Goal: Task Accomplishment & Management: Manage account settings

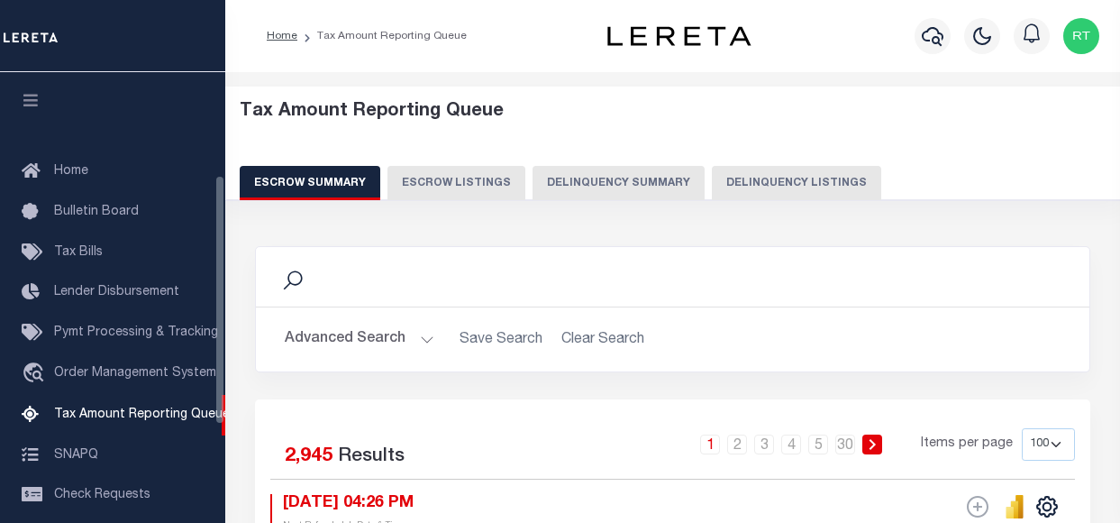
select select "100"
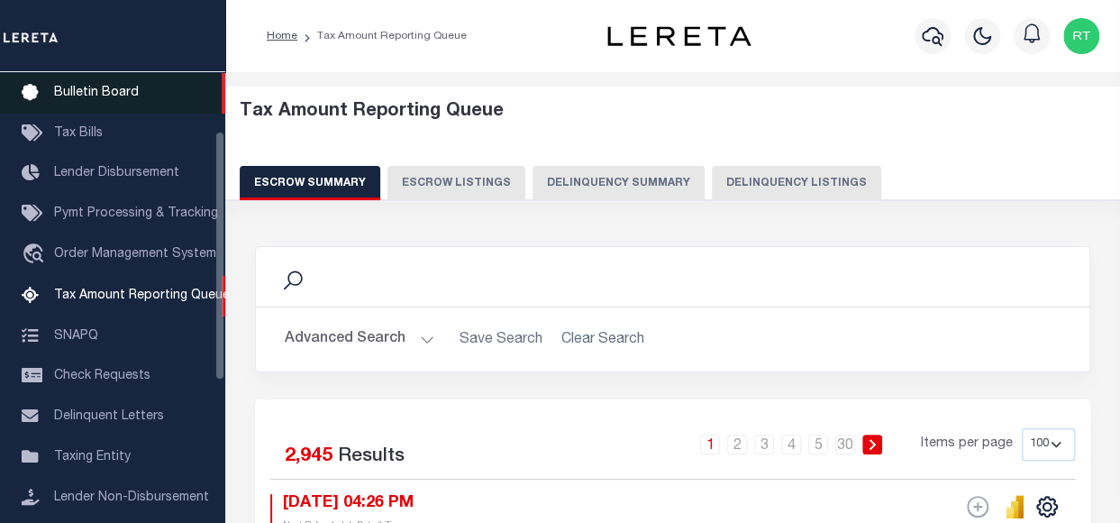
scroll to position [120, 0]
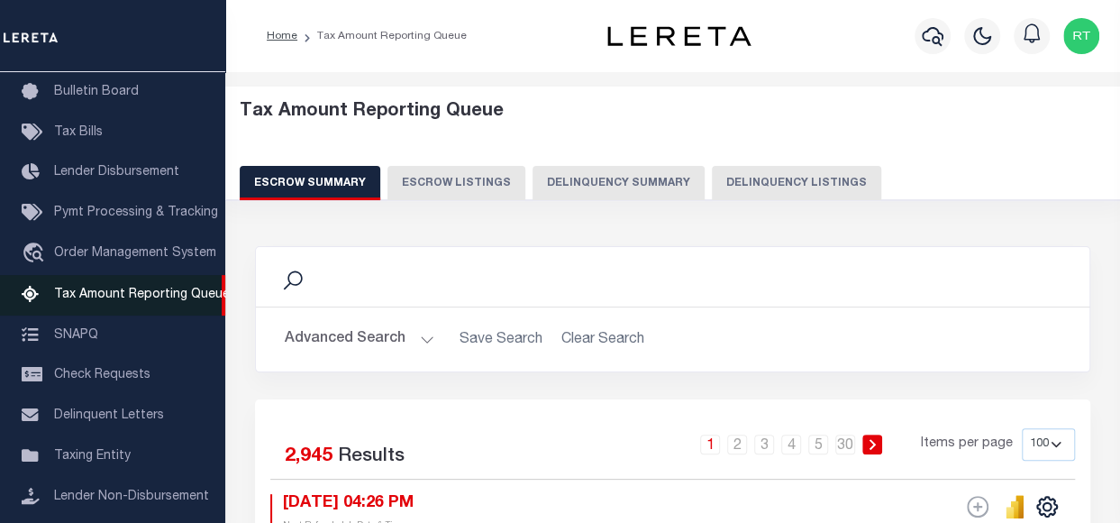
click at [155, 300] on span "Tax Amount Reporting Queue" at bounding box center [142, 294] width 176 height 13
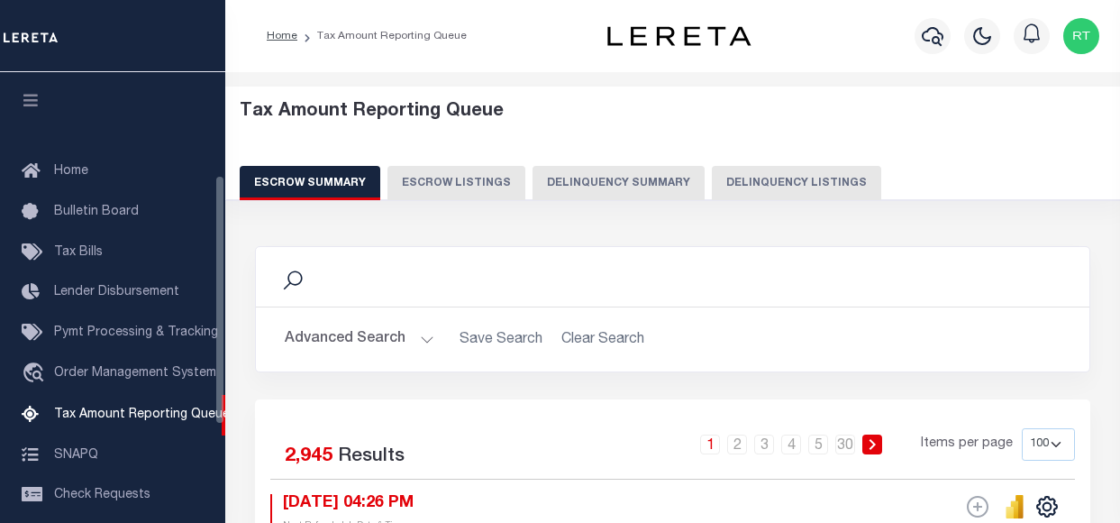
click at [608, 183] on button "Delinquency Summary" at bounding box center [619, 183] width 172 height 34
select select
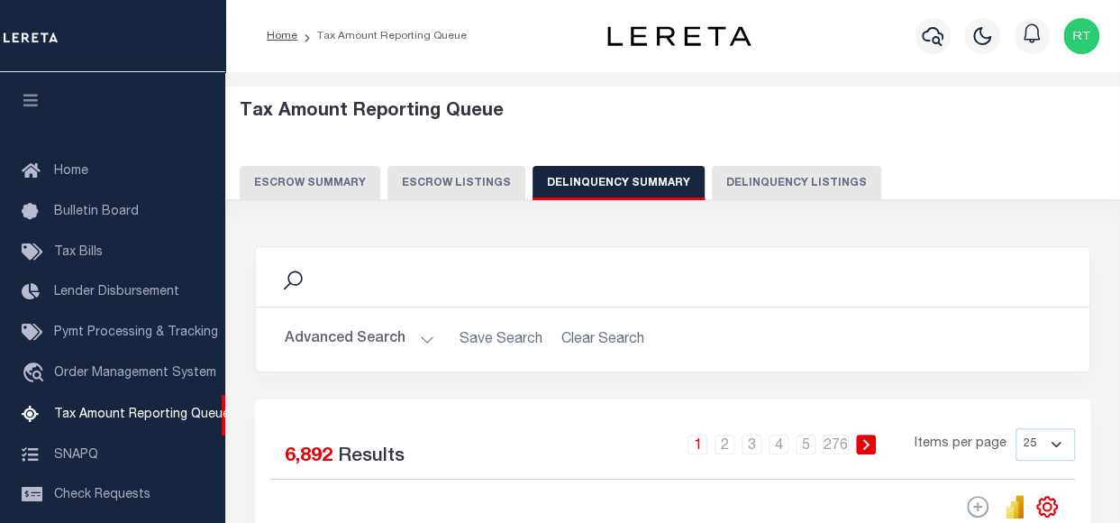
scroll to position [184, 0]
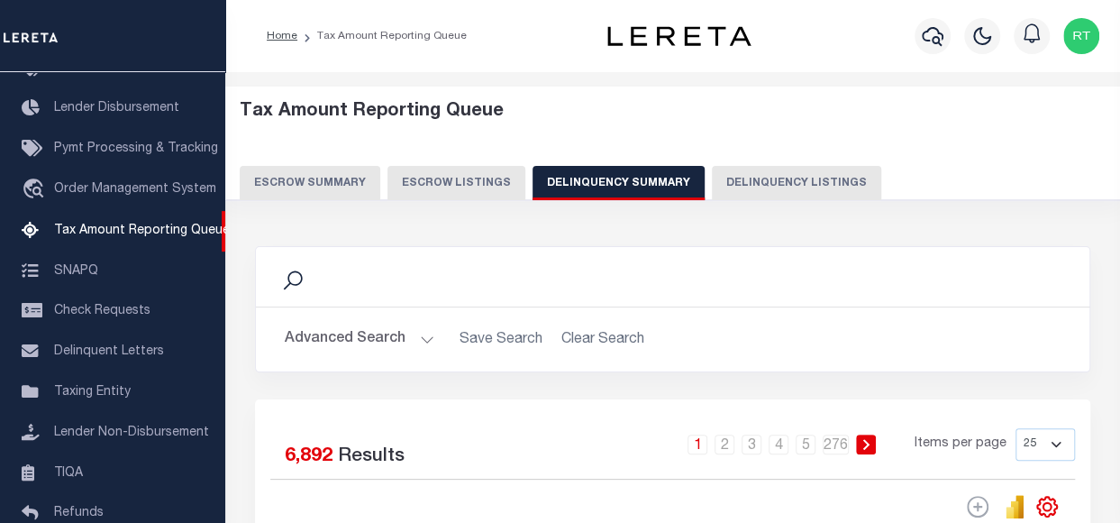
click at [315, 278] on div "Search" at bounding box center [672, 276] width 805 height 31
click at [420, 338] on button "Advanced Search" at bounding box center [360, 339] width 150 height 35
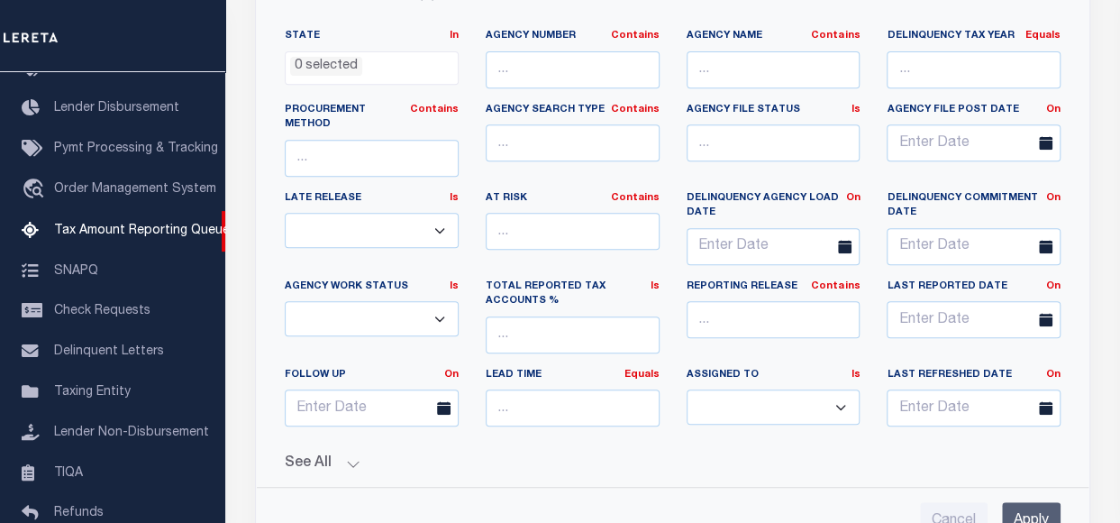
scroll to position [240, 0]
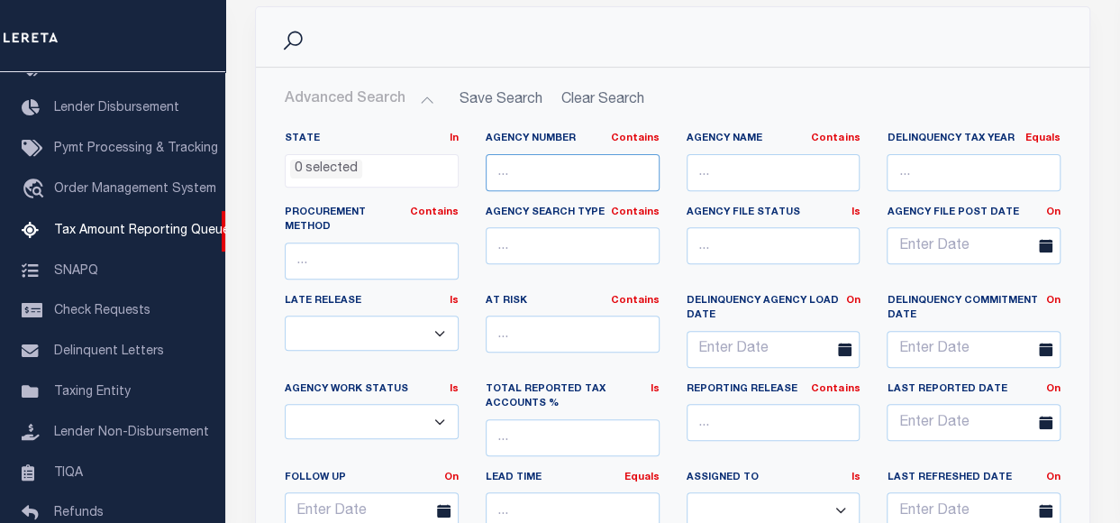
click at [533, 167] on input "text" at bounding box center [573, 172] width 174 height 37
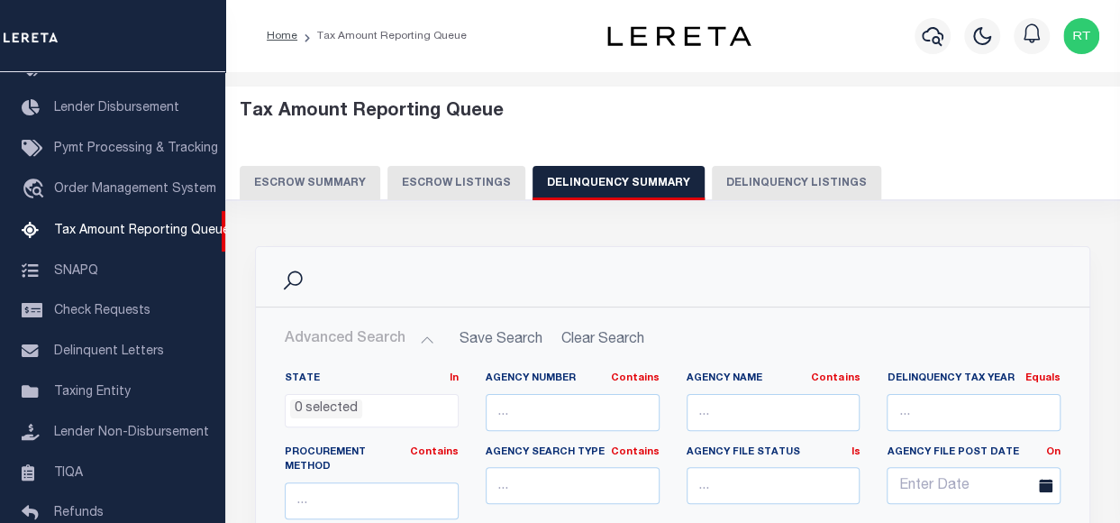
click at [771, 187] on button "Delinquency Listings" at bounding box center [796, 183] width 169 height 34
select select "100"
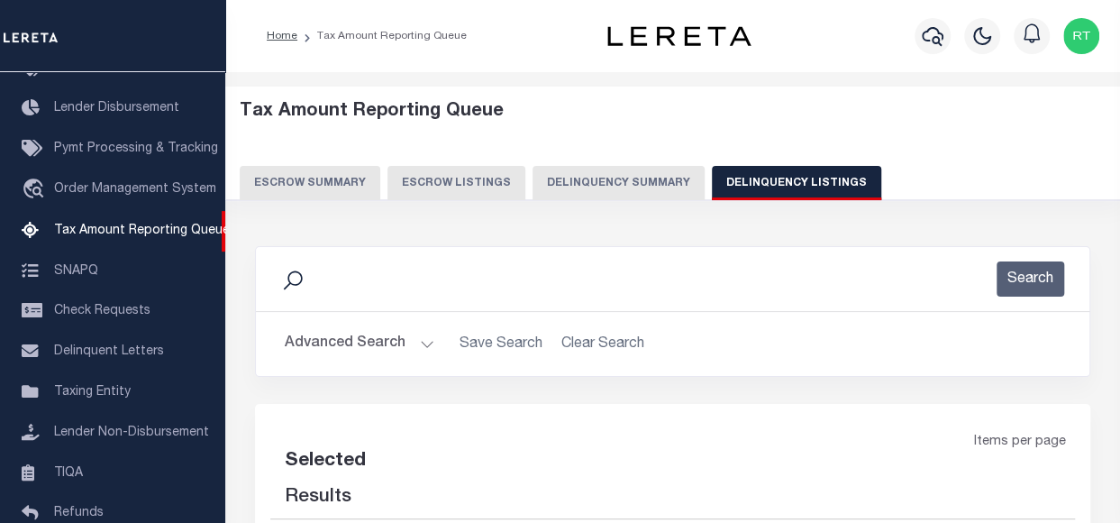
select select "100"
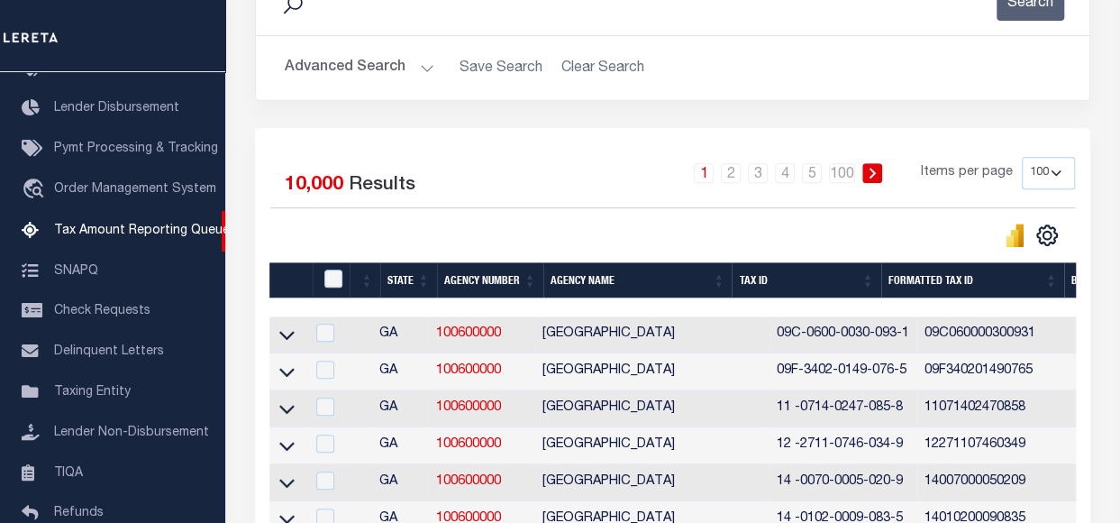
scroll to position [120, 0]
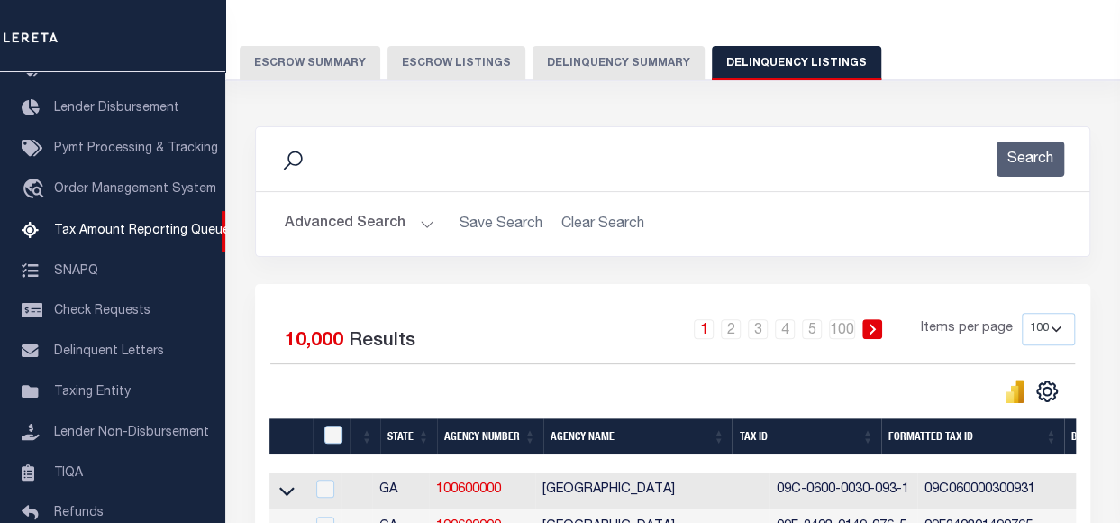
click at [937, 169] on div "Search" at bounding box center [672, 159] width 805 height 35
click at [381, 156] on div "Search" at bounding box center [672, 159] width 805 height 35
click at [425, 222] on button "Advanced Search" at bounding box center [360, 223] width 150 height 35
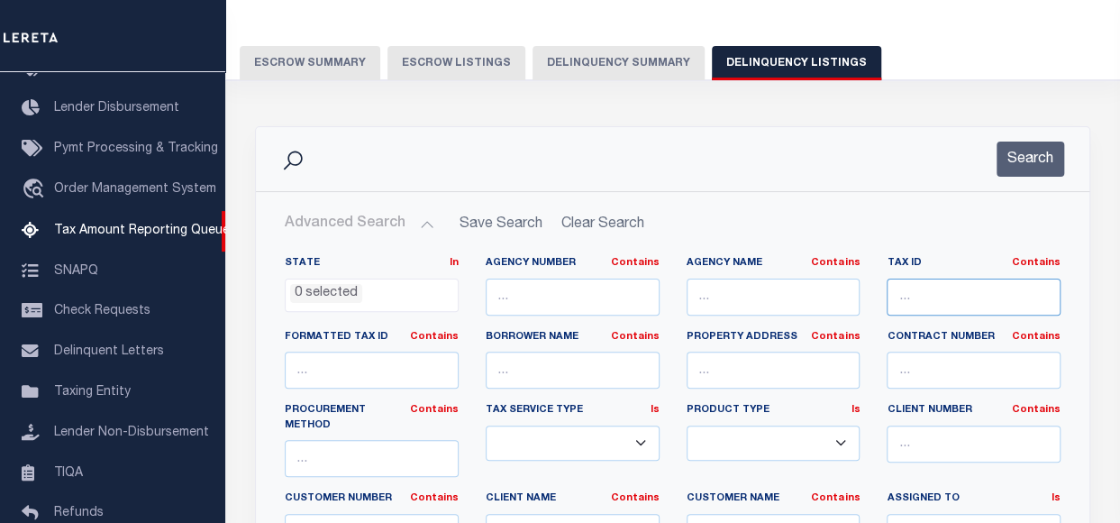
click at [942, 298] on input "text" at bounding box center [974, 297] width 174 height 37
paste input "K411111040000700"
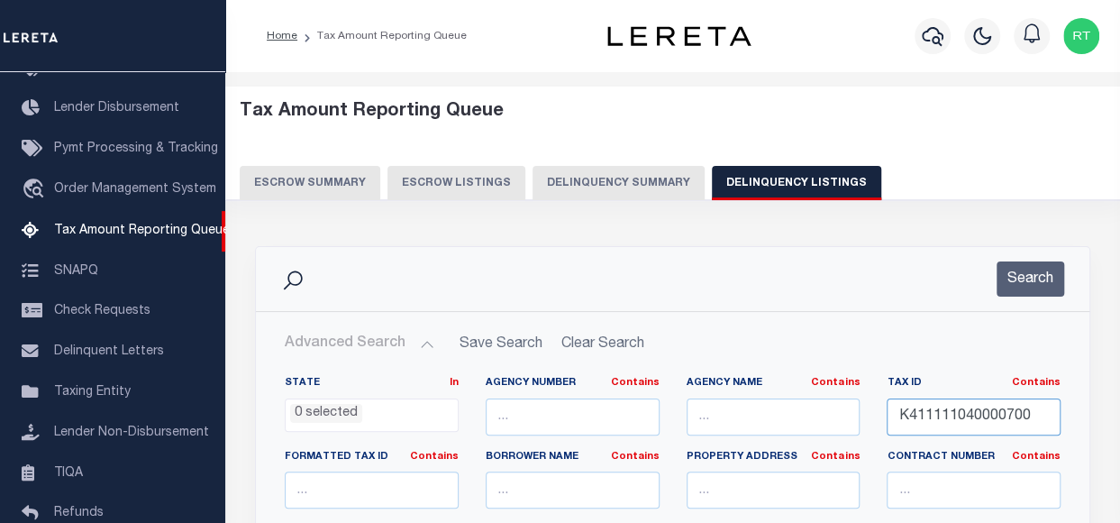
scroll to position [0, 0]
type input "K411111040000700"
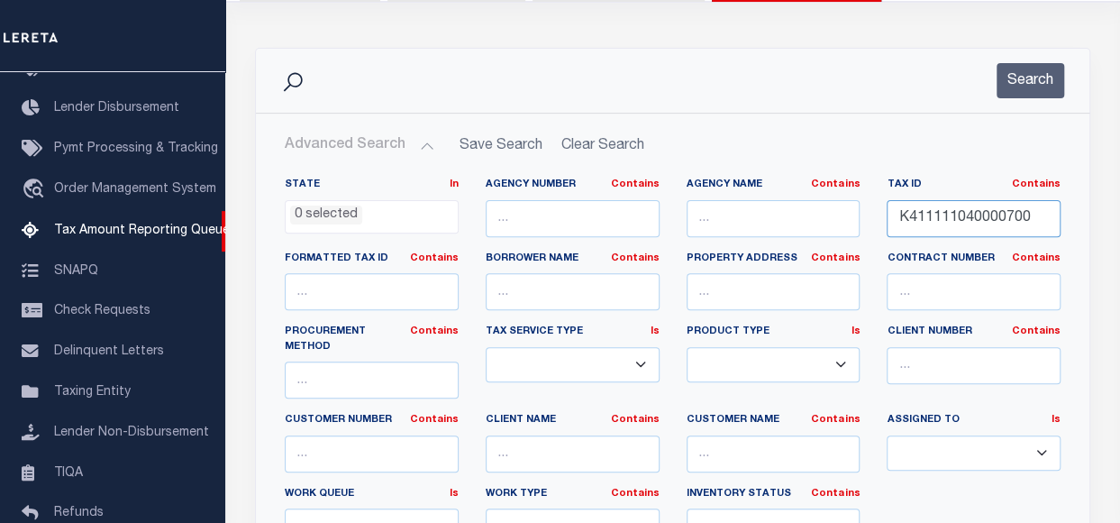
scroll to position [240, 0]
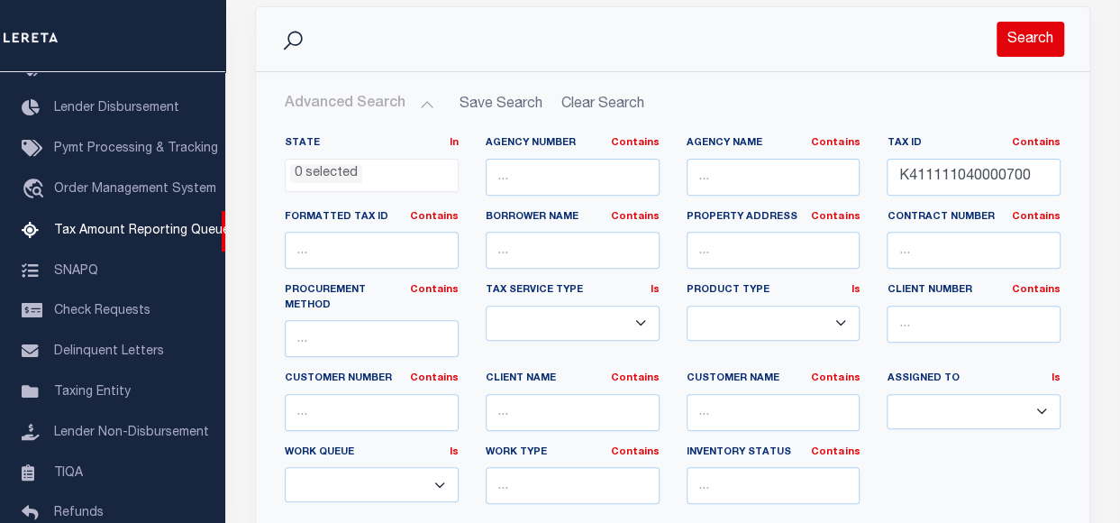
click at [1037, 43] on button "Search" at bounding box center [1031, 39] width 68 height 35
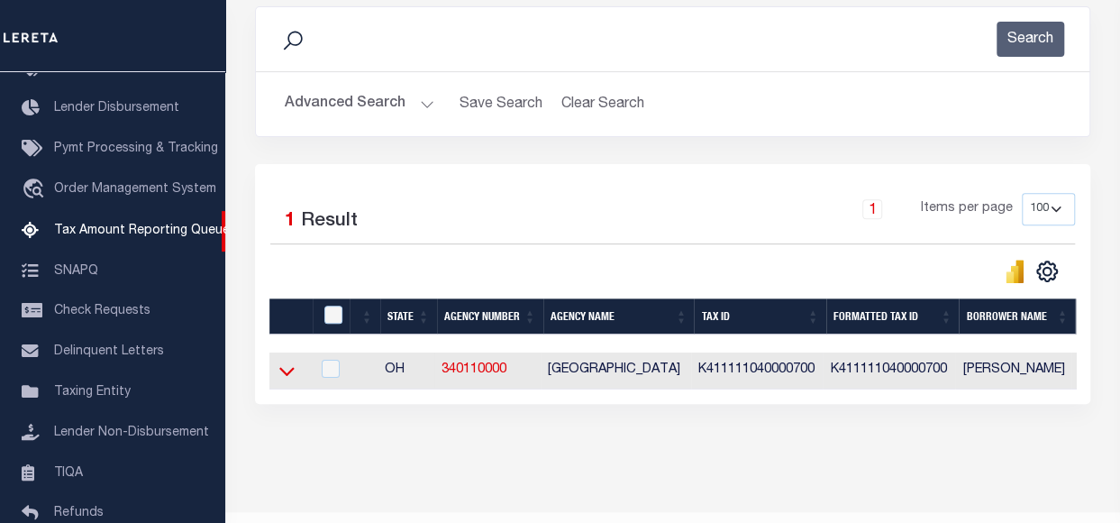
click at [288, 365] on icon at bounding box center [286, 370] width 15 height 19
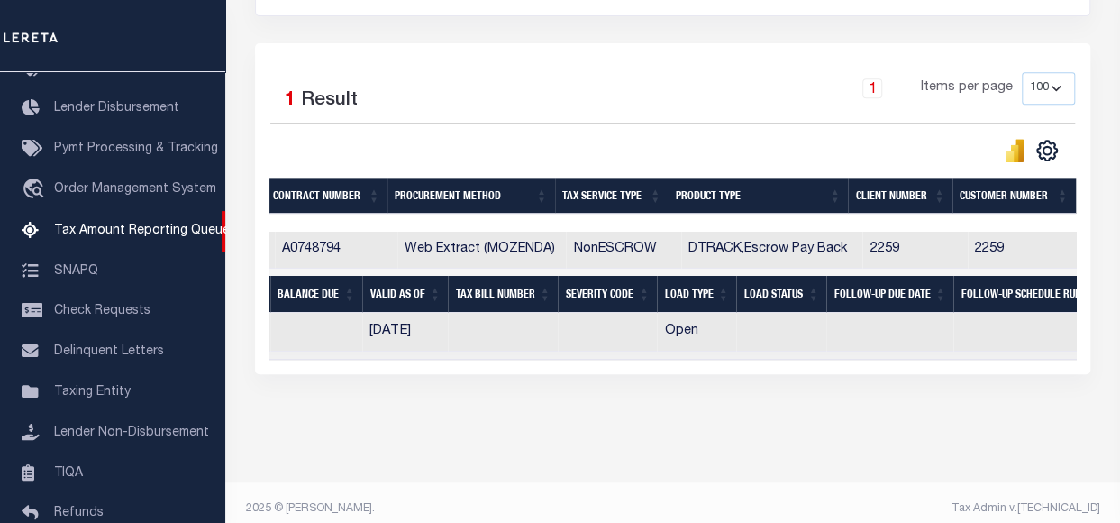
scroll to position [0, 996]
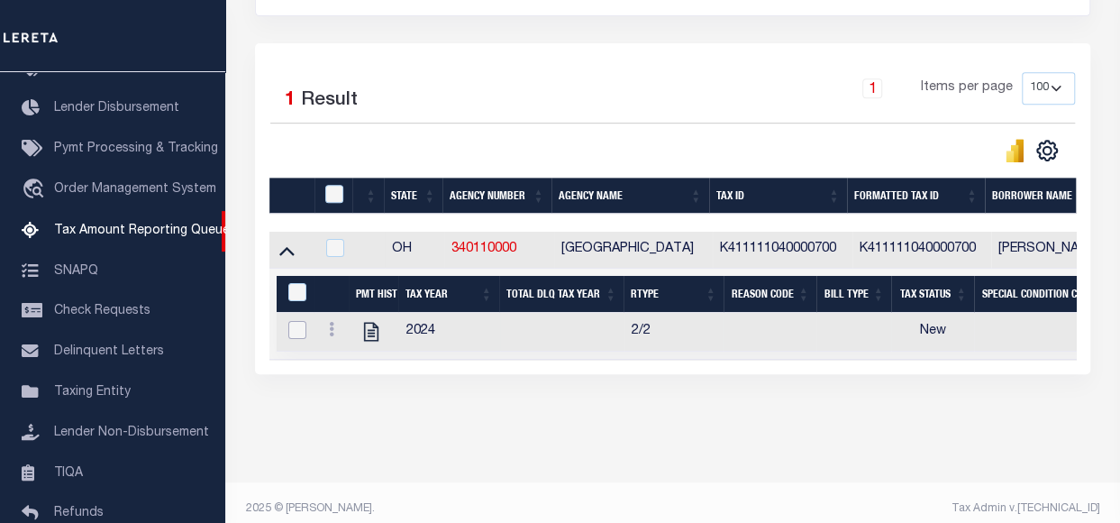
click at [299, 329] on input "checkbox" at bounding box center [297, 330] width 18 height 18
checkbox input "true"
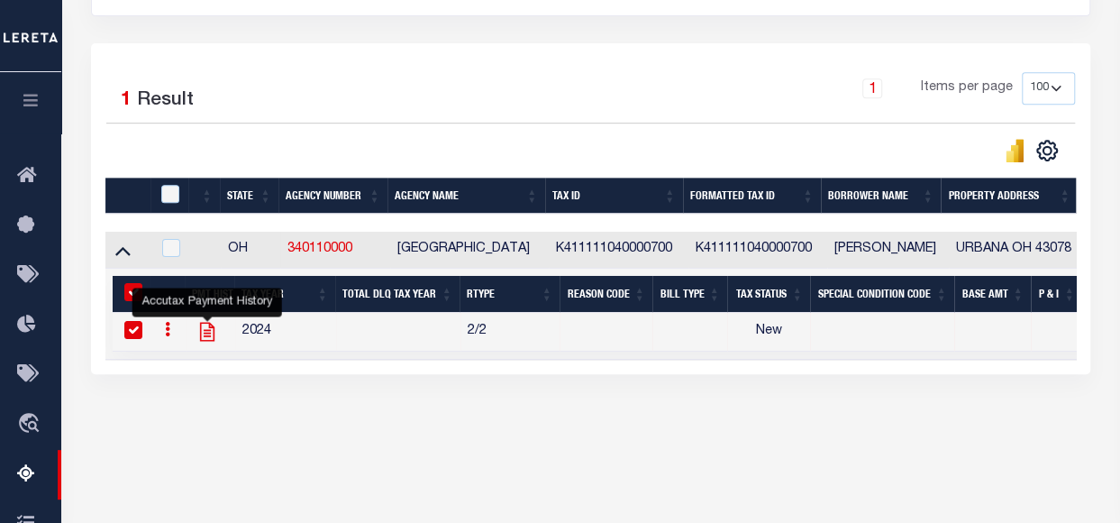
click at [209, 334] on icon "" at bounding box center [207, 332] width 14 height 19
checkbox input "false"
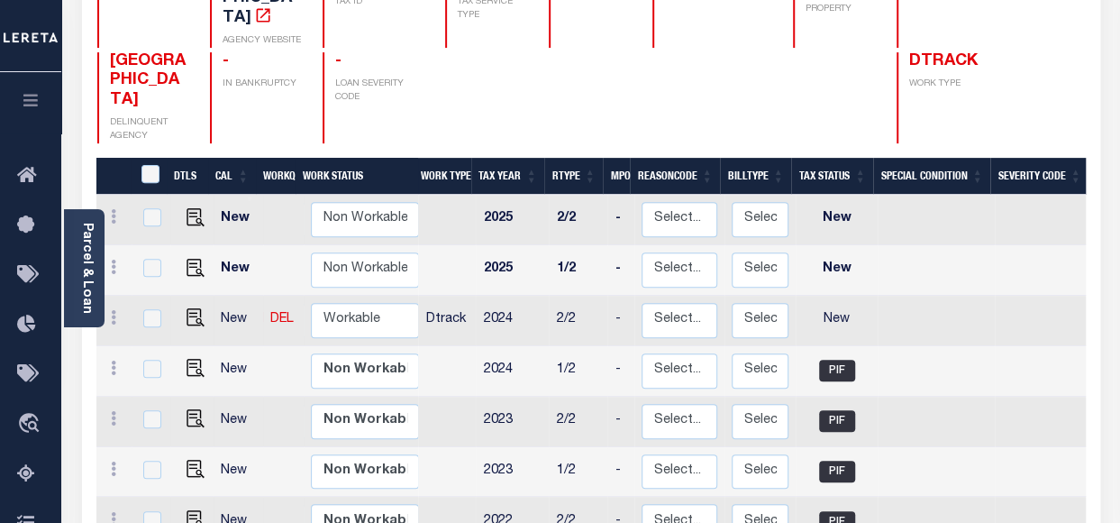
scroll to position [240, 0]
click at [682, 311] on select "Select... Payment Reversal Taxable Value Change Assessment Change Occupancy Tax…" at bounding box center [680, 320] width 76 height 35
checkbox input "true"
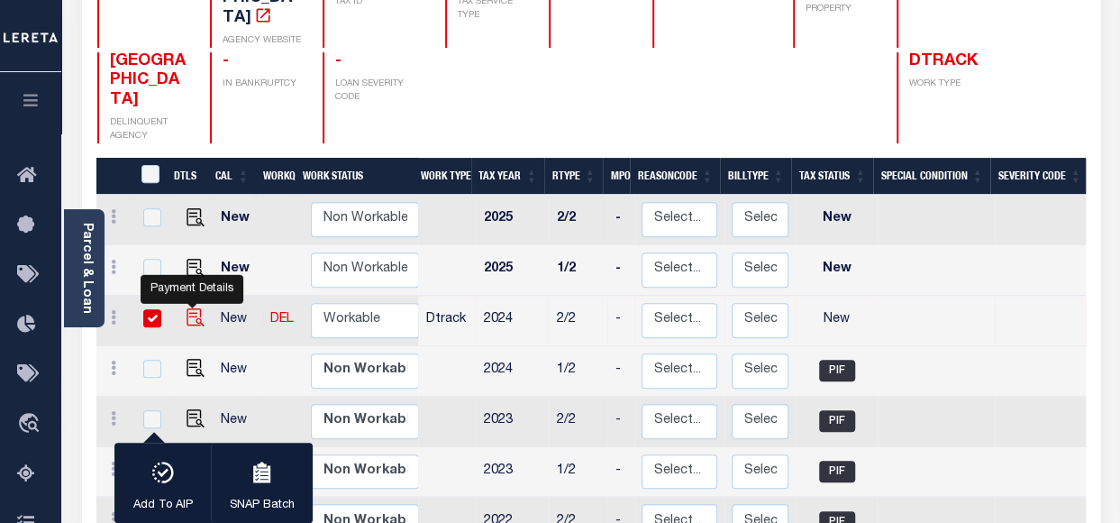
click at [187, 308] on img "" at bounding box center [196, 317] width 18 height 18
checkbox input "false"
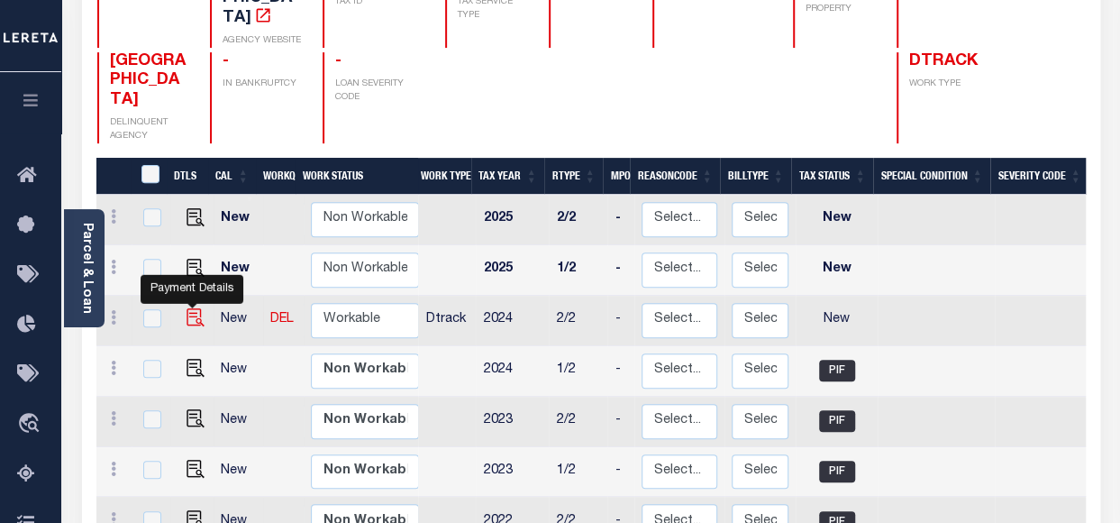
click at [192, 308] on img "" at bounding box center [196, 317] width 18 height 18
checkbox input "true"
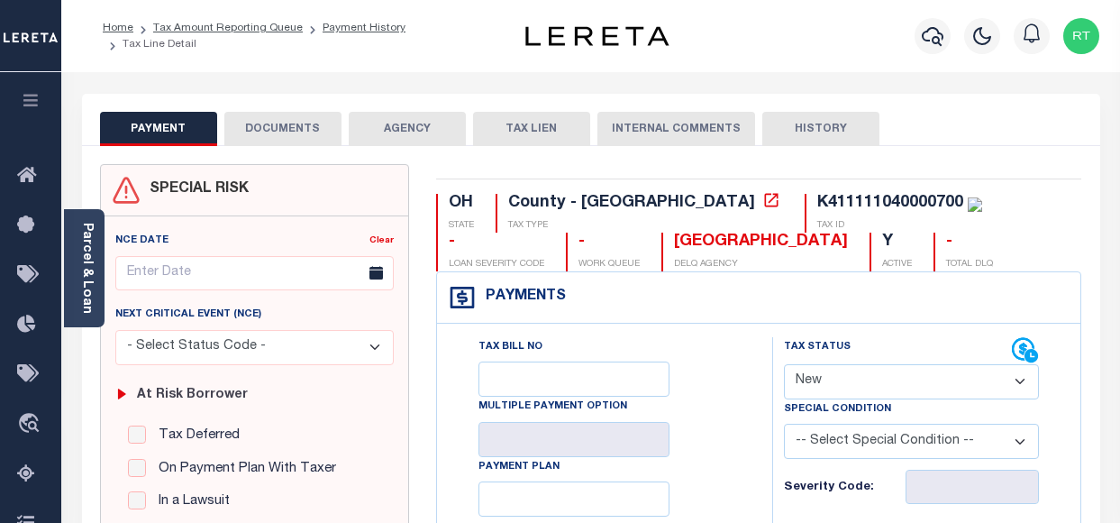
select select "NW2"
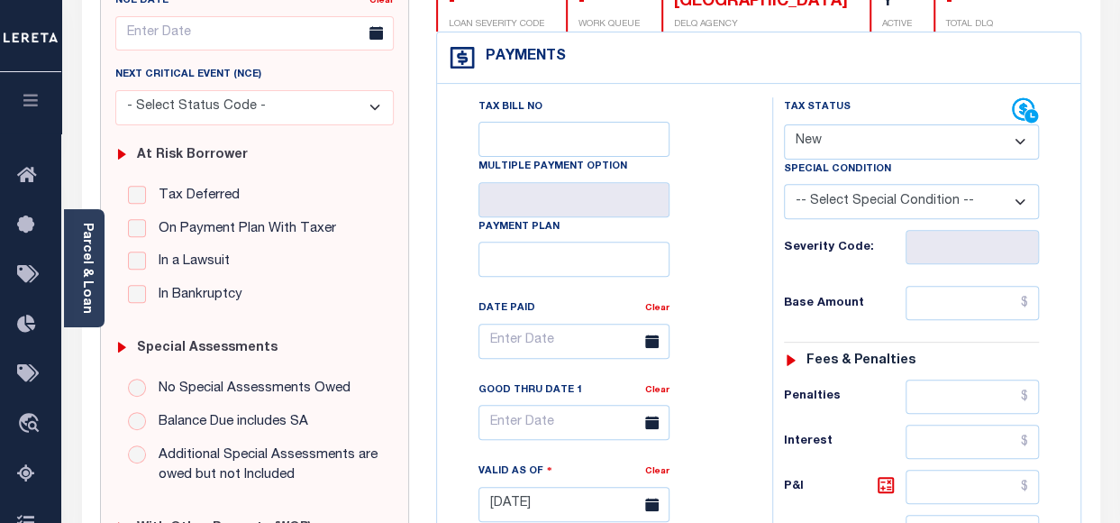
scroll to position [120, 0]
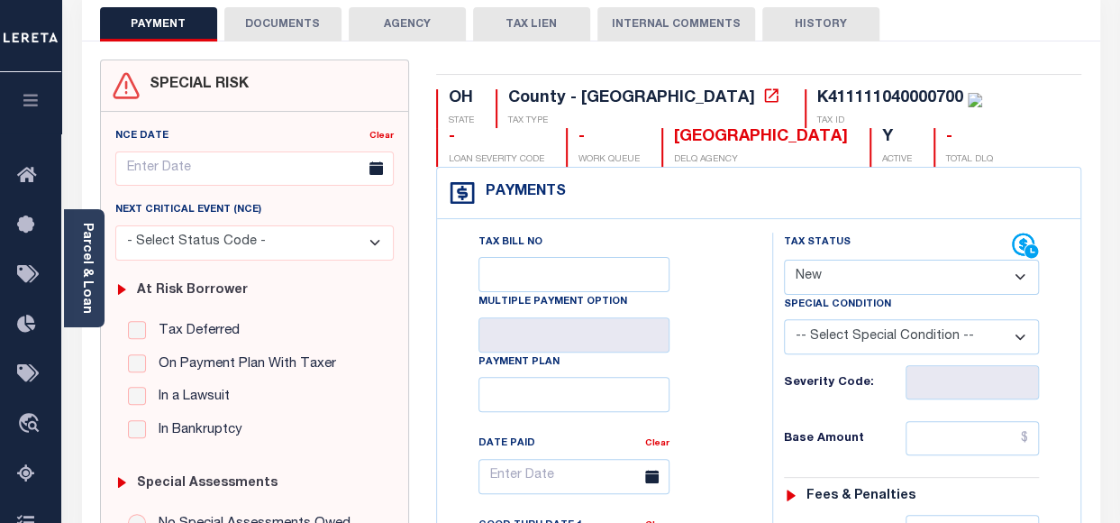
scroll to position [120, 0]
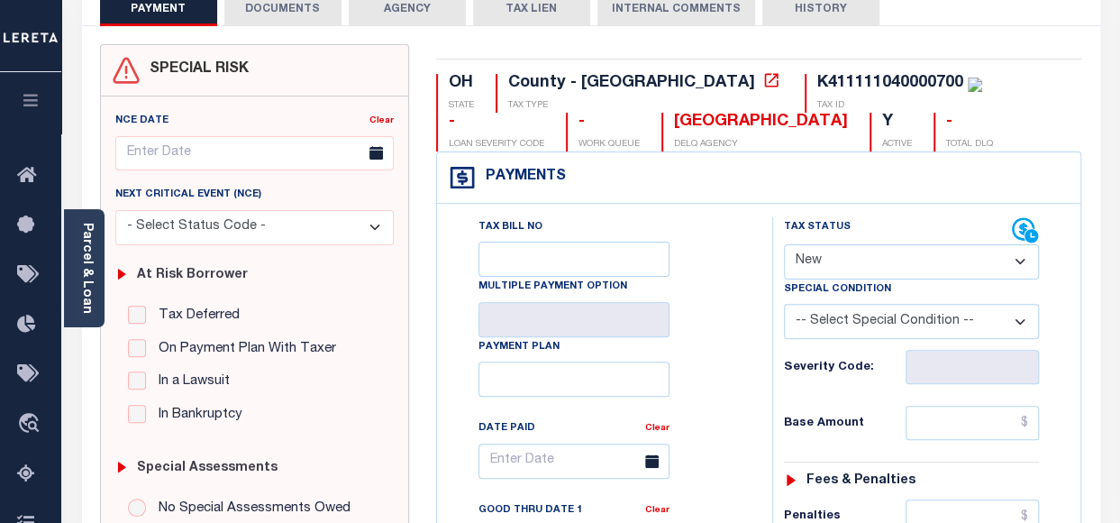
click at [856, 259] on select "- Select Status Code - Open Due/Unpaid Paid Incomplete No Tax Due Internal Refu…" at bounding box center [911, 261] width 255 height 35
select select "PYD"
click at [784, 244] on select "- Select Status Code - Open Due/Unpaid Paid Incomplete No Tax Due Internal Refu…" at bounding box center [911, 261] width 255 height 35
type input "[DATE]"
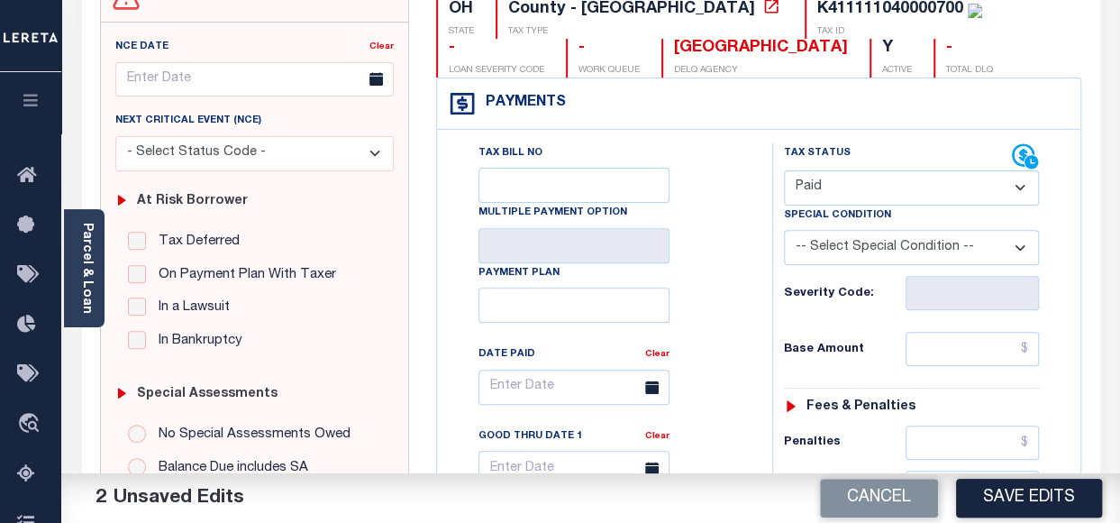
scroll to position [361, 0]
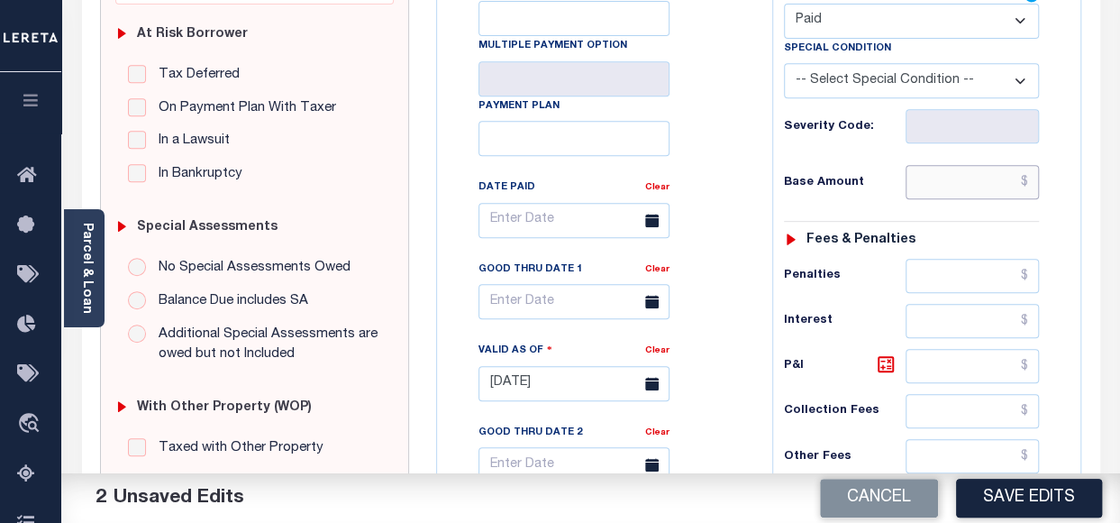
click at [944, 176] on input "text" at bounding box center [972, 182] width 133 height 34
click at [921, 179] on input "text" at bounding box center [972, 182] width 133 height 34
paste input "1,290.41"
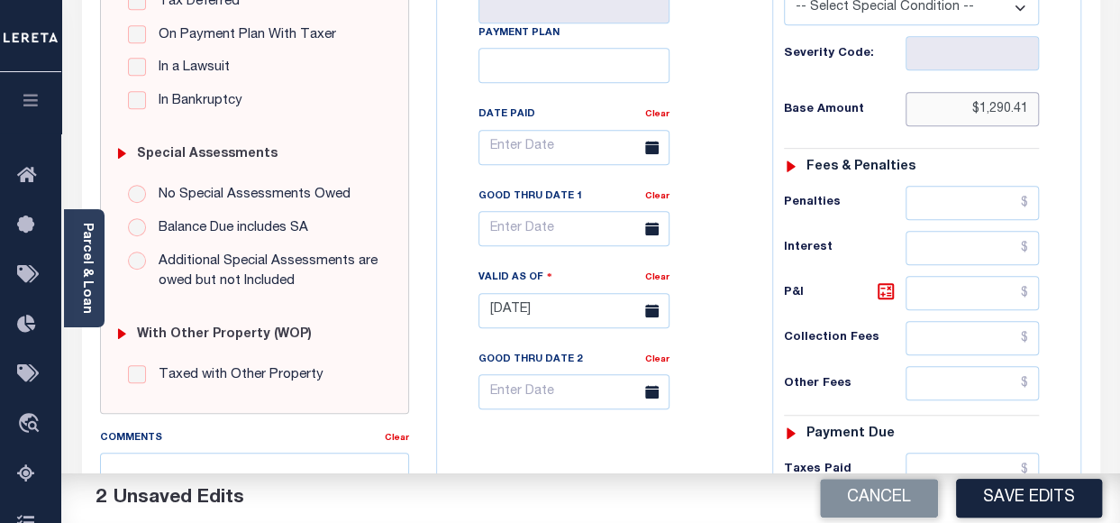
scroll to position [480, 0]
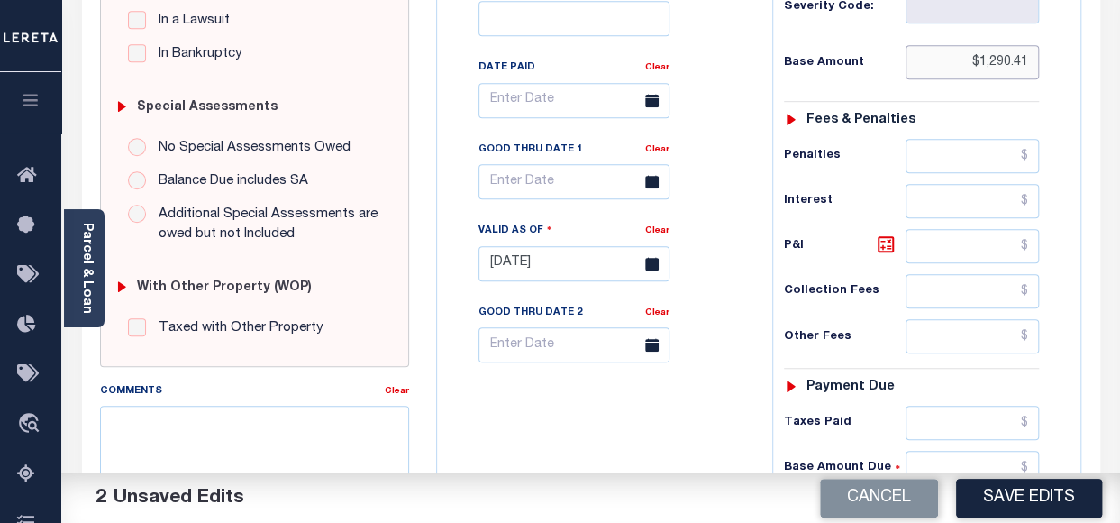
type input "$1,290.41"
click at [943, 114] on div "Fees & Penalties" at bounding box center [911, 120] width 255 height 15
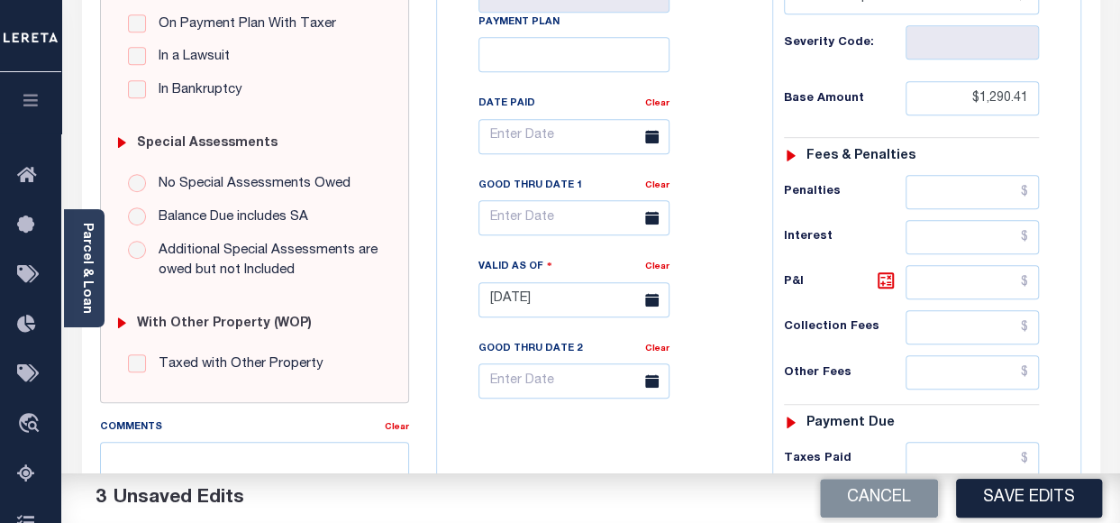
scroll to position [600, 0]
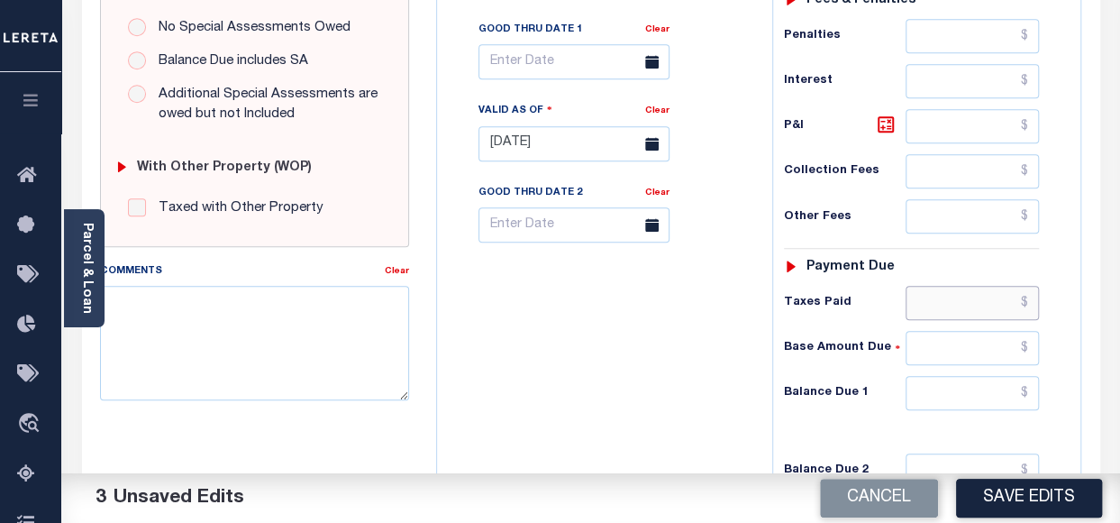
click at [937, 295] on input "text" at bounding box center [972, 303] width 133 height 34
paste input "1,290.41"
type input "$1,290.41"
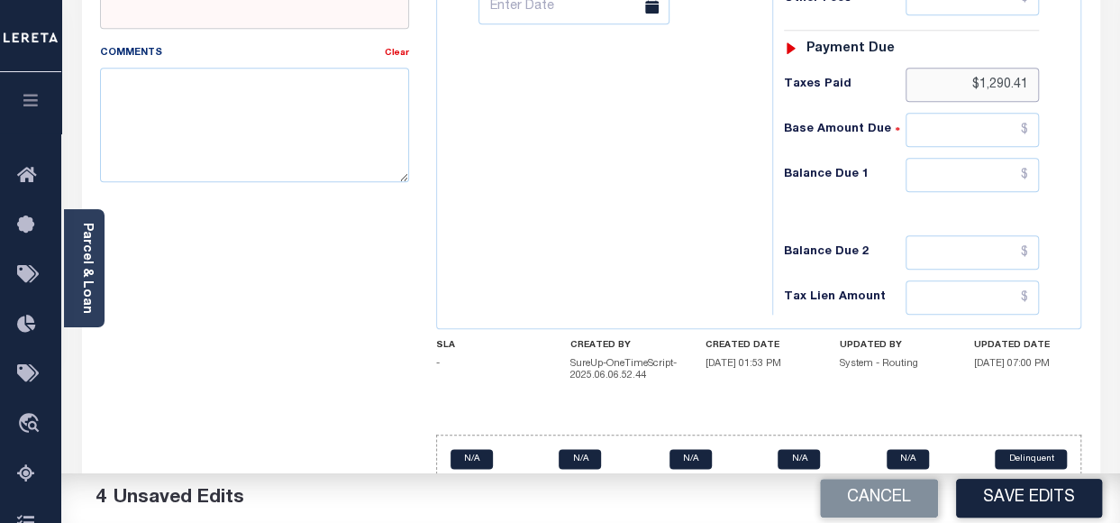
scroll to position [841, 0]
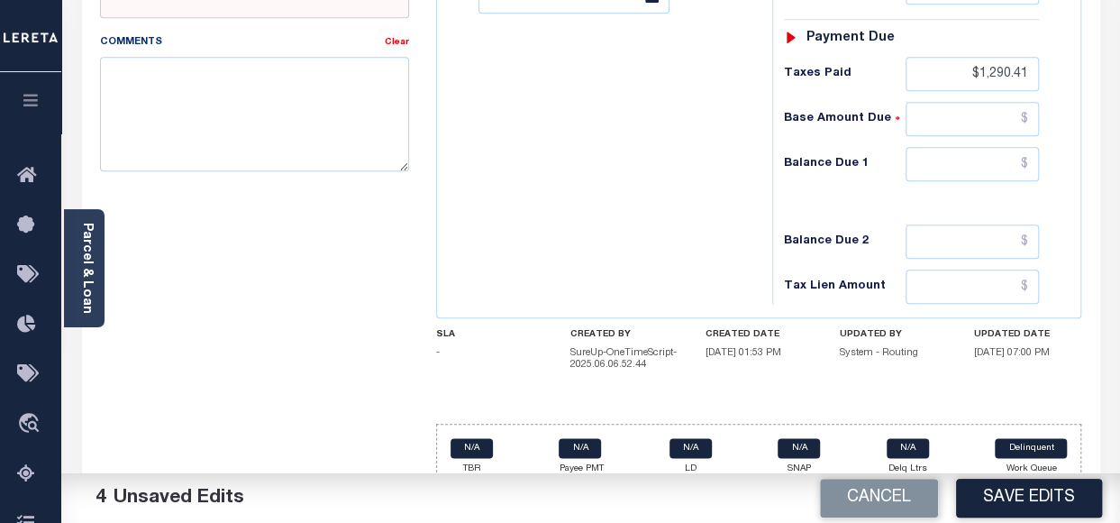
scroll to position [721, 0]
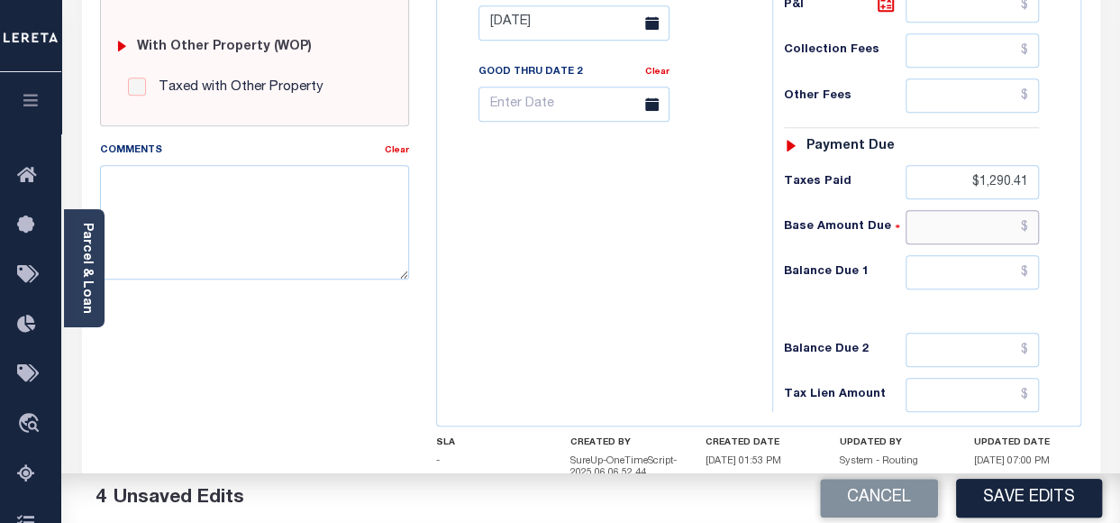
click at [940, 224] on input "text" at bounding box center [972, 227] width 133 height 34
click at [930, 342] on input "text" at bounding box center [972, 350] width 133 height 34
click at [935, 265] on input "text" at bounding box center [972, 272] width 133 height 34
type input "$0.00"
click at [883, 300] on div "Tax Status Status - Select Status Code -" at bounding box center [917, 14] width 290 height 796
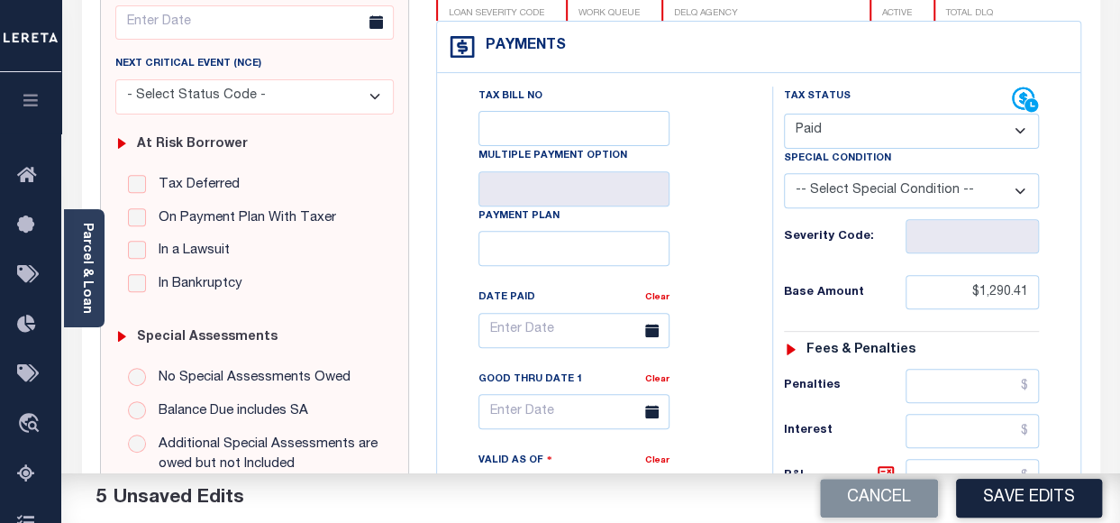
scroll to position [361, 0]
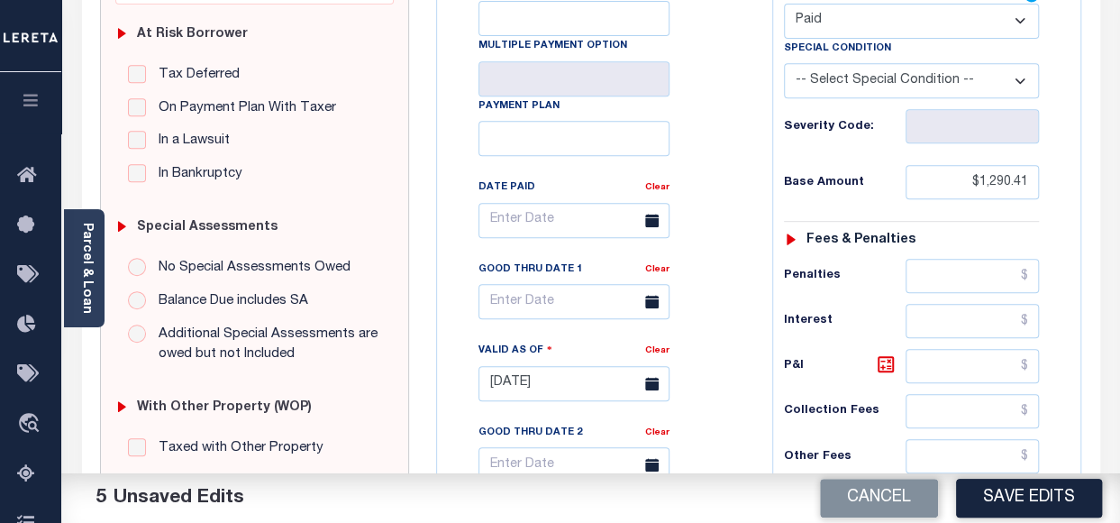
click at [645, 223] on icon at bounding box center [652, 221] width 14 height 14
click at [528, 224] on input "text" at bounding box center [574, 220] width 191 height 35
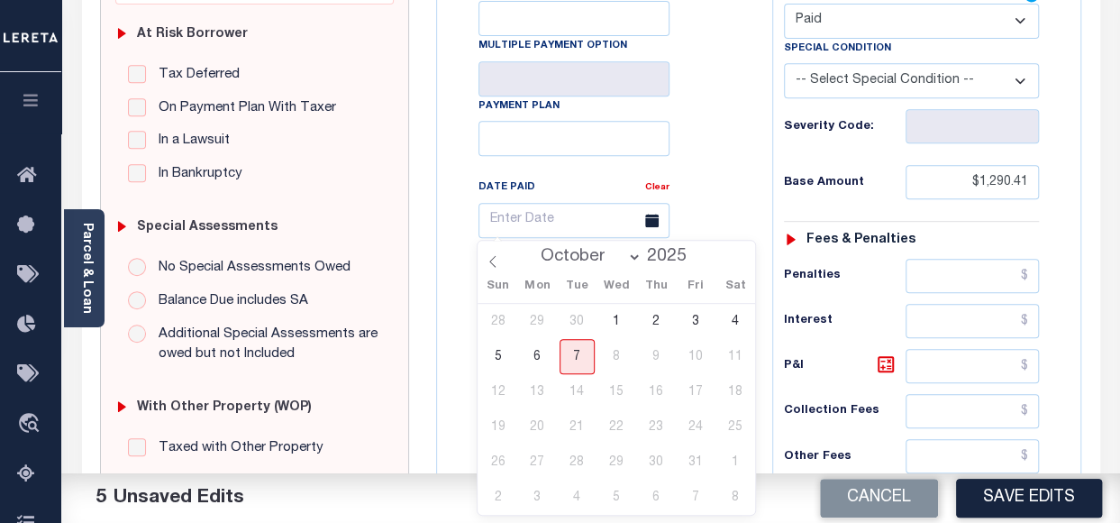
click at [575, 259] on select "January February March April May June July August September October" at bounding box center [588, 257] width 110 height 18
click at [671, 264] on input "2025" at bounding box center [671, 257] width 59 height 20
click at [692, 253] on span at bounding box center [695, 252] width 13 height 10
click at [689, 254] on span at bounding box center [695, 252] width 13 height 10
click at [689, 266] on span at bounding box center [695, 262] width 13 height 10
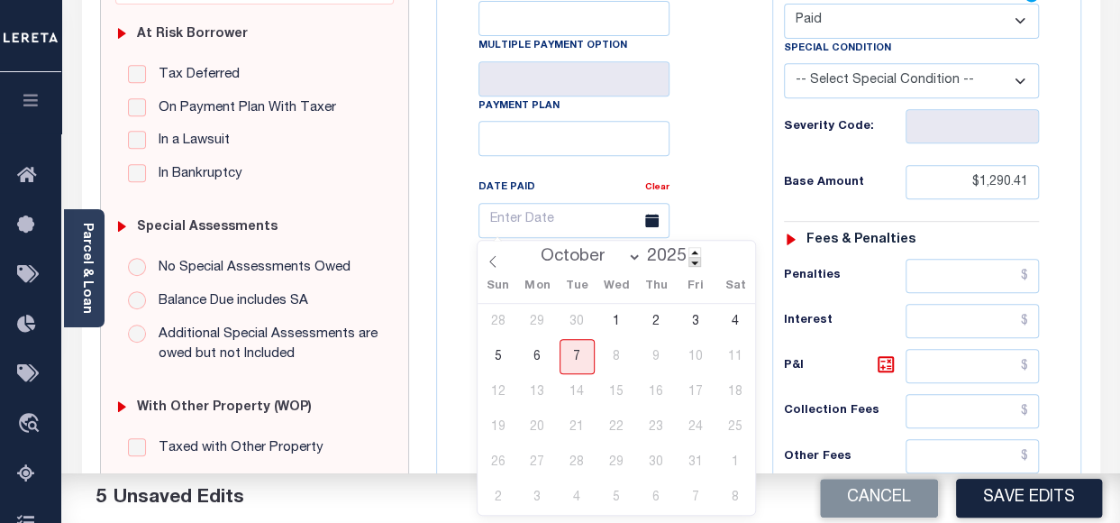
type input "2024"
click at [634, 257] on select "January February March April May June July August September October November De…" at bounding box center [588, 257] width 110 height 18
select select "5"
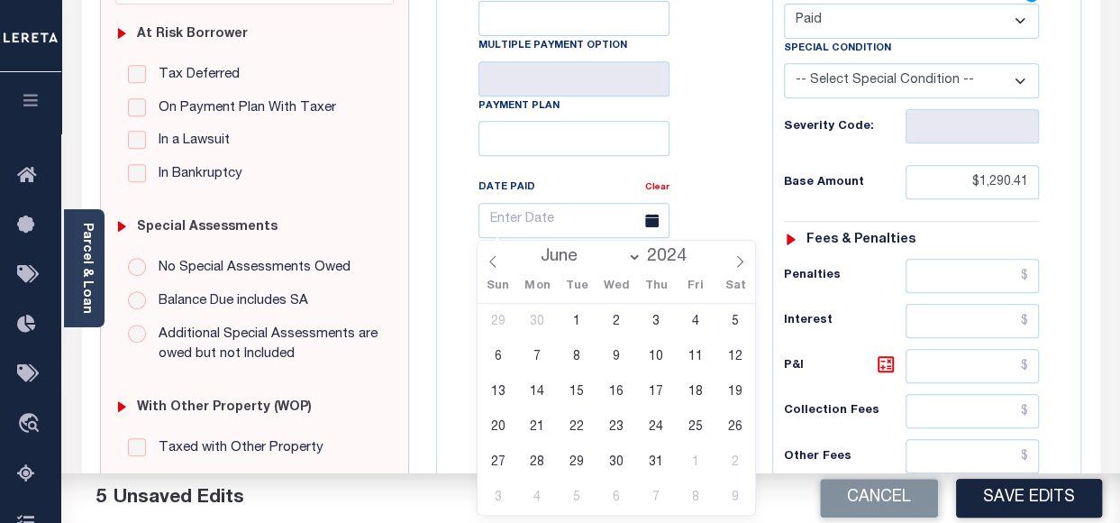
click at [535, 248] on select "January February March April May June July August September October November De…" at bounding box center [588, 257] width 110 height 18
click at [654, 433] on span "20" at bounding box center [656, 426] width 35 height 35
type input "06/20/2024"
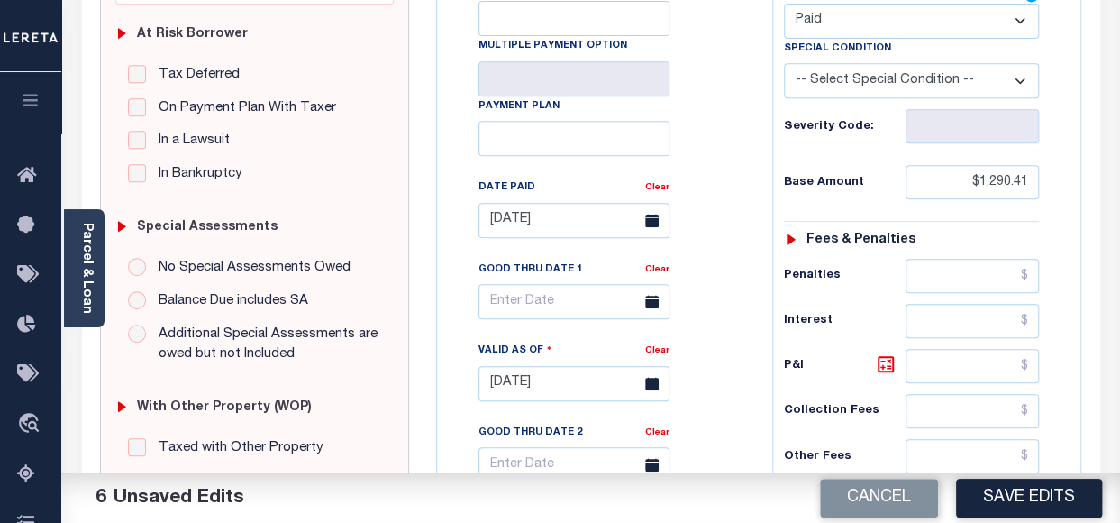
click at [463, 246] on div "Tax Bill No Multiple Payment Option Payment Plan Clear 06/20/2024 Clear Valid a…" at bounding box center [600, 230] width 290 height 506
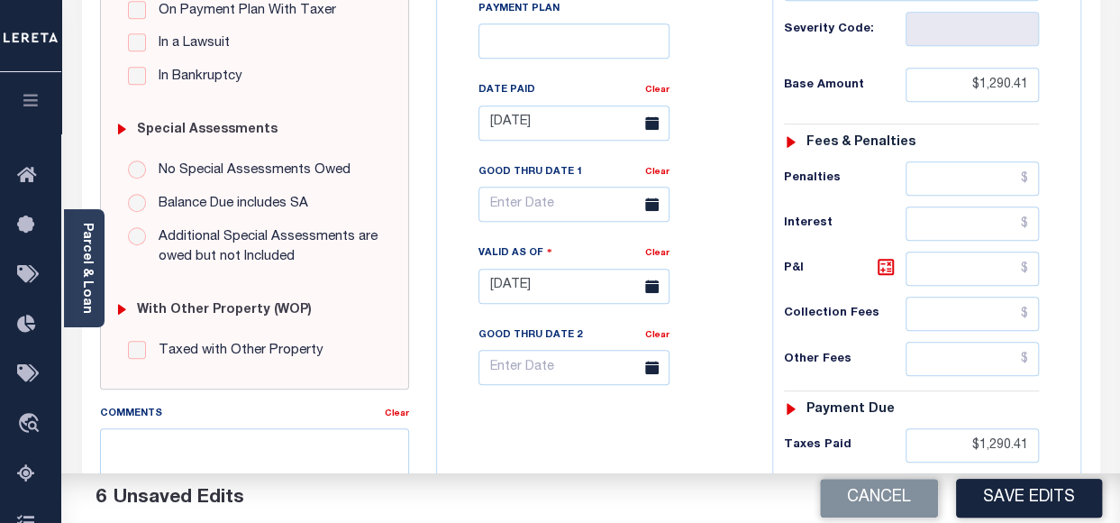
scroll to position [480, 0]
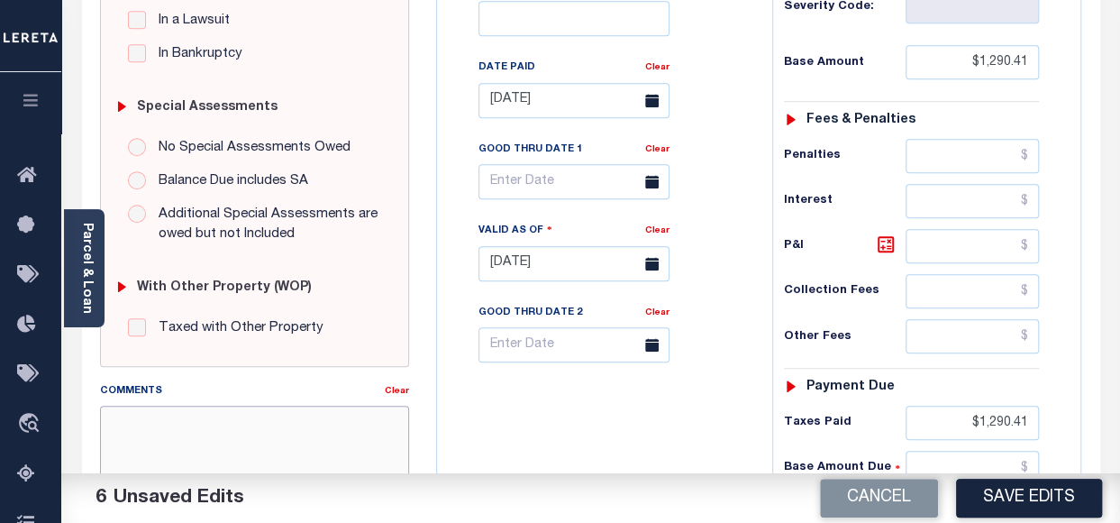
click at [267, 412] on textarea "Comments" at bounding box center [254, 463] width 309 height 114
type textarea "tax information verified through website"
click at [601, 416] on div "Tax Bill No Multiple Payment Option Payment Plan Clear" at bounding box center [600, 255] width 317 height 796
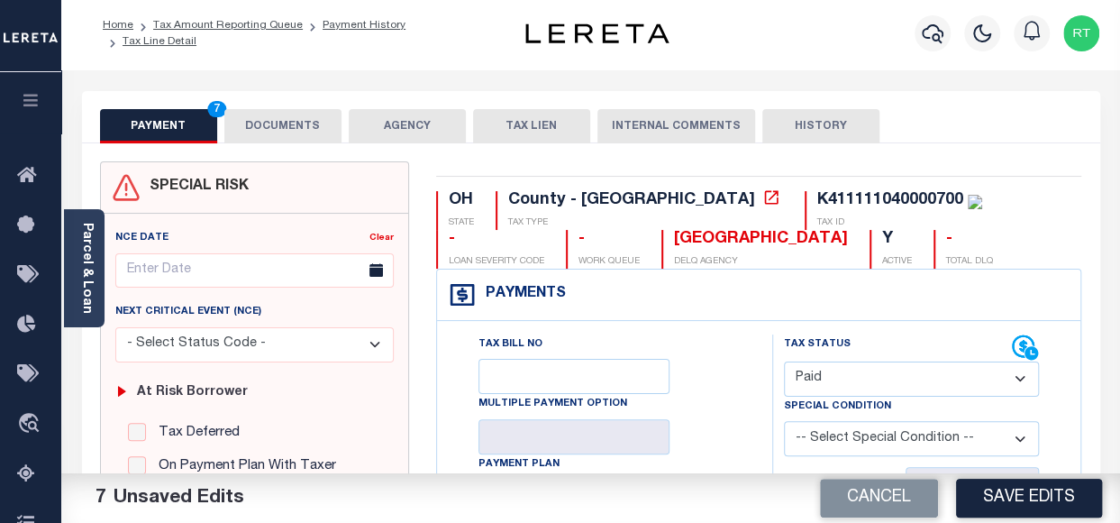
scroll to position [0, 0]
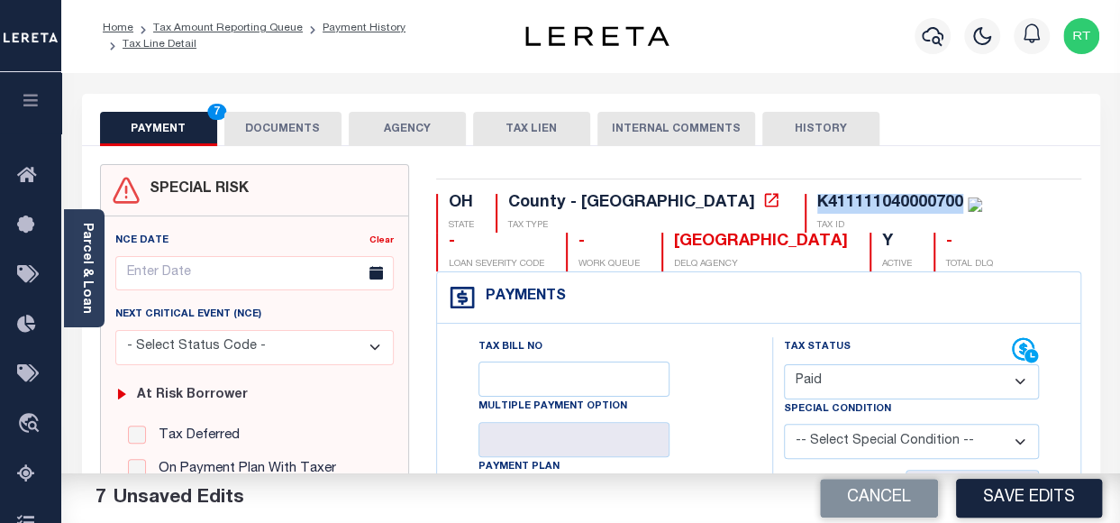
drag, startPoint x: 667, startPoint y: 200, endPoint x: 813, endPoint y: 203, distance: 146.0
click at [818, 203] on div "K411111040000700" at bounding box center [900, 204] width 165 height 20
copy div "K411111040000700"
click at [251, 138] on button "DOCUMENTS" at bounding box center [282, 129] width 117 height 34
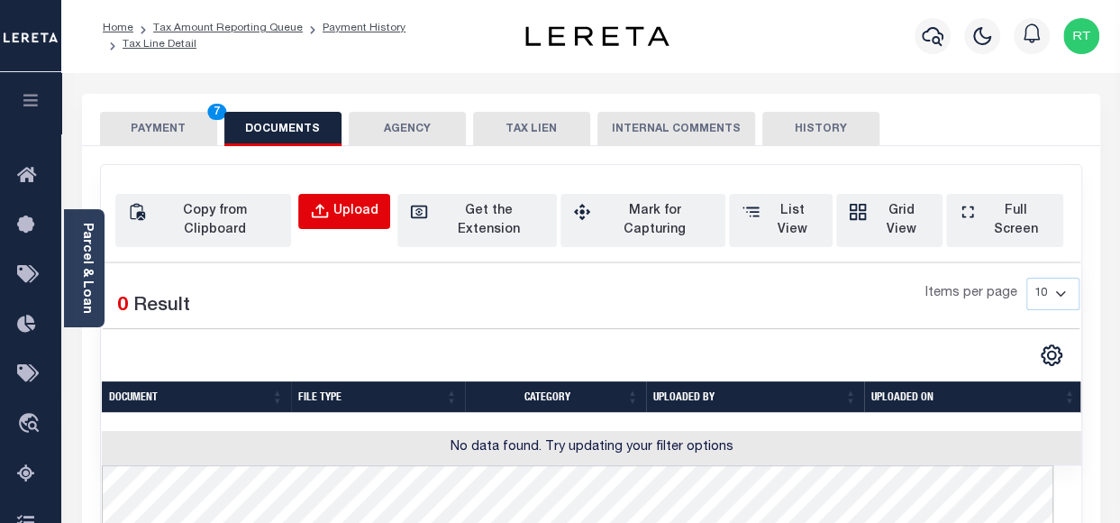
click at [379, 212] on div "Upload" at bounding box center [356, 212] width 45 height 20
select select "POP"
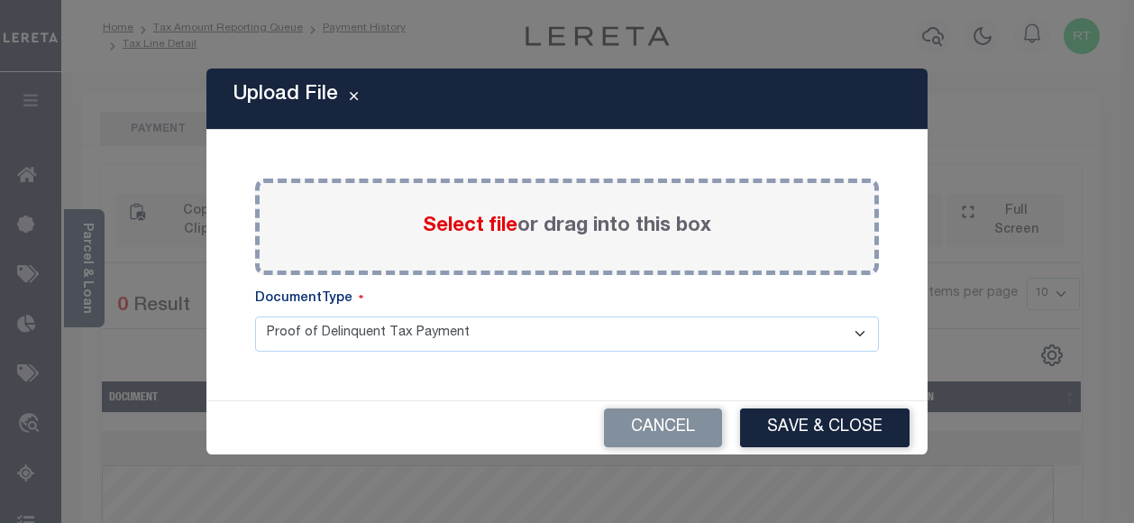
click at [647, 219] on label "Select file or drag into this box" at bounding box center [567, 227] width 288 height 30
click at [0, 0] on input "Select file or drag into this box" at bounding box center [0, 0] width 0 height 0
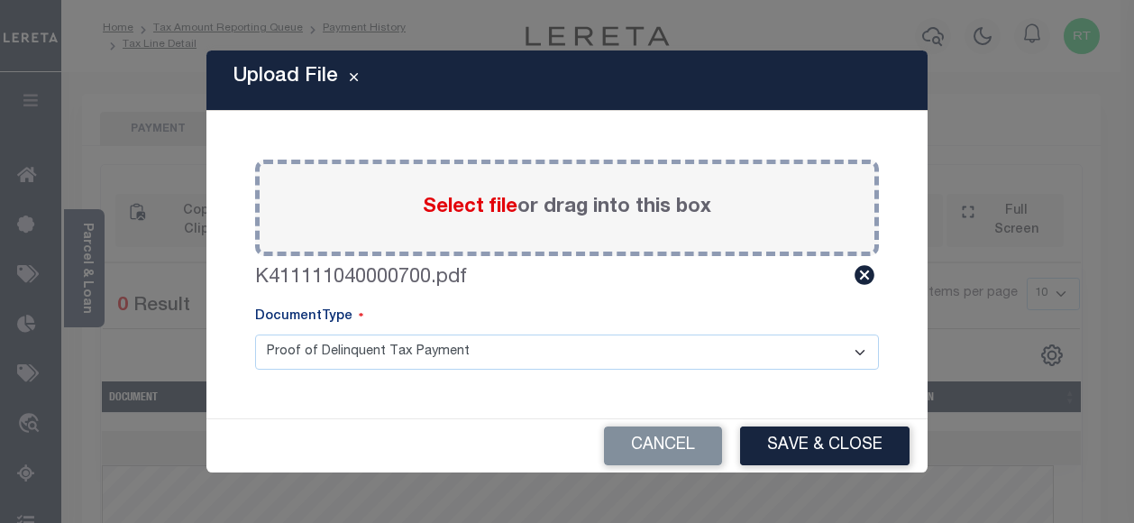
click at [858, 347] on select "Proof of Delinquent Tax Payment" at bounding box center [567, 351] width 624 height 35
click at [255, 334] on select "Proof of Delinquent Tax Payment" at bounding box center [567, 351] width 624 height 35
click at [831, 446] on button "Save & Close" at bounding box center [824, 445] width 169 height 39
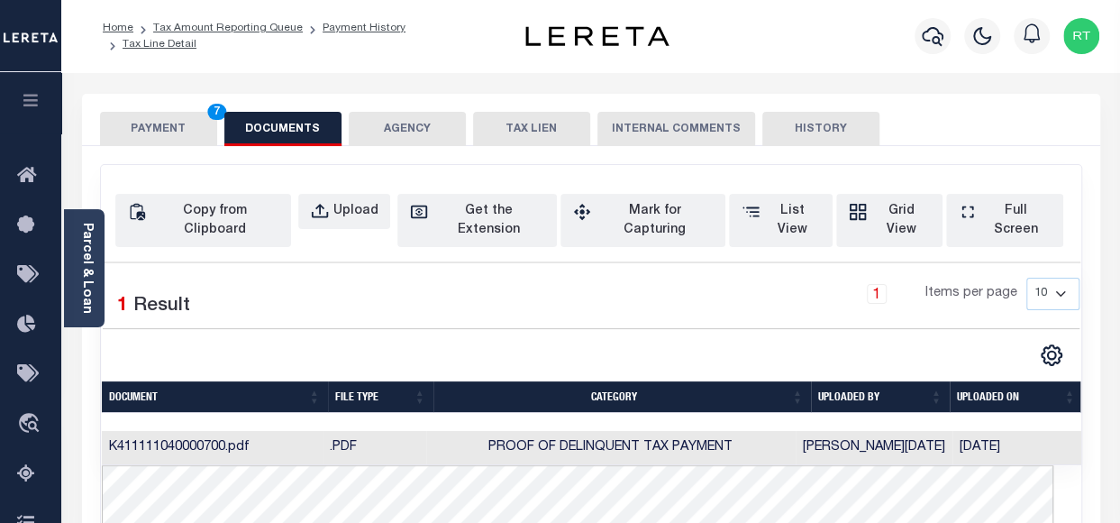
click at [179, 130] on button "PAYMENT 7" at bounding box center [158, 129] width 117 height 34
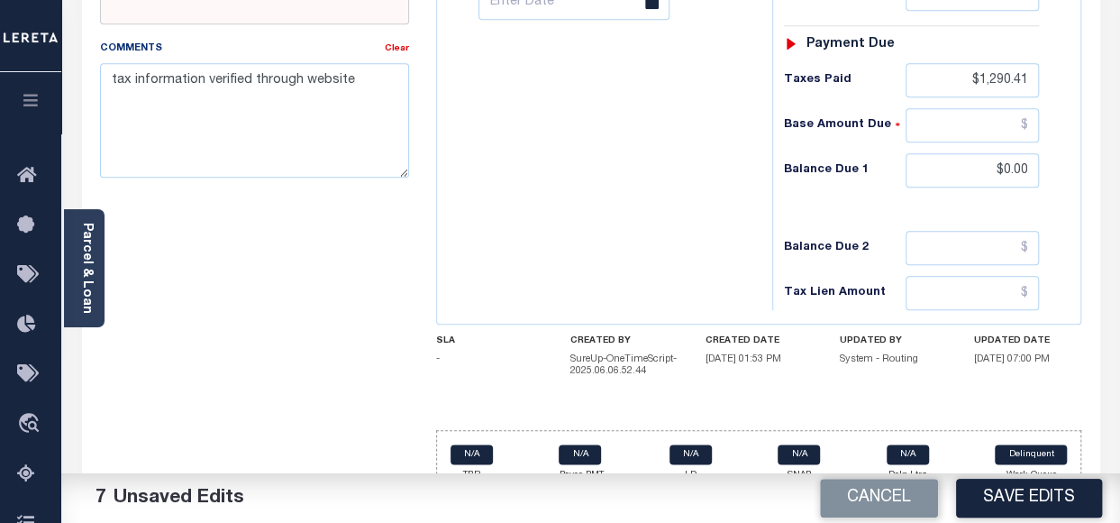
scroll to position [838, 0]
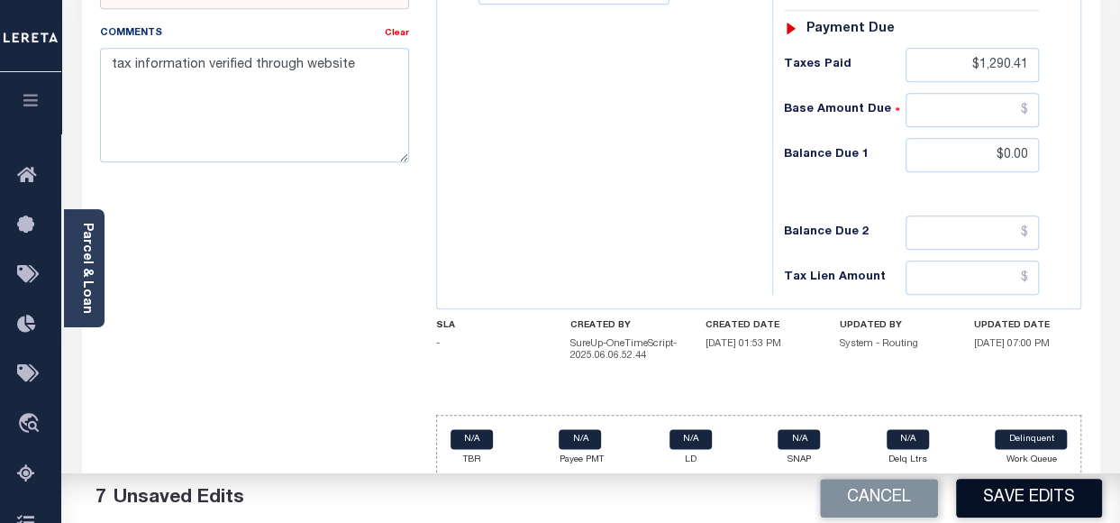
click at [1010, 498] on button "Save Edits" at bounding box center [1029, 498] width 146 height 39
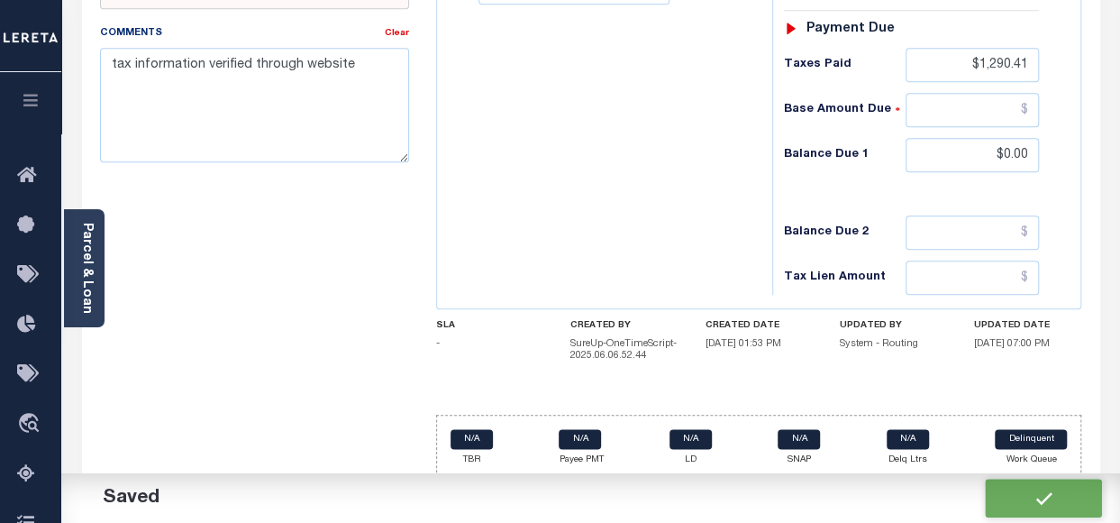
checkbox input "false"
type input "$1,290.41"
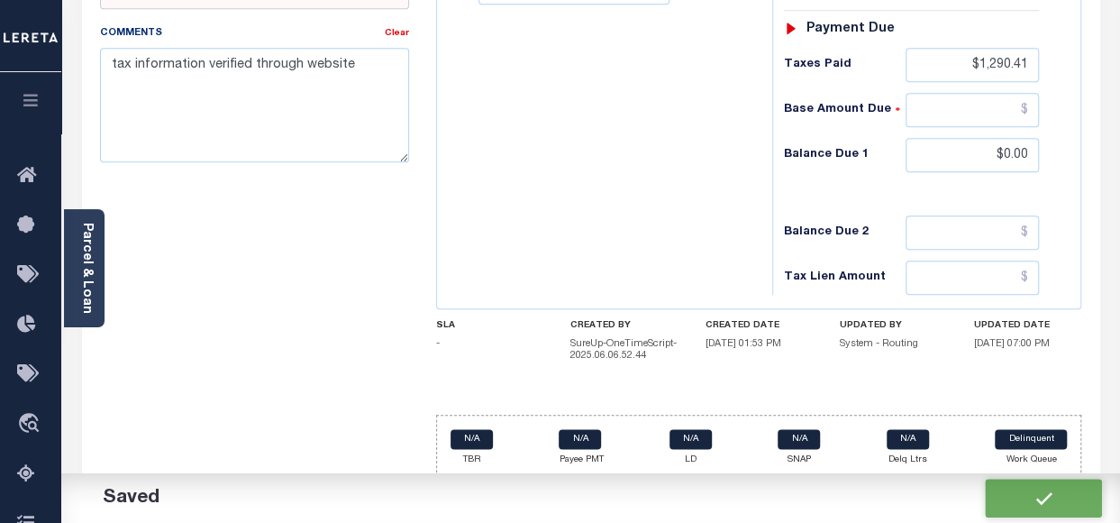
type input "$1,290.41"
type input "$0"
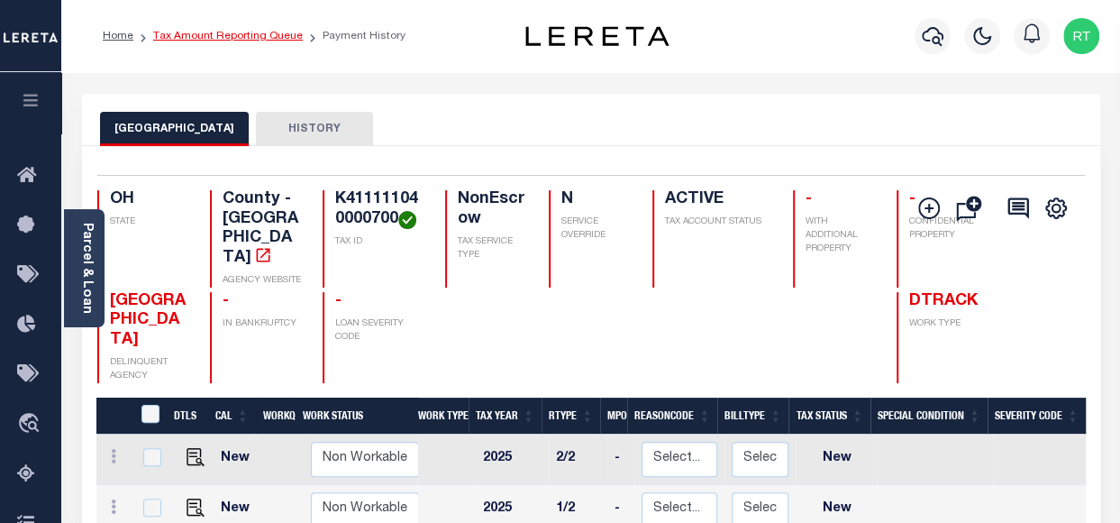
click at [258, 39] on link "Tax Amount Reporting Queue" at bounding box center [228, 36] width 150 height 11
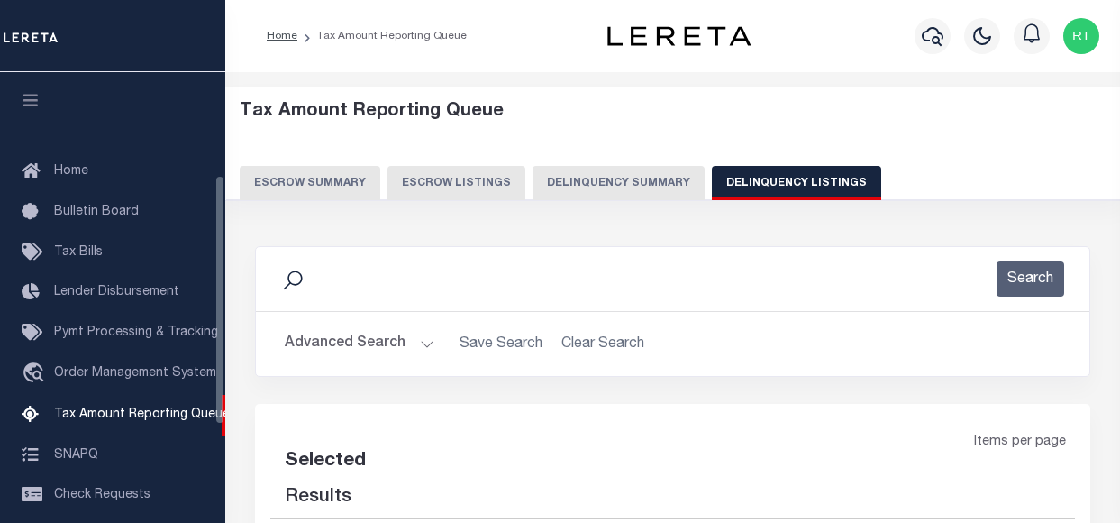
select select "100"
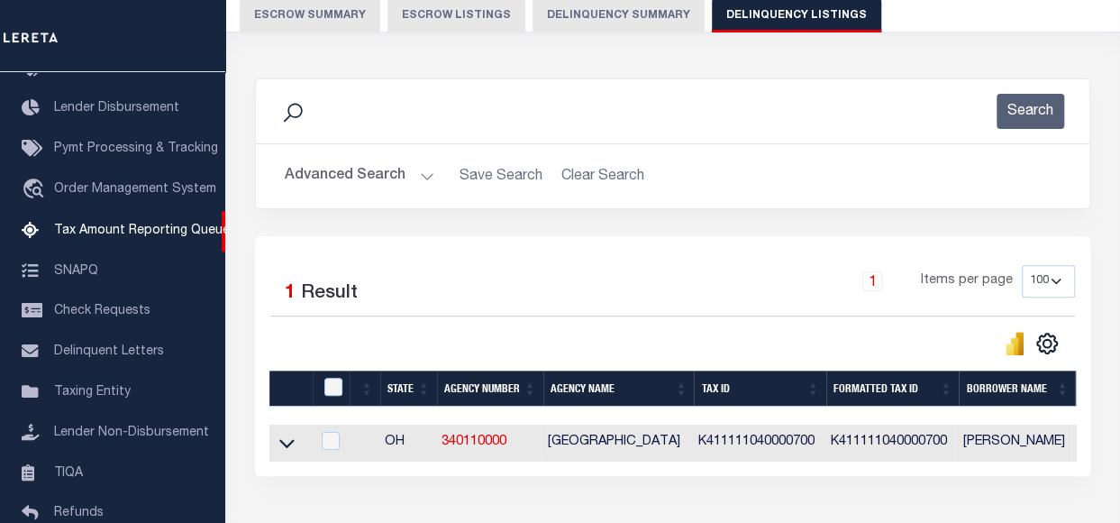
scroll to position [240, 0]
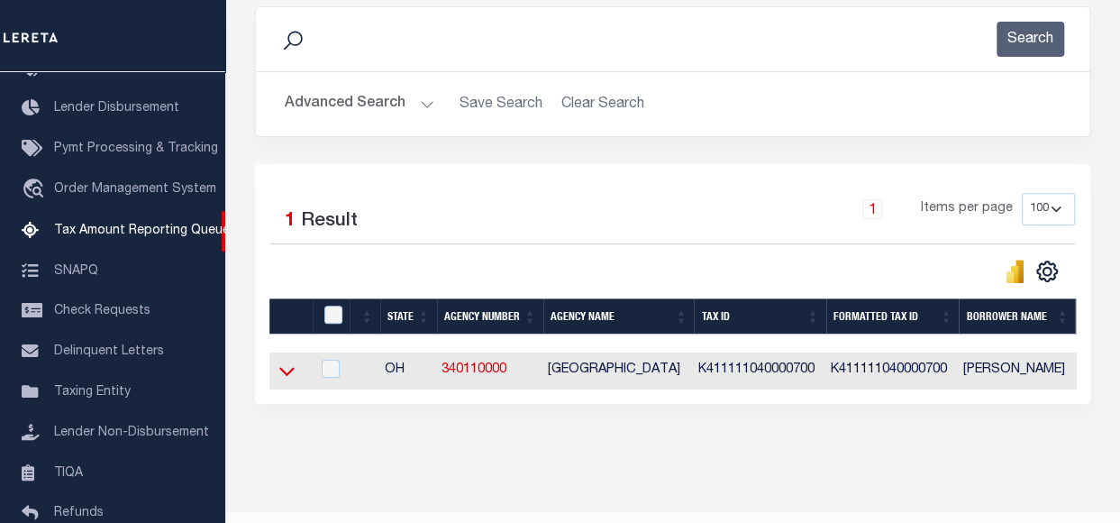
click at [288, 372] on icon at bounding box center [286, 370] width 15 height 19
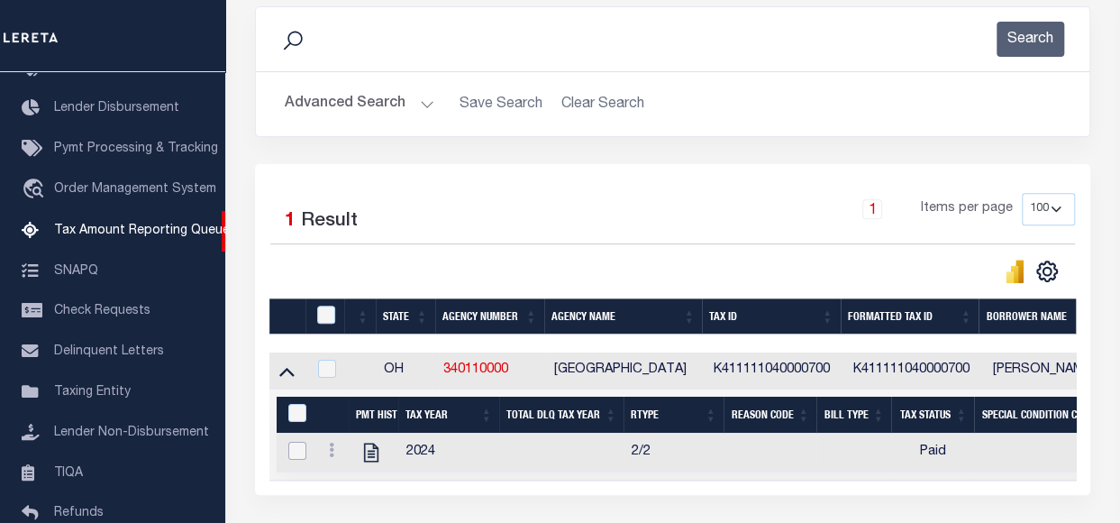
click at [299, 448] on input "checkbox" at bounding box center [297, 451] width 18 height 18
checkbox input "true"
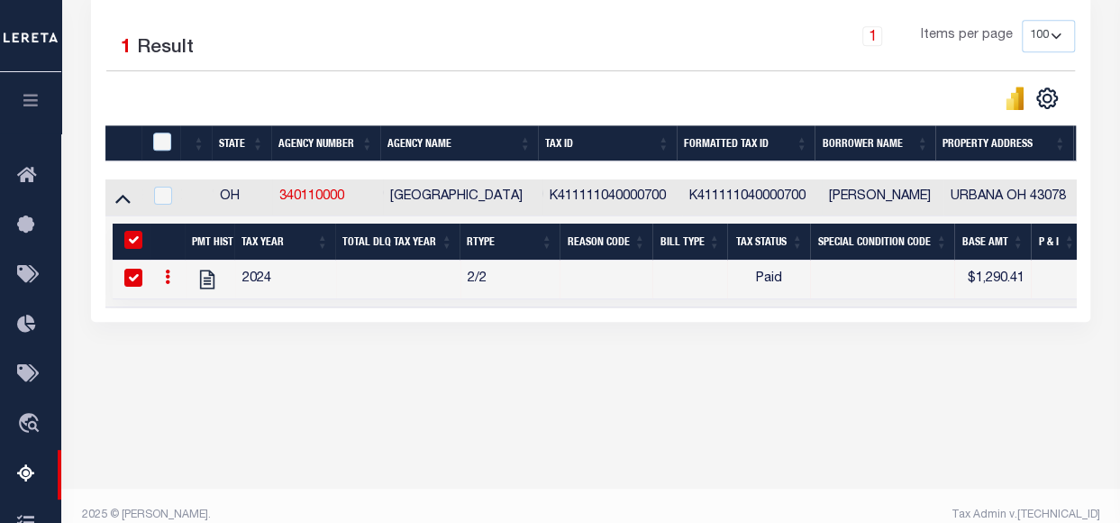
scroll to position [433, 0]
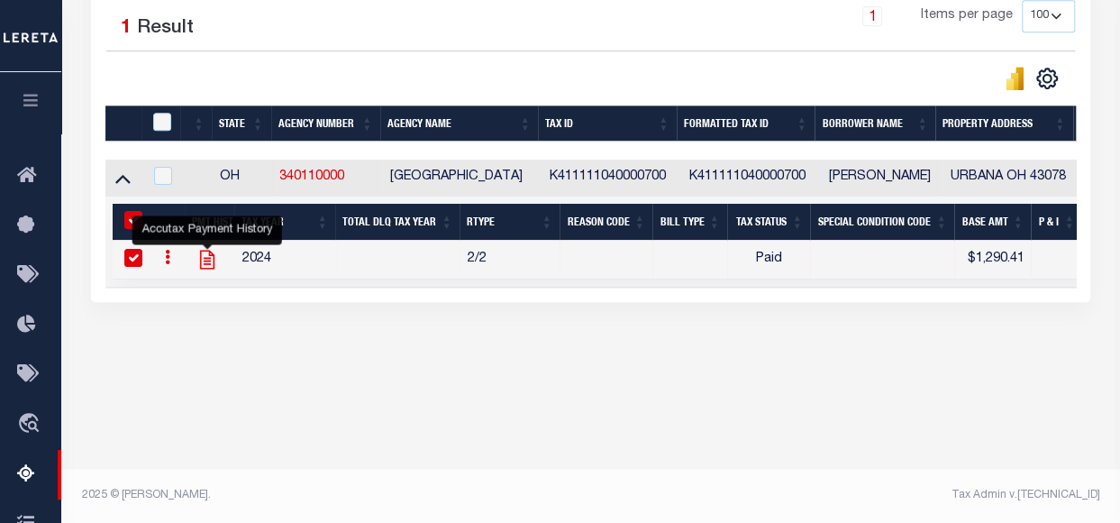
click at [210, 263] on icon "" at bounding box center [207, 259] width 23 height 23
checkbox input "false"
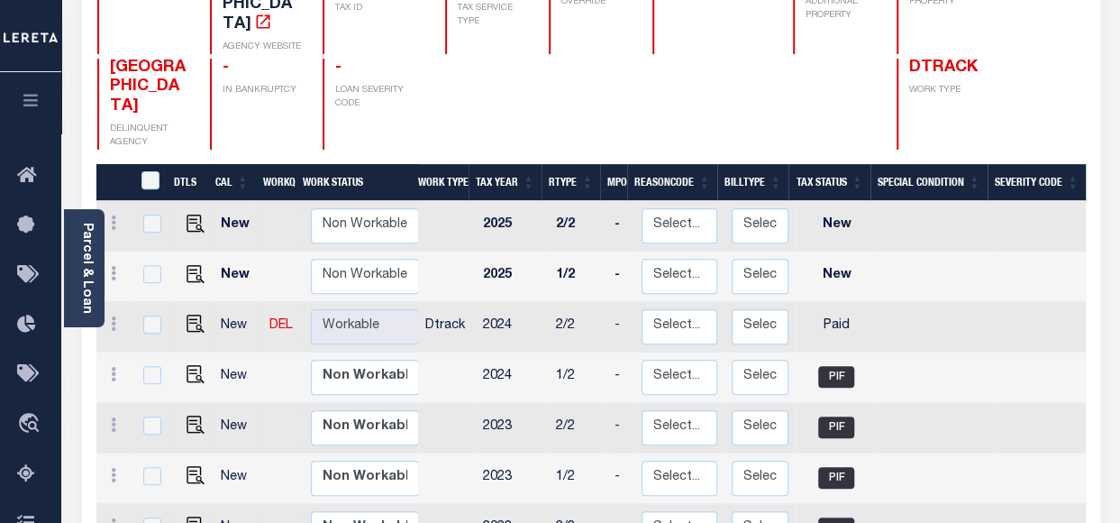
scroll to position [240, 0]
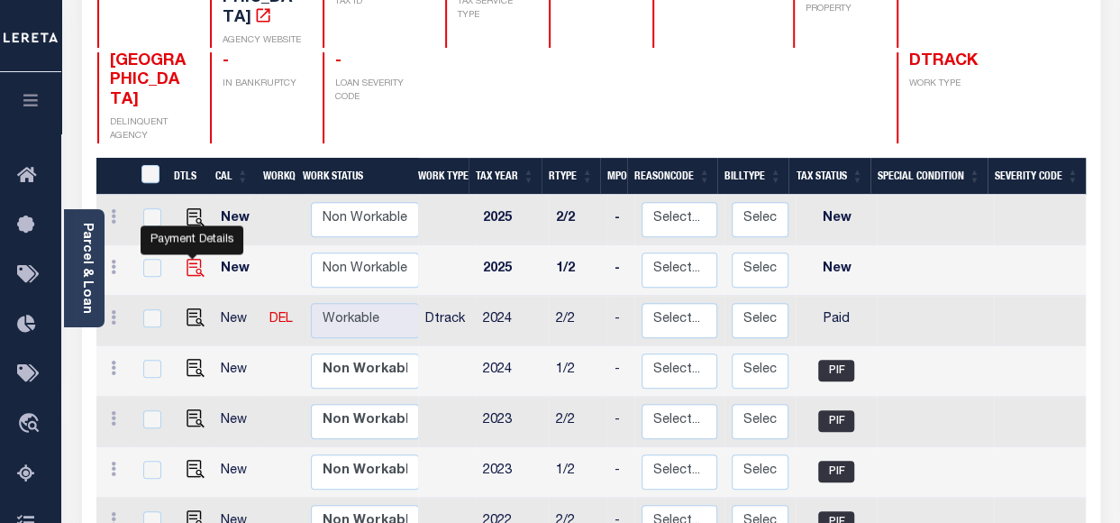
click at [192, 259] on img "" at bounding box center [196, 268] width 18 height 18
checkbox input "true"
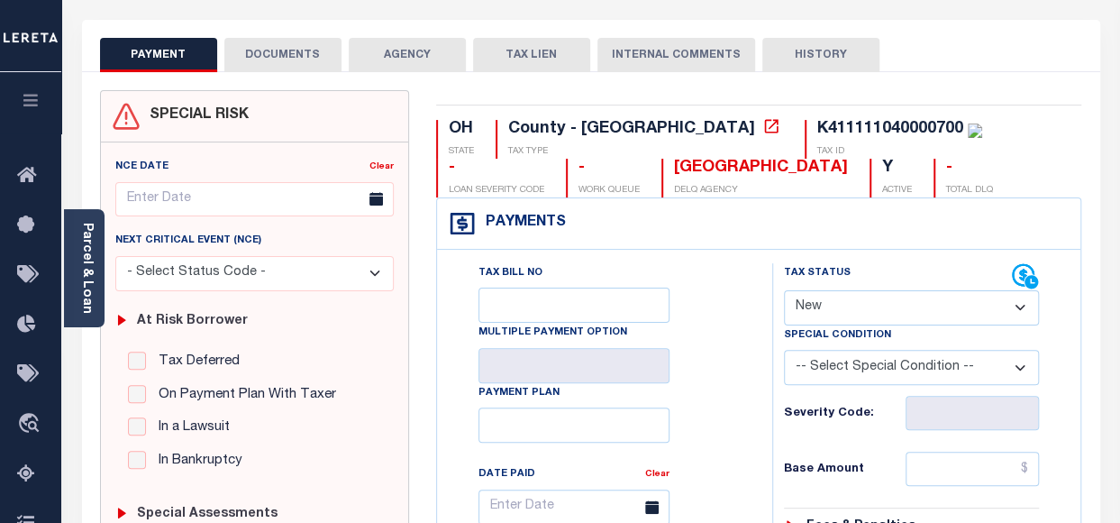
scroll to position [120, 0]
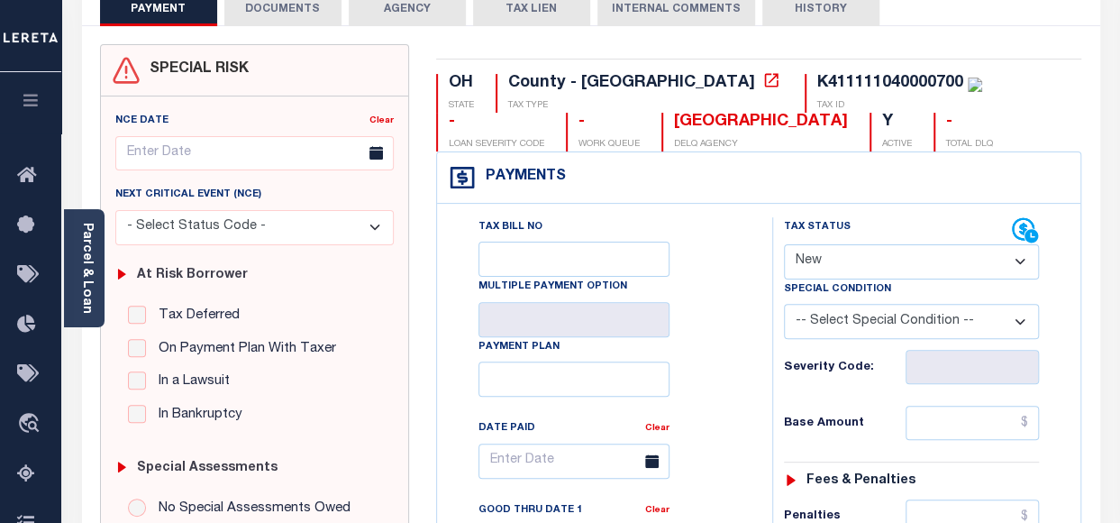
click at [896, 269] on select "- Select Status Code - Open Due/Unpaid Paid Incomplete No Tax Due Internal Refu…" at bounding box center [911, 261] width 255 height 35
select select "PYD"
click at [784, 244] on select "- Select Status Code - Open Due/Unpaid Paid Incomplete No Tax Due Internal Refu…" at bounding box center [911, 261] width 255 height 35
type input "[DATE]"
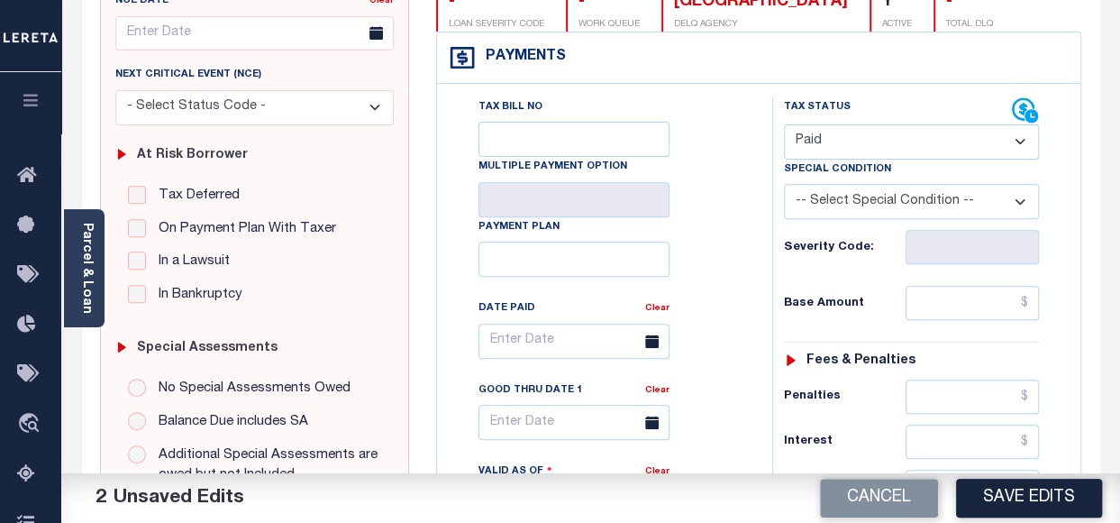
scroll to position [240, 0]
click at [923, 311] on input "text" at bounding box center [972, 303] width 133 height 34
paste input "1,258.18"
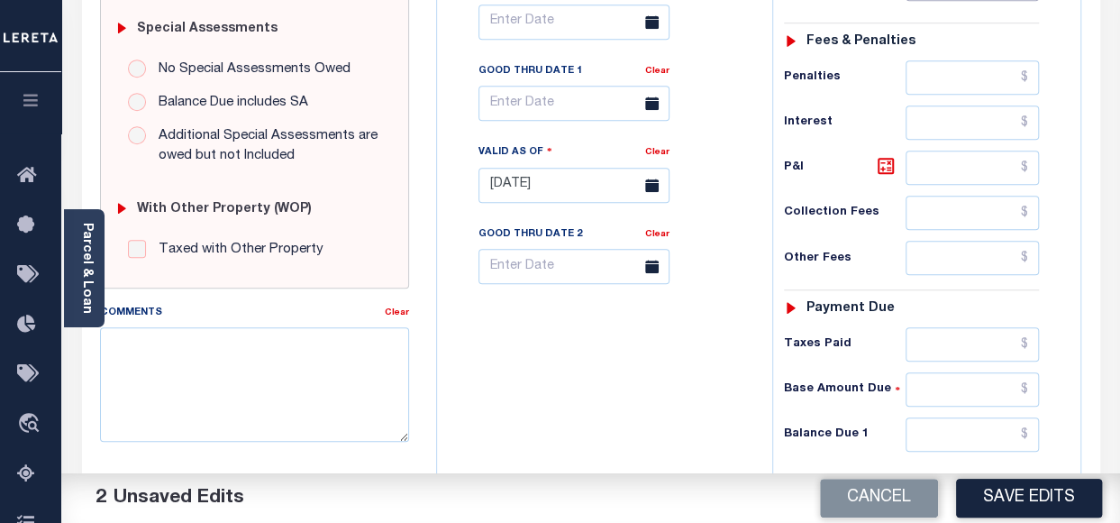
scroll to position [600, 0]
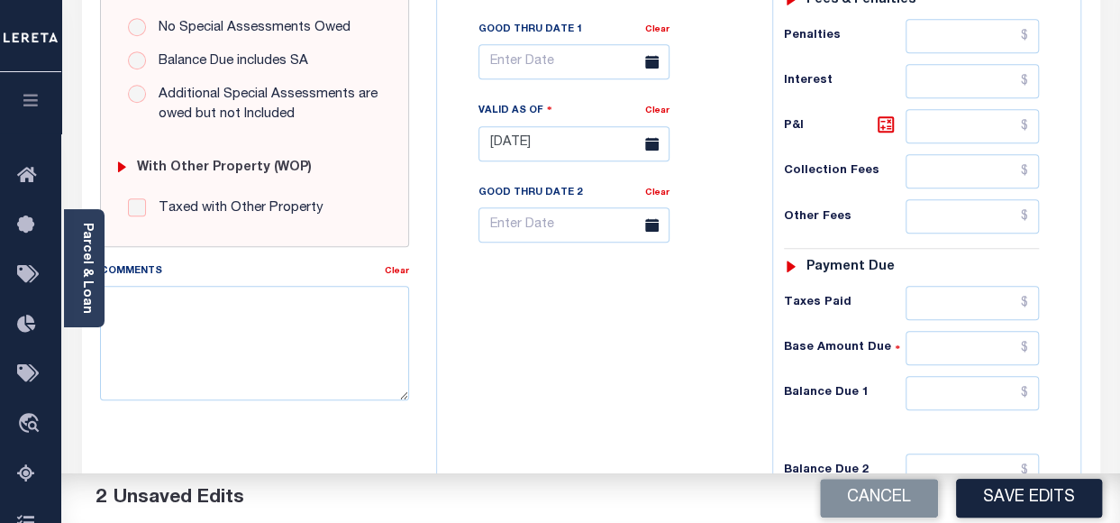
type input "$1,258.18"
click at [928, 297] on input "text" at bounding box center [972, 303] width 133 height 34
paste input "1,258.18"
type input "$1,258.18"
click at [982, 380] on input "text" at bounding box center [972, 393] width 133 height 34
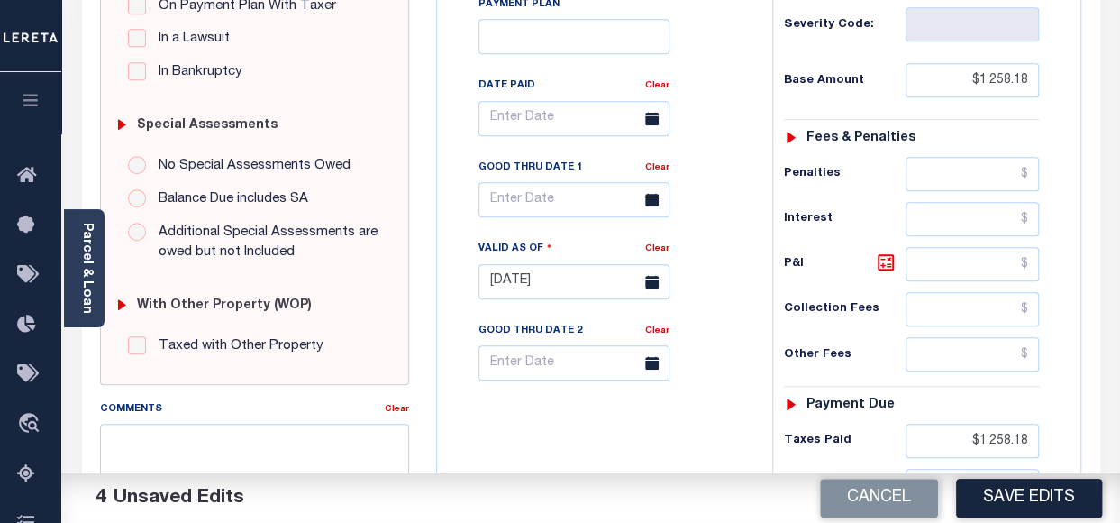
scroll to position [231, 0]
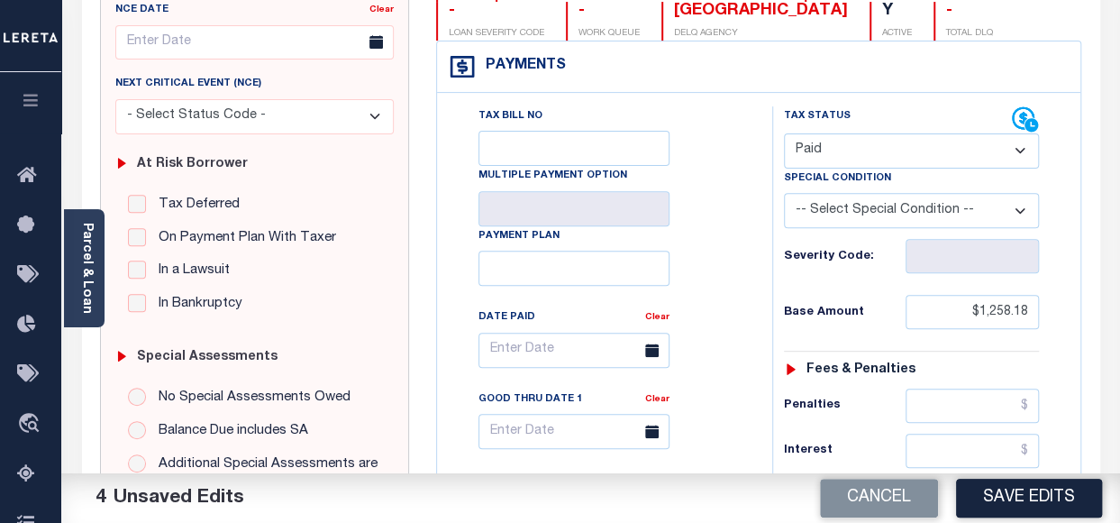
type input "$0.00"
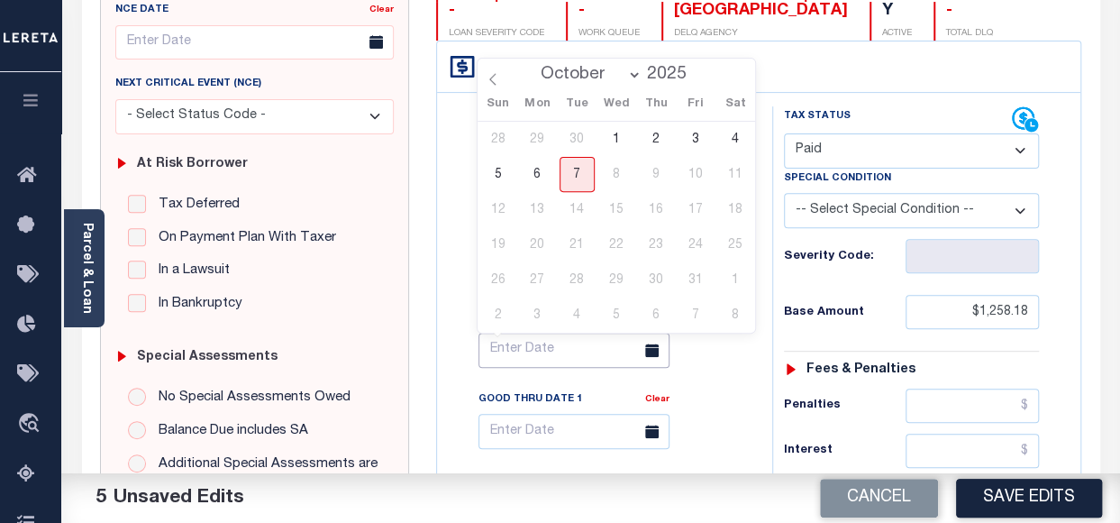
click at [599, 349] on input "text" at bounding box center [574, 350] width 191 height 35
click at [636, 75] on select "January February March April May June July August September October" at bounding box center [588, 75] width 110 height 18
select select "0"
click at [535, 66] on select "January February March April May June July August September October" at bounding box center [588, 75] width 110 height 18
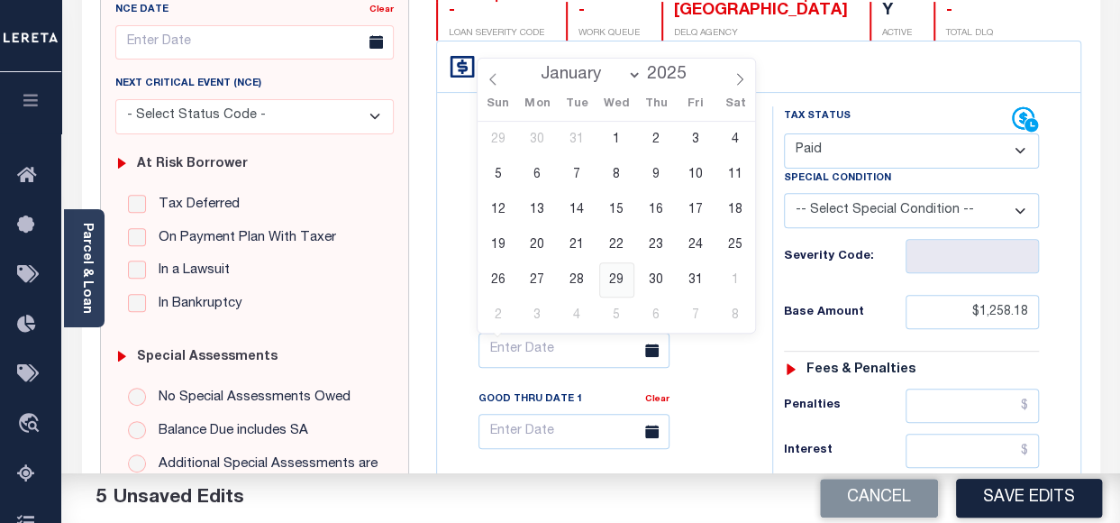
click at [626, 277] on span "29" at bounding box center [616, 279] width 35 height 35
type input "01/29/2025"
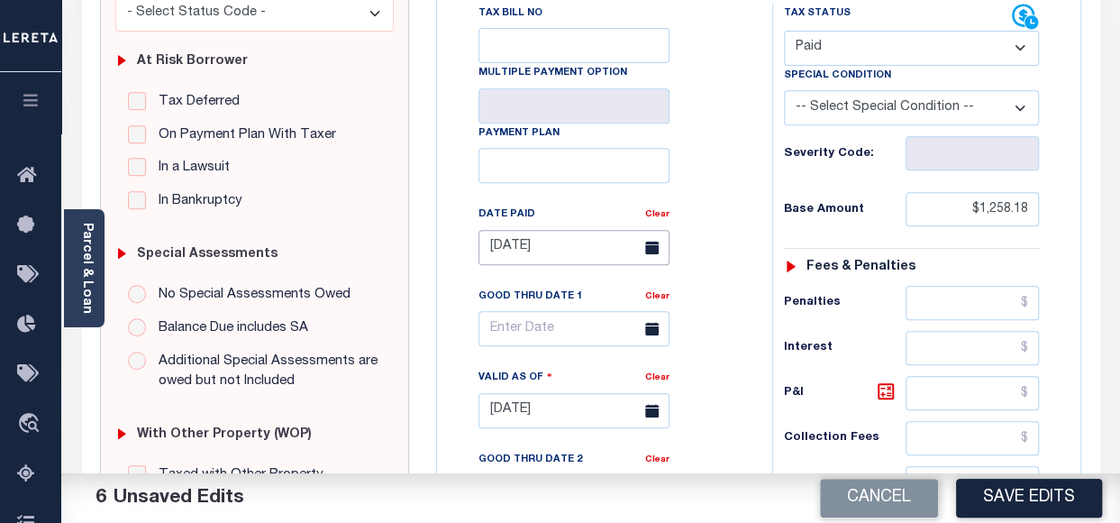
scroll to position [591, 0]
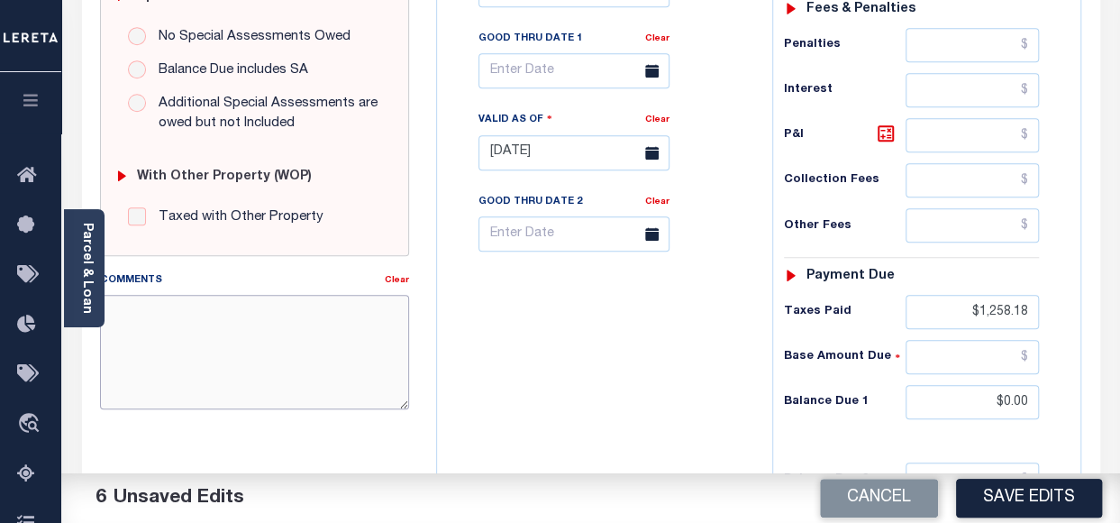
click at [203, 328] on textarea "Comments" at bounding box center [254, 352] width 309 height 114
click at [215, 316] on textarea "Tax info verified via website" at bounding box center [254, 352] width 309 height 114
click at [294, 306] on textarea "Tax info verified from website" at bounding box center [254, 352] width 309 height 114
type textarea "Tax info verified from website."
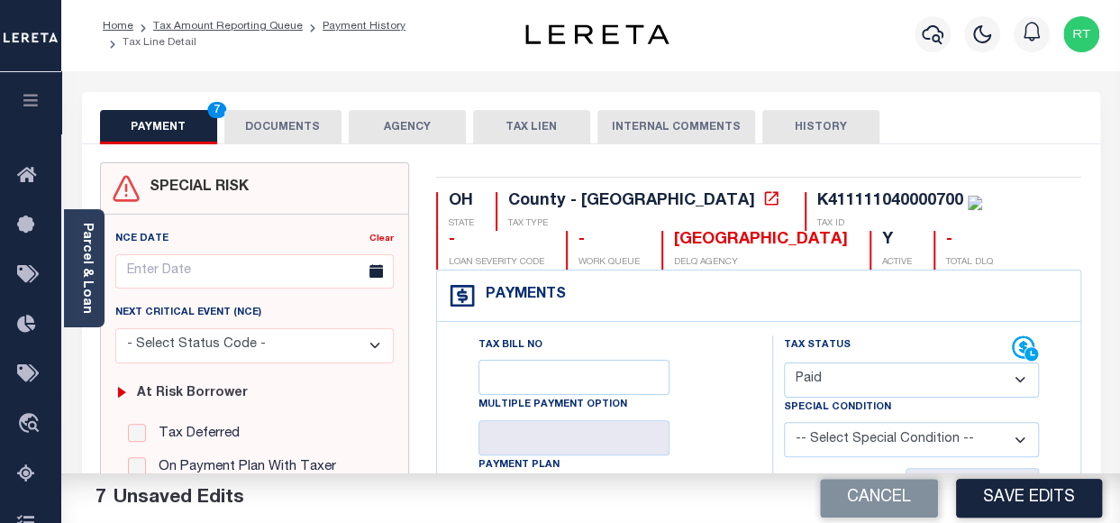
scroll to position [0, 0]
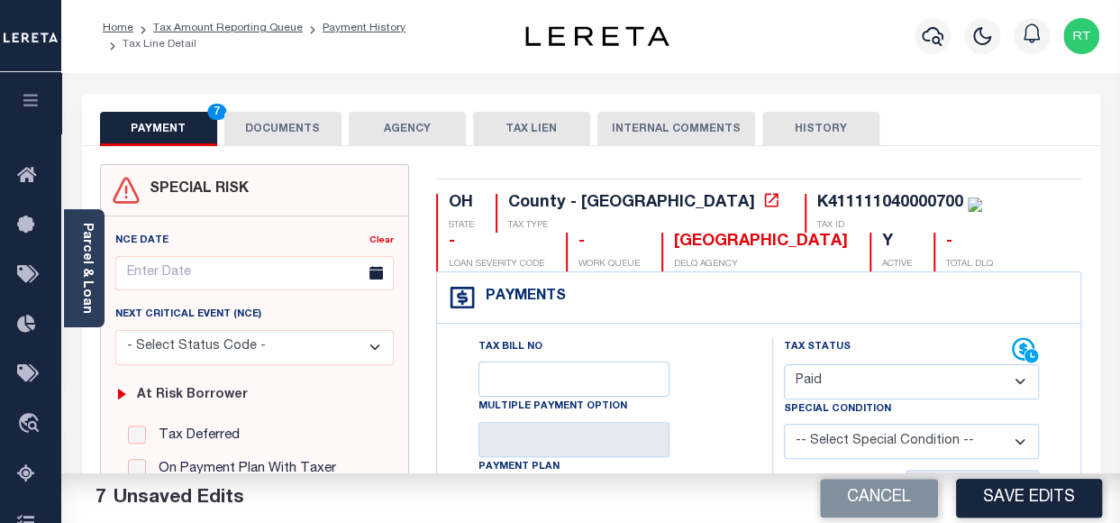
click at [297, 128] on button "DOCUMENTS" at bounding box center [282, 129] width 117 height 34
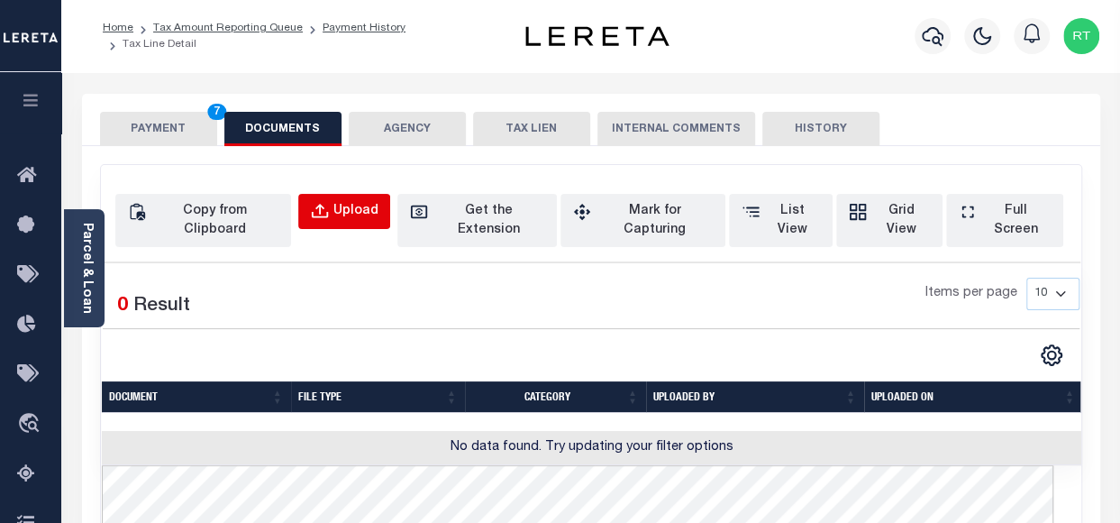
click at [379, 209] on div "Upload" at bounding box center [356, 212] width 45 height 20
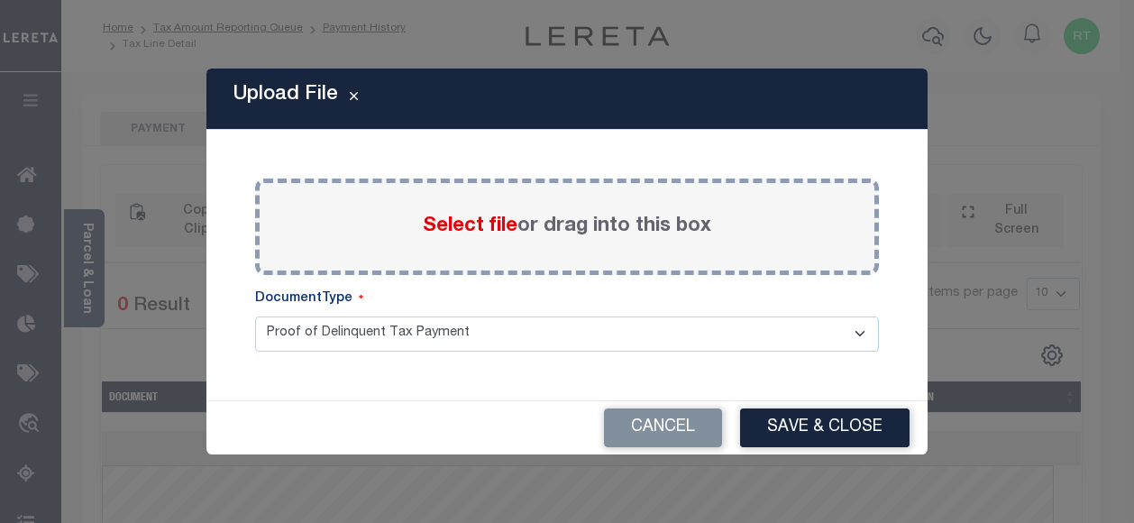
click at [481, 230] on span "Select file" at bounding box center [470, 226] width 95 height 20
click at [0, 0] on input "Select file or drag into this box" at bounding box center [0, 0] width 0 height 0
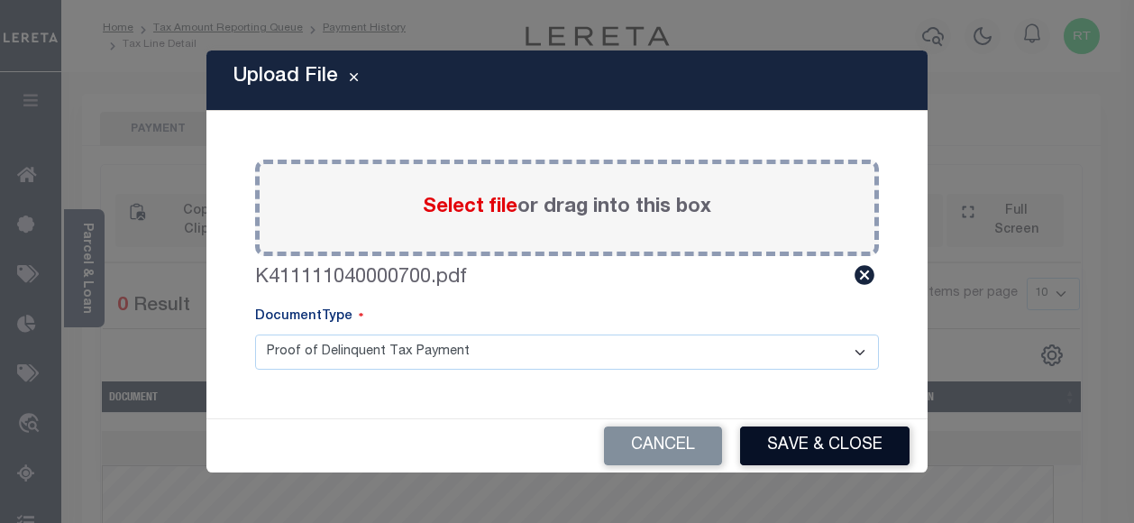
click at [766, 447] on button "Save & Close" at bounding box center [824, 445] width 169 height 39
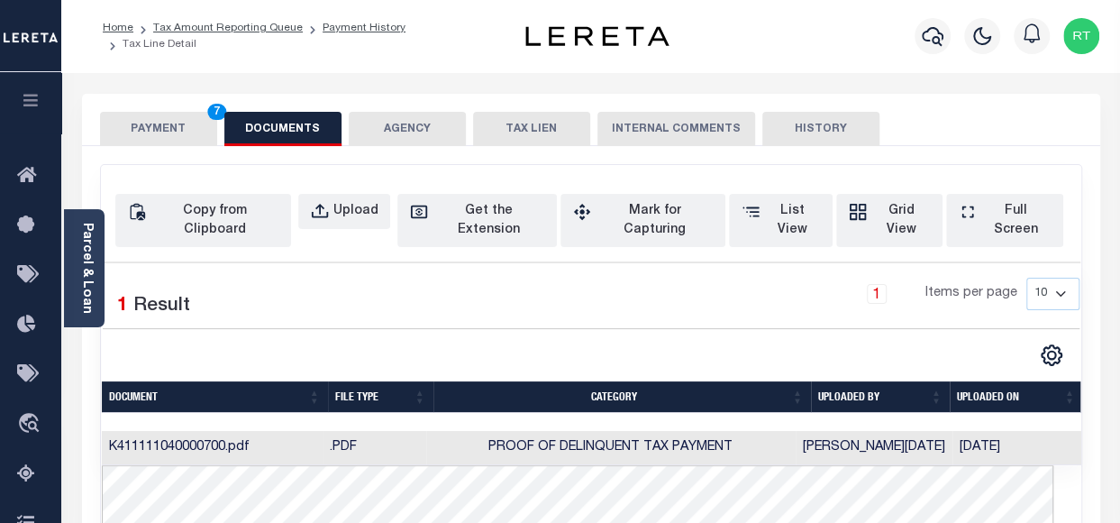
click at [155, 133] on button "PAYMENT 7" at bounding box center [158, 129] width 117 height 34
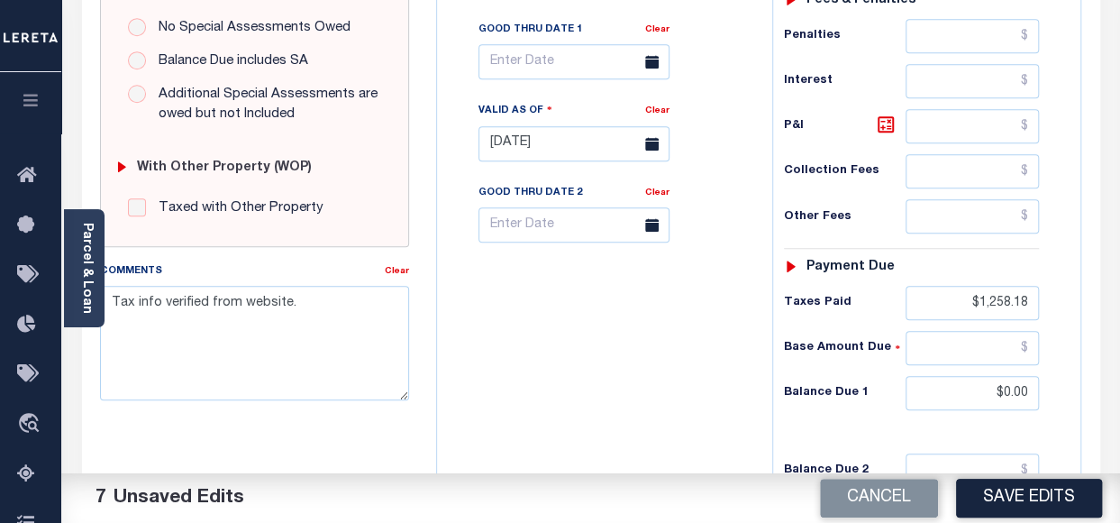
scroll to position [827, 0]
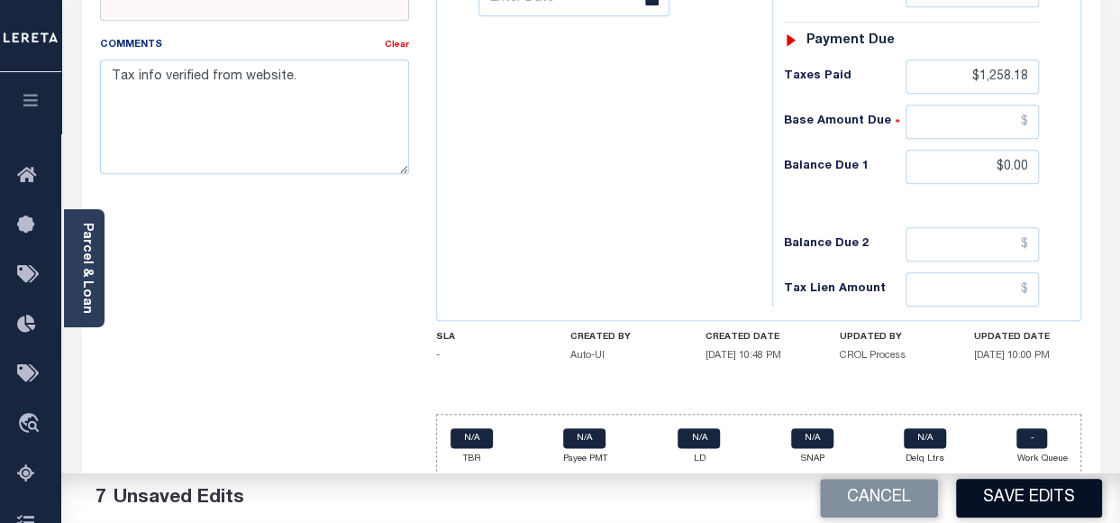
click at [1027, 499] on button "Save Edits" at bounding box center [1029, 498] width 146 height 39
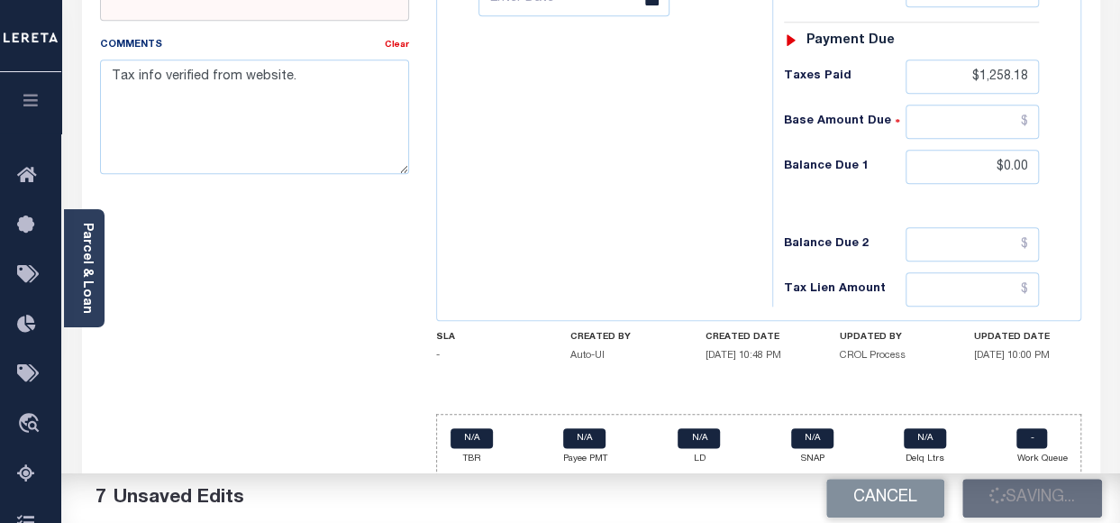
checkbox input "false"
type input "$1,258.18"
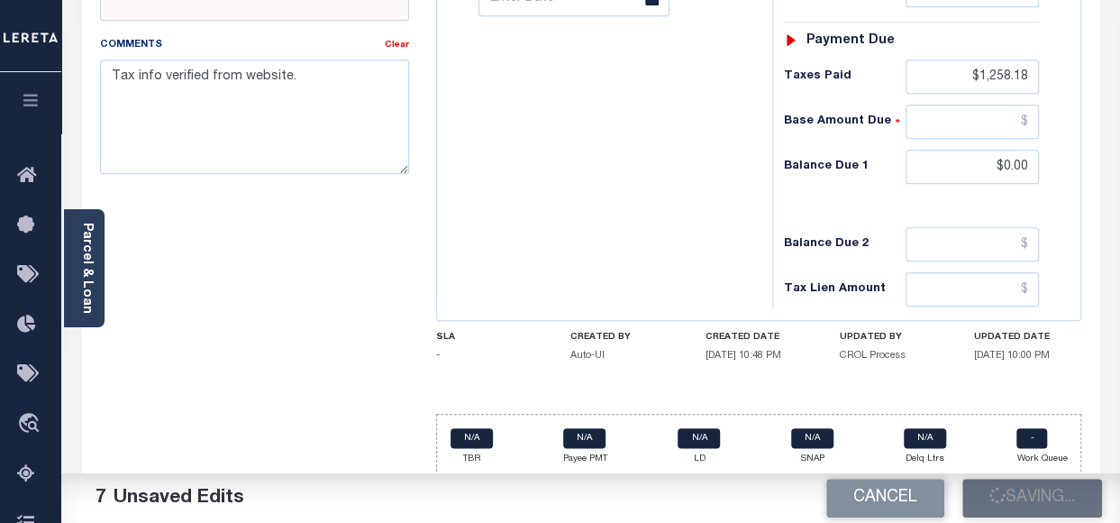
type input "$1,258.18"
type input "$0"
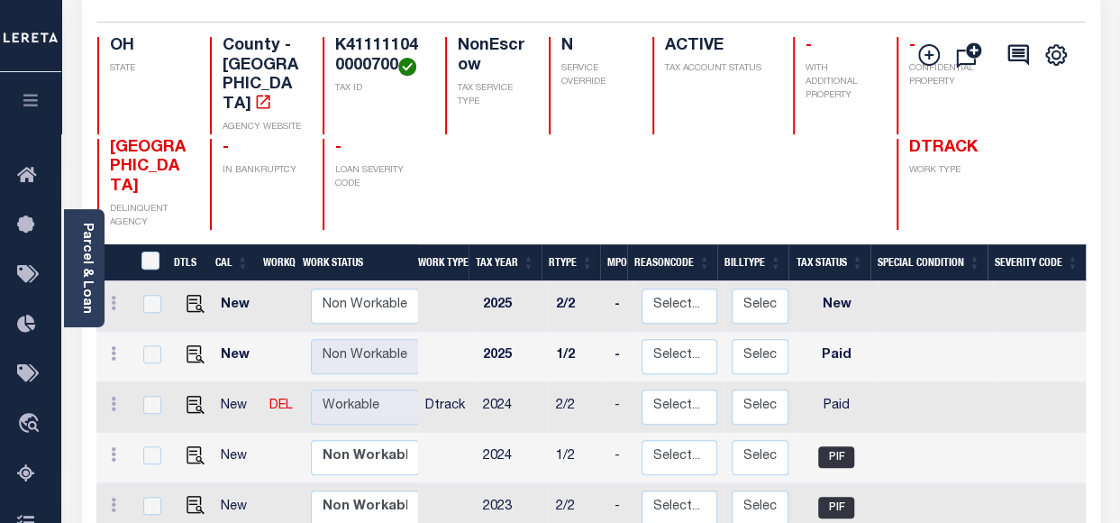
scroll to position [240, 0]
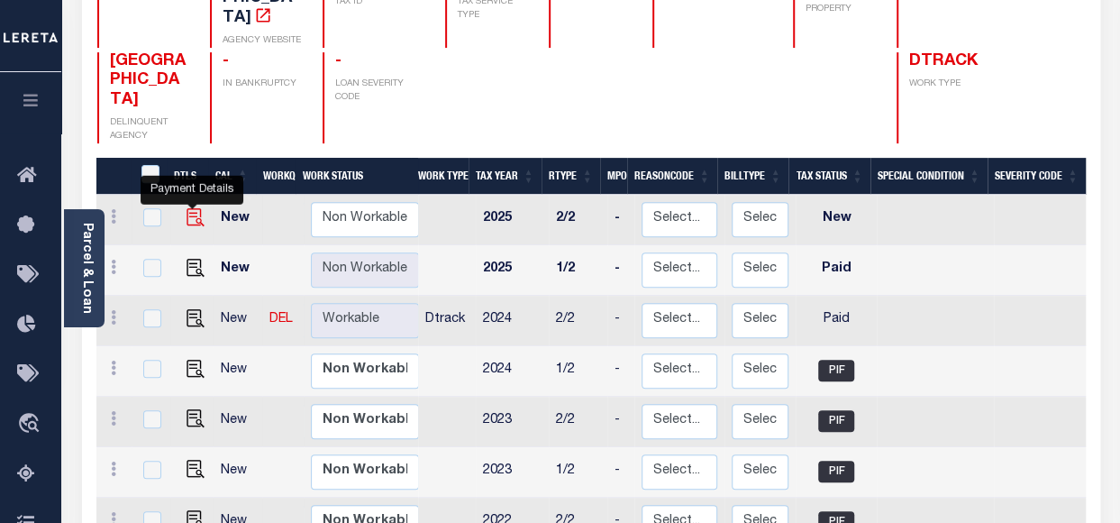
click at [189, 208] on img "" at bounding box center [196, 217] width 18 height 18
checkbox input "true"
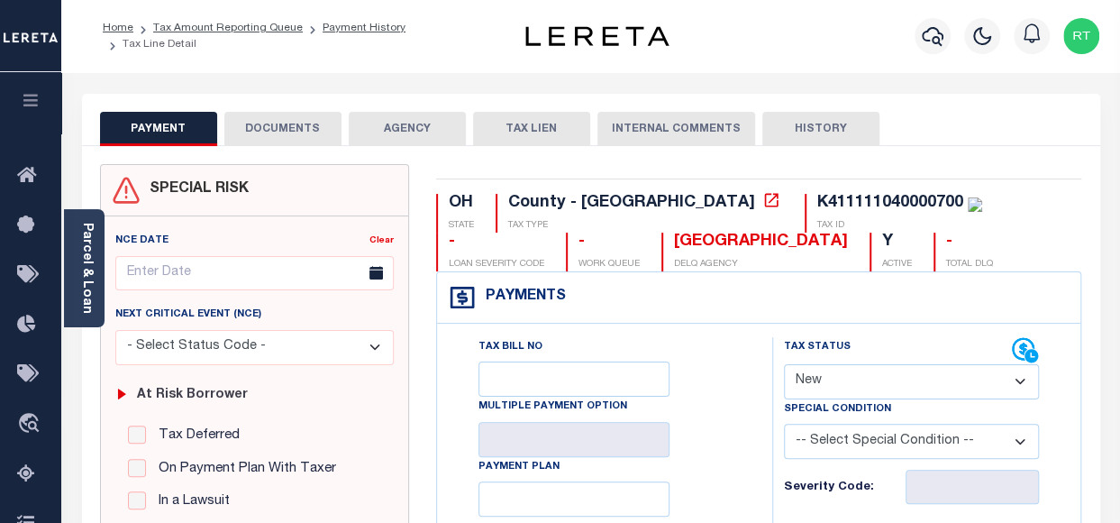
click at [923, 371] on select "- Select Status Code - Open Due/Unpaid Paid Incomplete No Tax Due Internal Refu…" at bounding box center [911, 381] width 255 height 35
select select "PYD"
click at [784, 364] on select "- Select Status Code - Open Due/Unpaid Paid Incomplete No Tax Due Internal Refu…" at bounding box center [911, 381] width 255 height 35
type input "[DATE]"
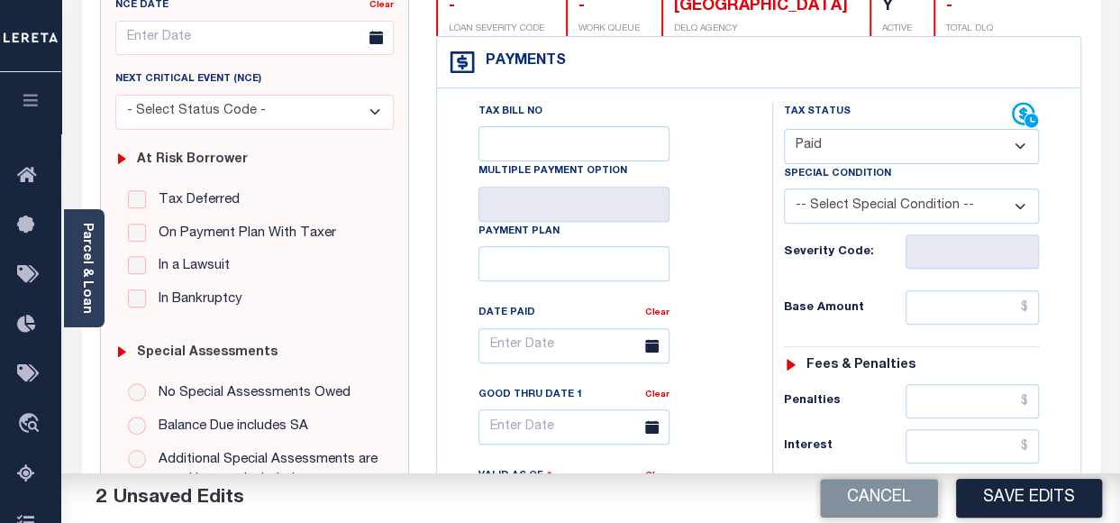
scroll to position [240, 0]
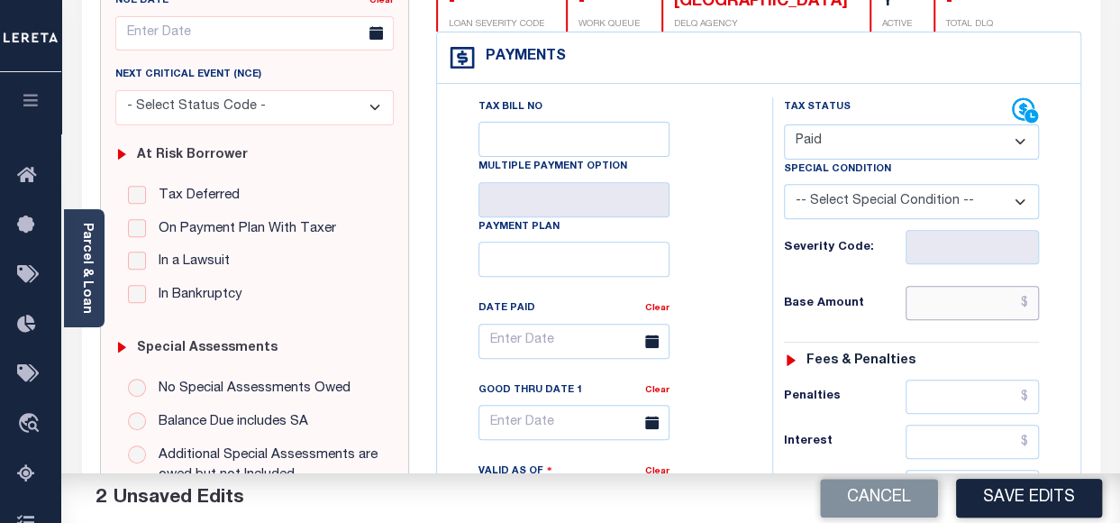
click at [944, 300] on input "text" at bounding box center [972, 303] width 133 height 34
paste input "1,258.18"
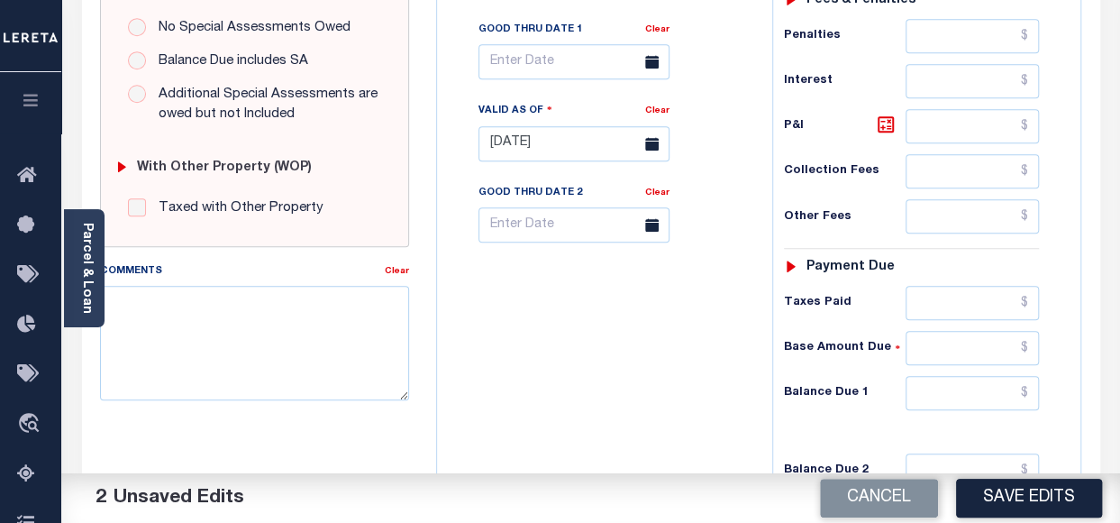
scroll to position [600, 0]
type input "$1,258.18"
click at [925, 288] on input "text" at bounding box center [972, 303] width 133 height 34
paste input "1,258.18"
type input "$1,258.18"
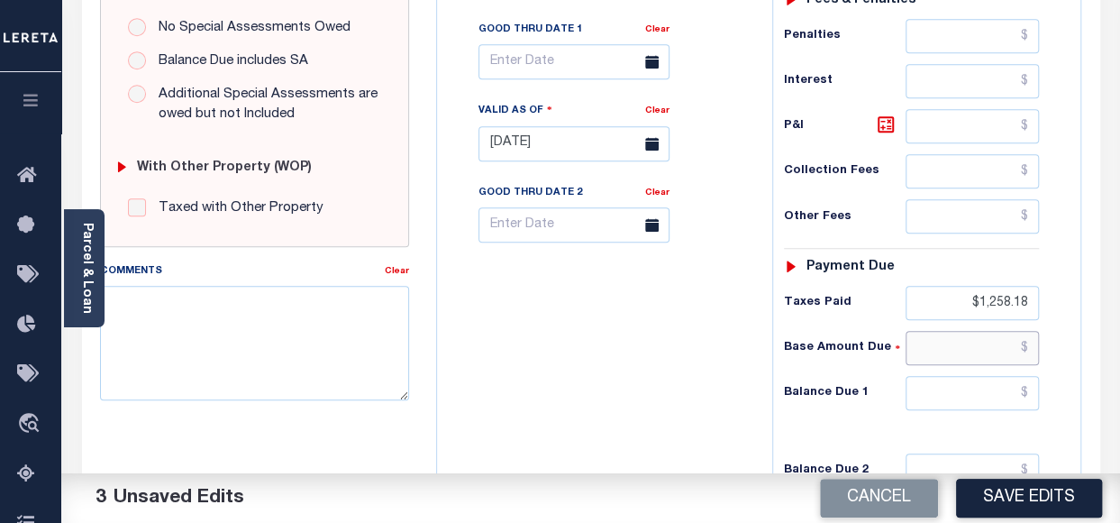
click at [953, 335] on input "text" at bounding box center [972, 348] width 133 height 34
click at [963, 378] on input "text" at bounding box center [972, 393] width 133 height 34
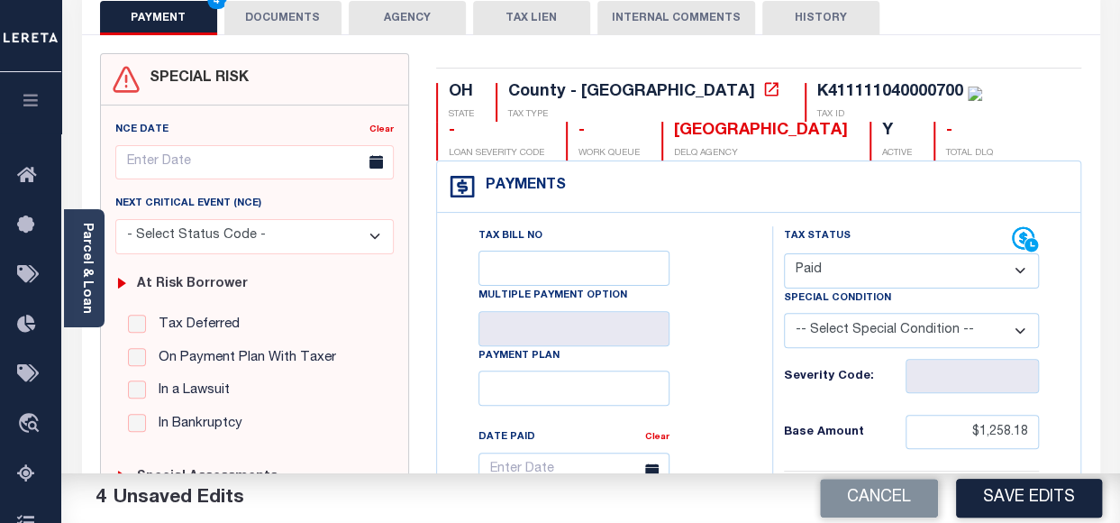
scroll to position [231, 0]
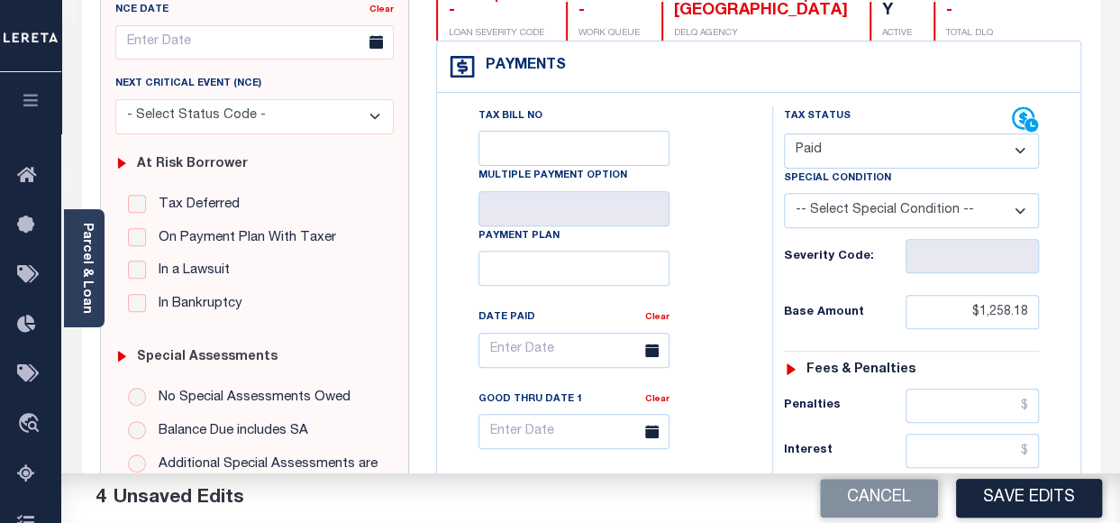
type input "$0.00"
click at [544, 348] on input "text" at bounding box center [574, 350] width 191 height 35
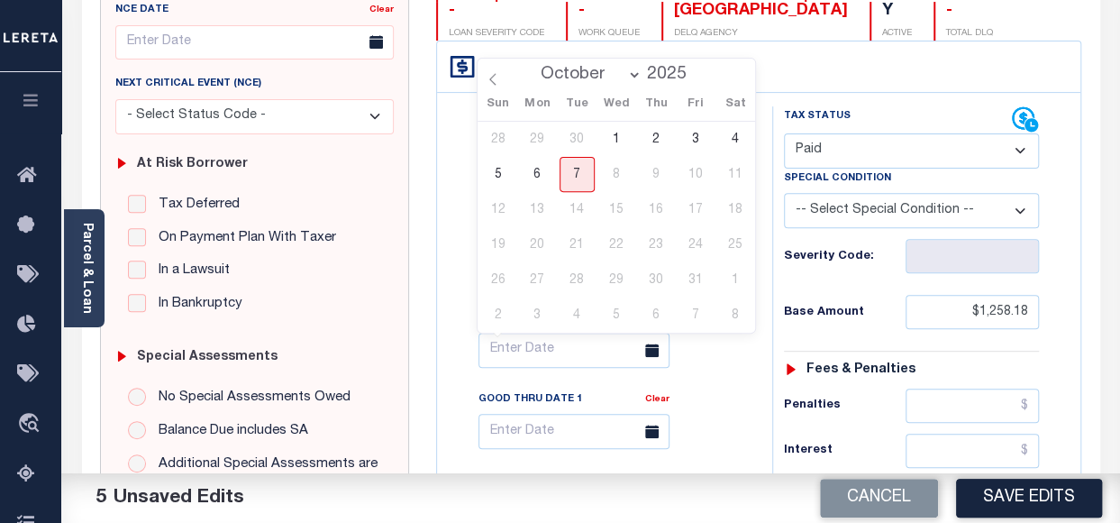
click at [611, 80] on select "January February March April May June July August September October" at bounding box center [588, 75] width 110 height 18
select select "5"
click at [535, 66] on select "January February March April May June July August September October" at bounding box center [588, 75] width 110 height 18
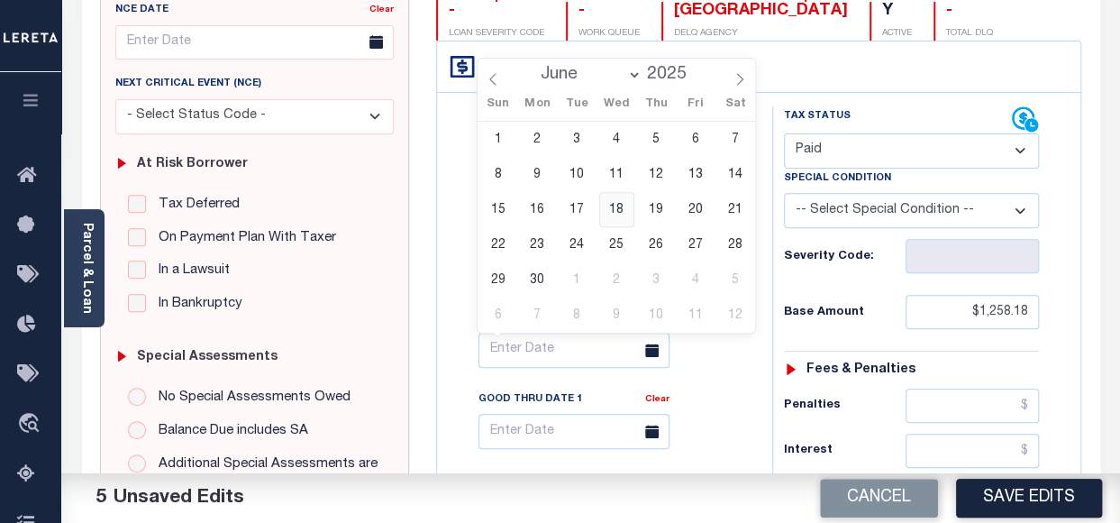
click at [614, 211] on span "18" at bounding box center [616, 209] width 35 height 35
type input "06/18/2025"
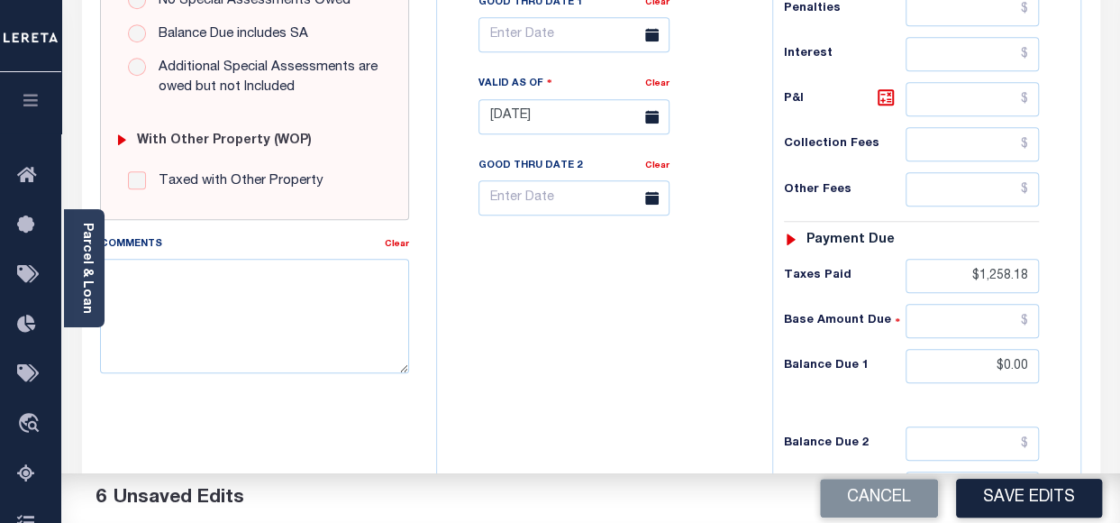
scroll to position [832, 0]
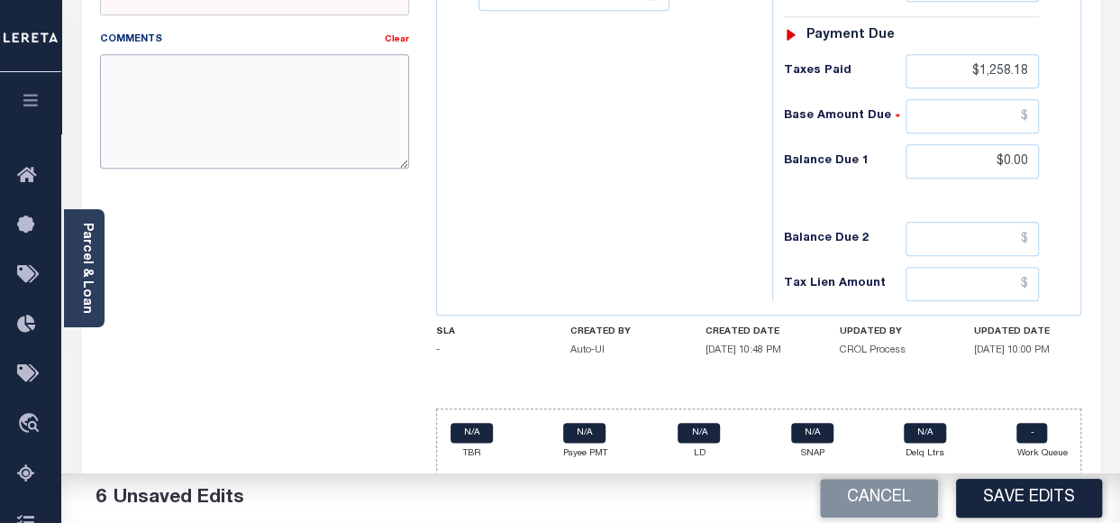
click at [198, 75] on textarea "Comments" at bounding box center [254, 111] width 309 height 114
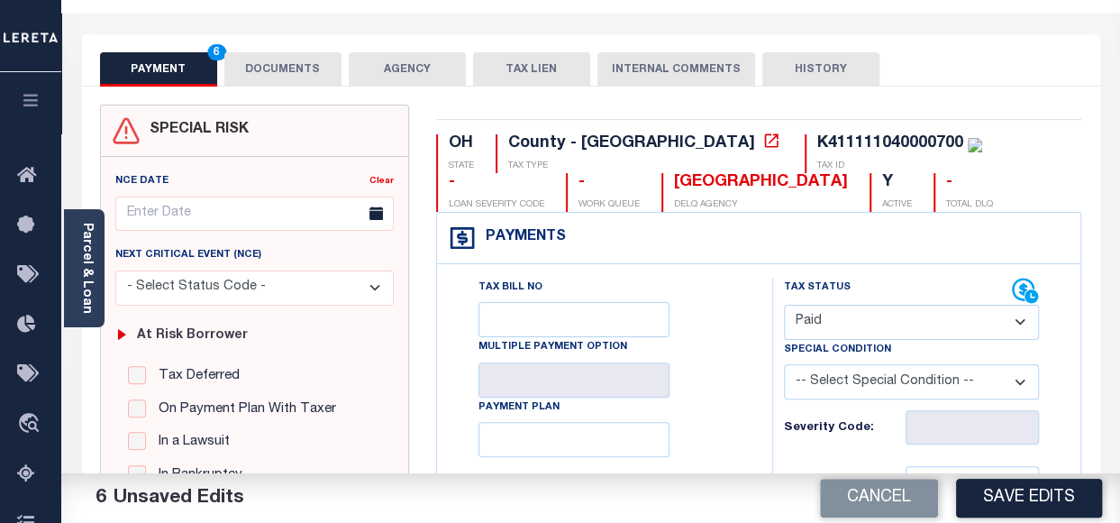
scroll to position [0, 0]
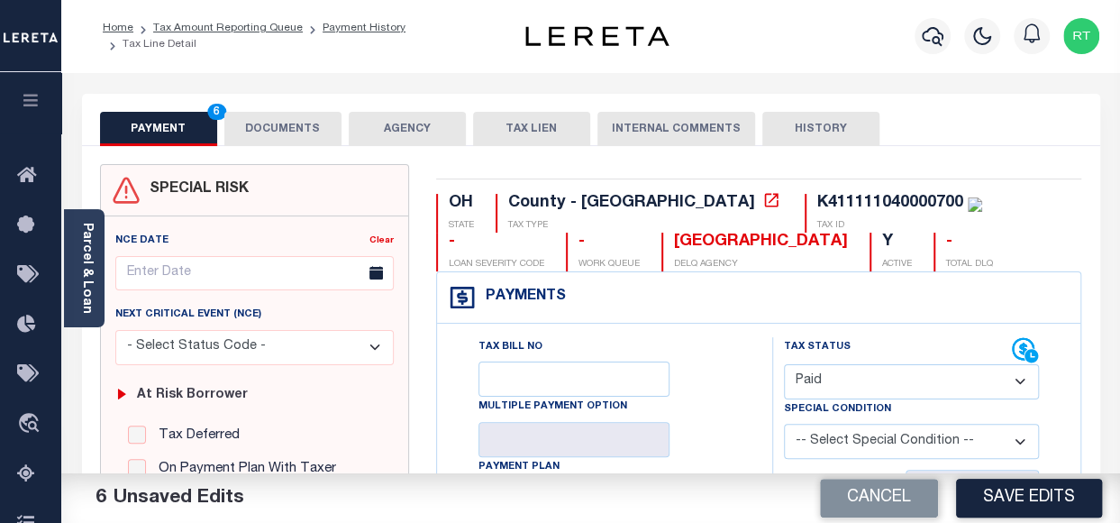
type textarea "Tax info verified from website."
click at [296, 134] on button "DOCUMENTS" at bounding box center [282, 129] width 117 height 34
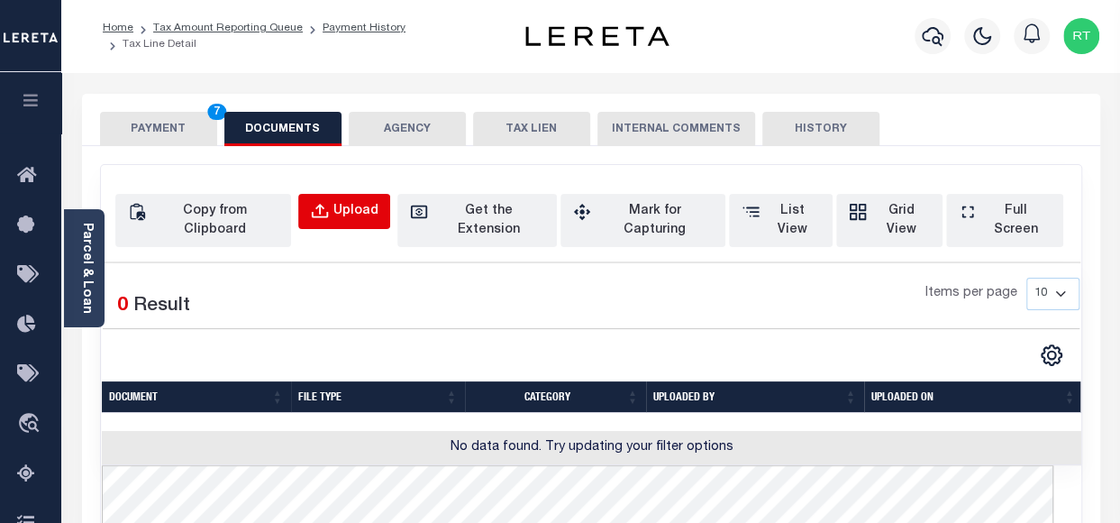
click at [379, 203] on div "Upload" at bounding box center [356, 212] width 45 height 20
select select "POP"
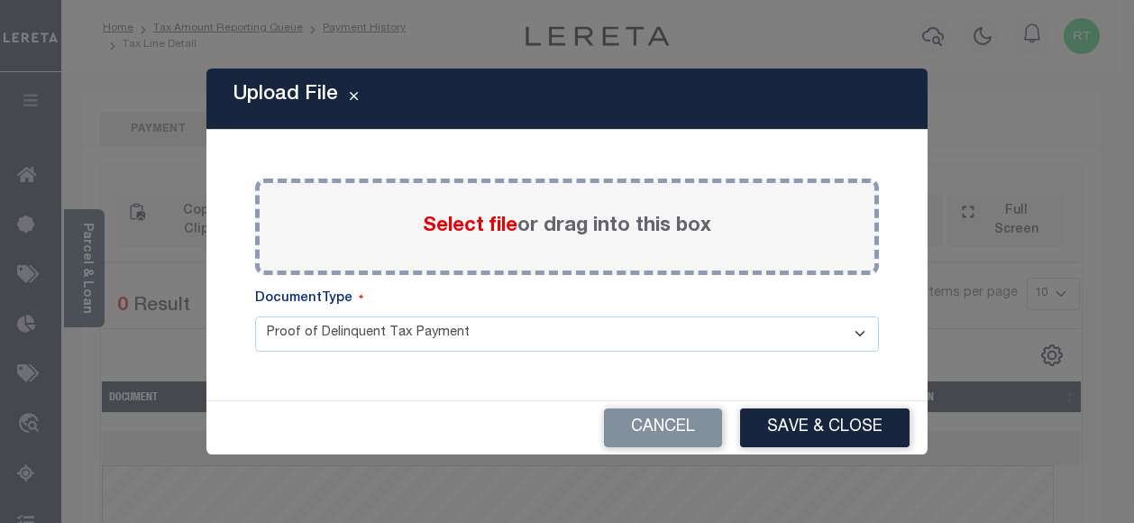
click at [447, 220] on span "Select file" at bounding box center [470, 226] width 95 height 20
click at [0, 0] on input "Select file or drag into this box" at bounding box center [0, 0] width 0 height 0
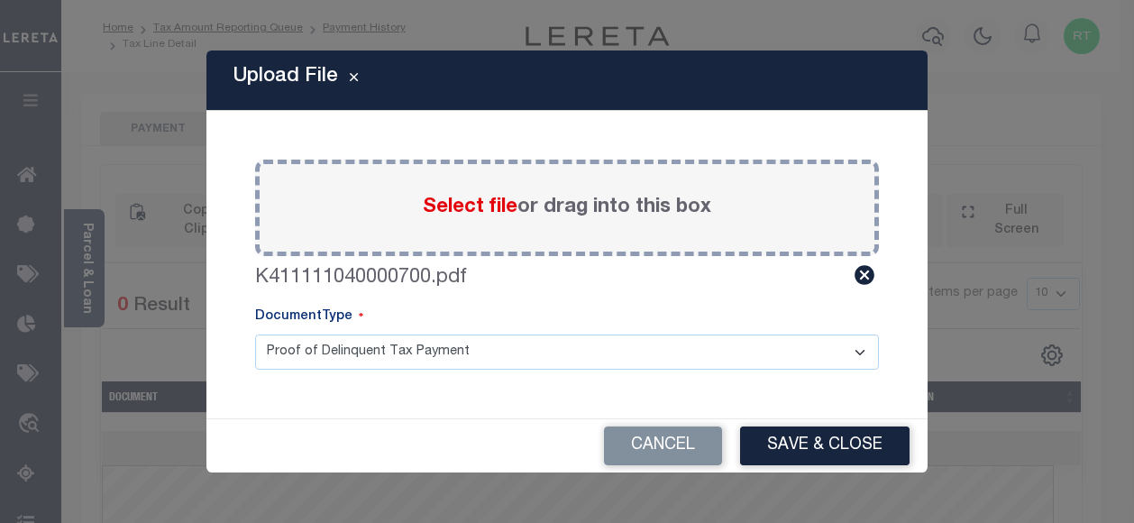
click at [861, 354] on select "Proof of Delinquent Tax Payment" at bounding box center [567, 351] width 624 height 35
click at [255, 334] on select "Proof of Delinquent Tax Payment" at bounding box center [567, 351] width 624 height 35
click at [791, 450] on button "Save & Close" at bounding box center [824, 445] width 169 height 39
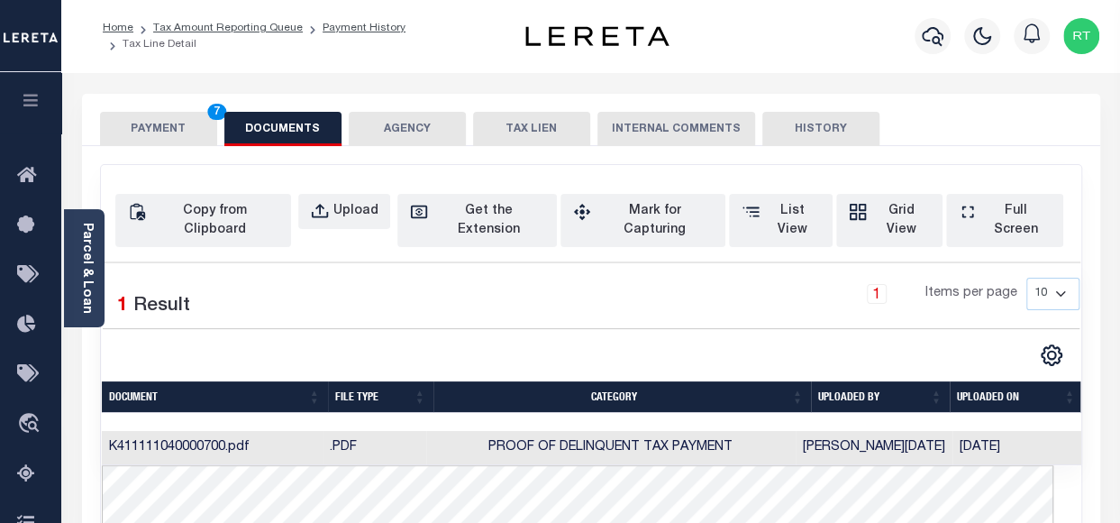
click at [177, 135] on button "PAYMENT 7" at bounding box center [158, 129] width 117 height 34
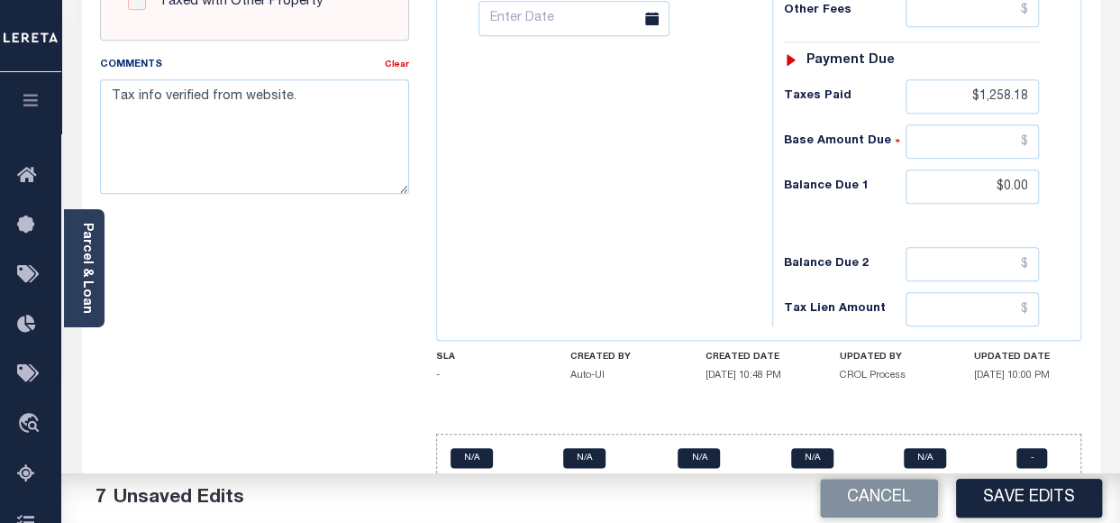
scroll to position [827, 0]
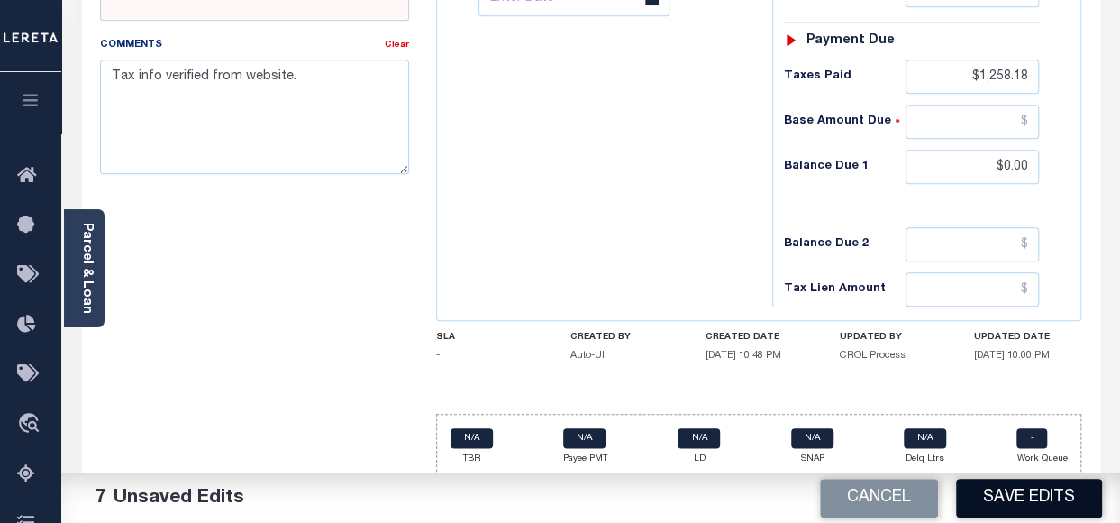
click at [1015, 493] on button "Save Edits" at bounding box center [1029, 498] width 146 height 39
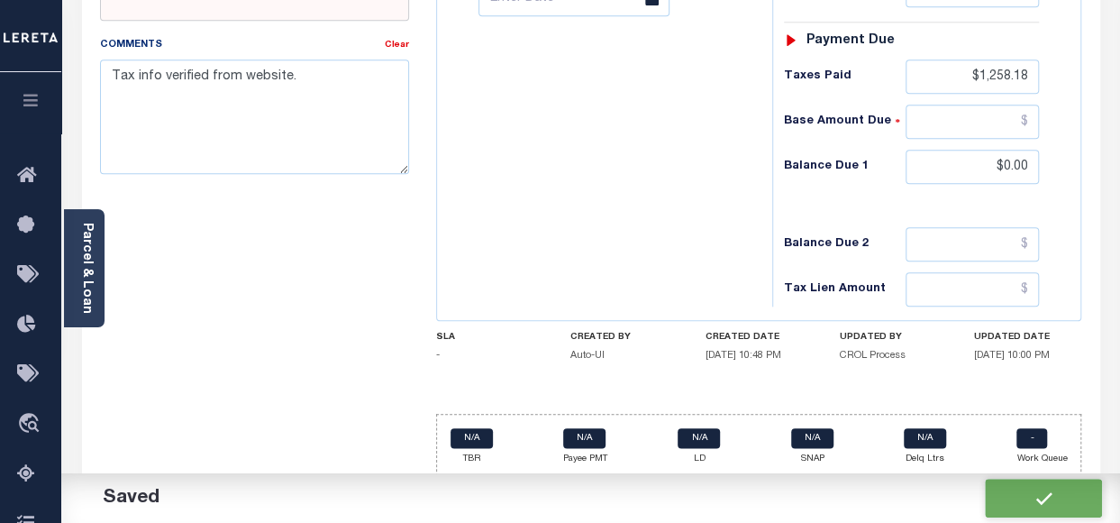
checkbox input "false"
type input "$1,258.18"
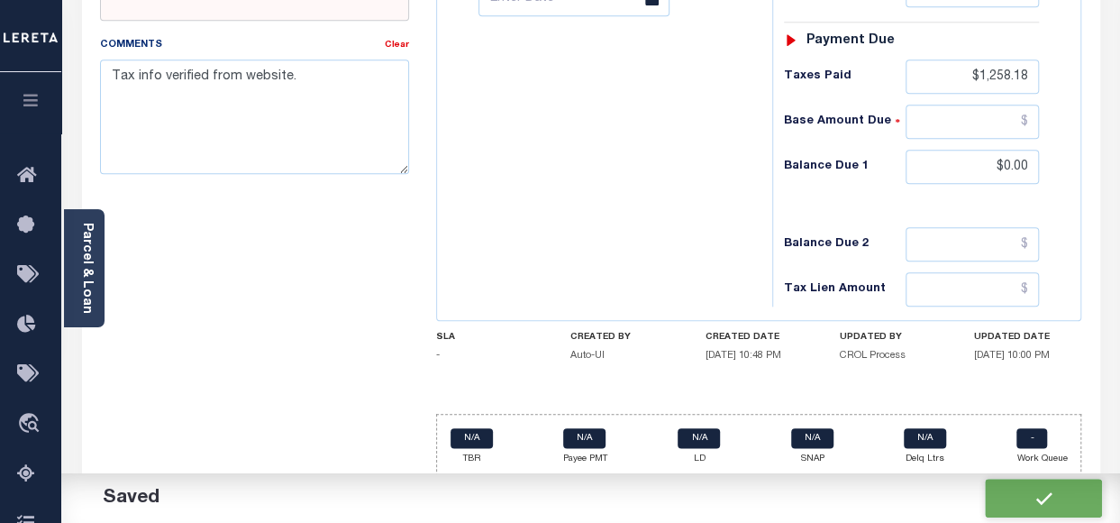
type input "$1,258.18"
type input "$0"
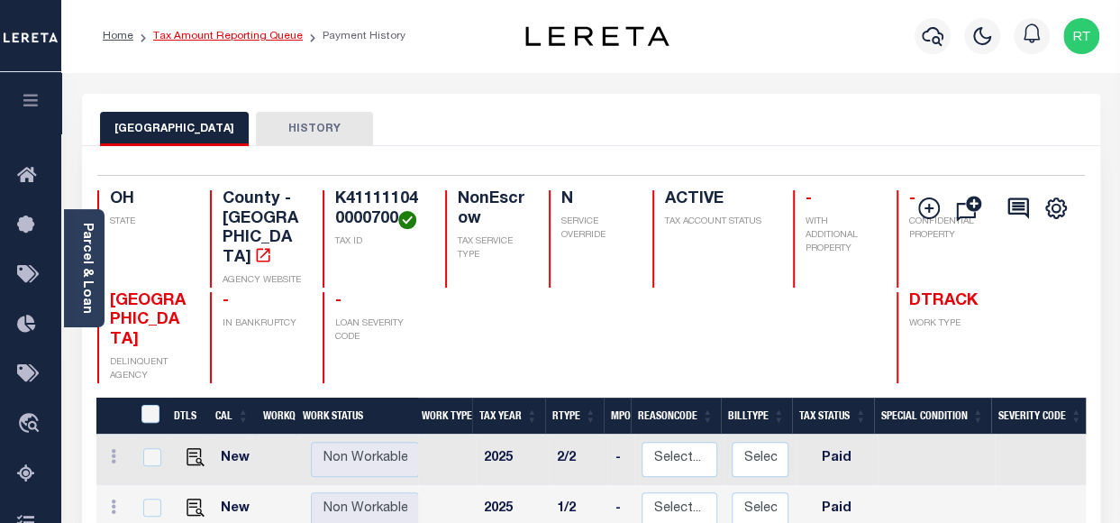
click at [217, 37] on link "Tax Amount Reporting Queue" at bounding box center [228, 36] width 150 height 11
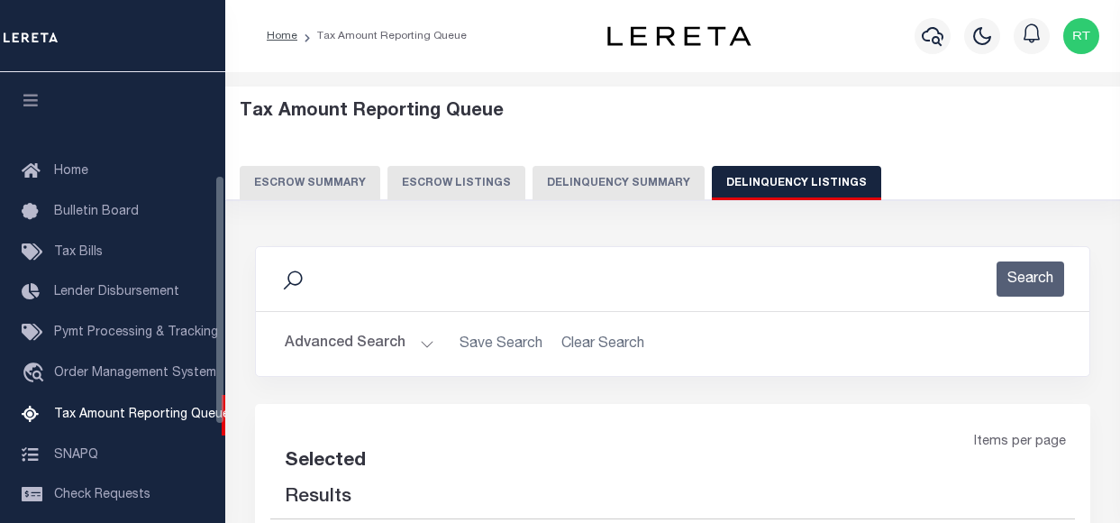
select select "100"
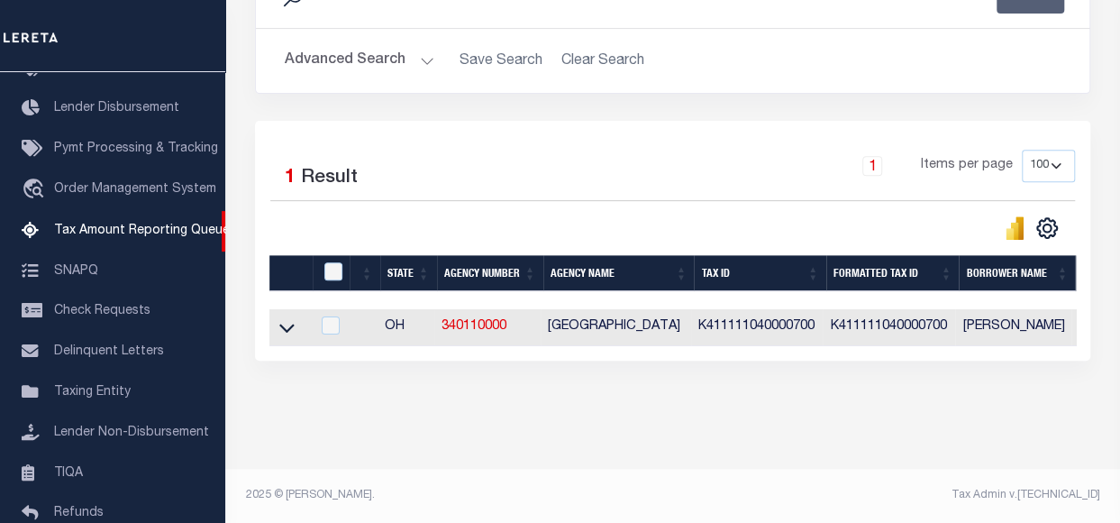
scroll to position [295, 0]
click at [338, 316] on input "checkbox" at bounding box center [331, 325] width 18 height 18
checkbox input "true"
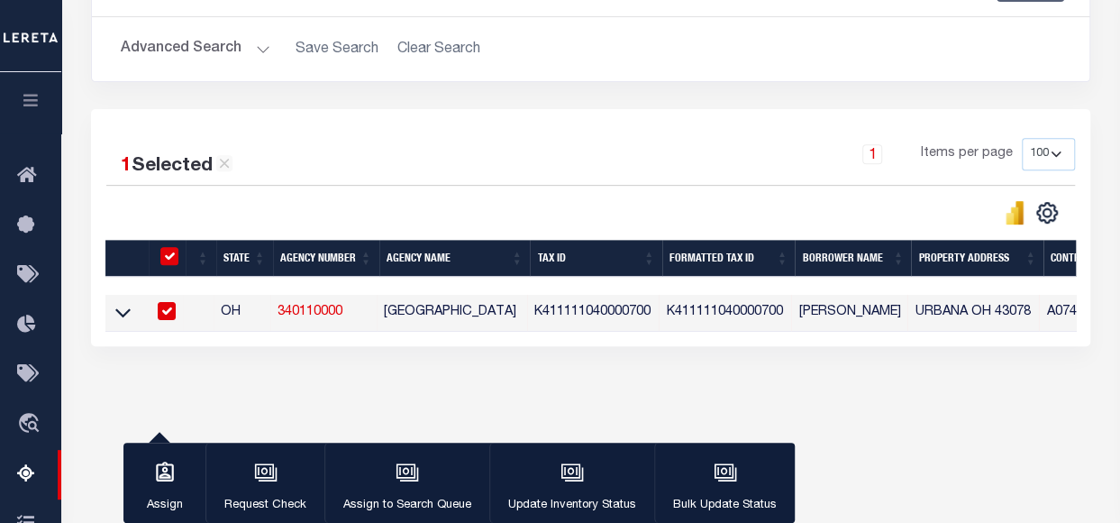
scroll to position [292, 0]
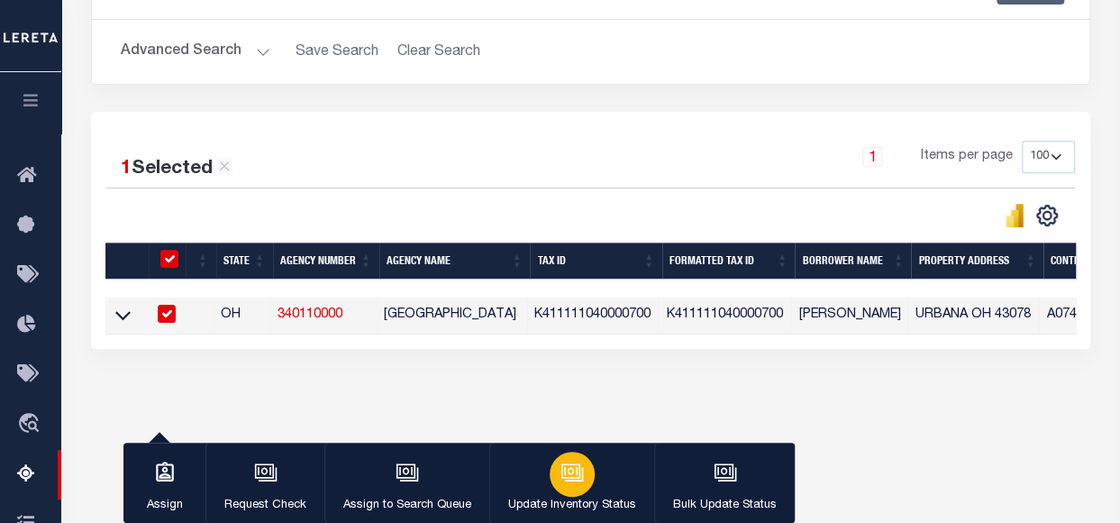
click at [587, 489] on button "Update Inventory Status" at bounding box center [571, 483] width 165 height 81
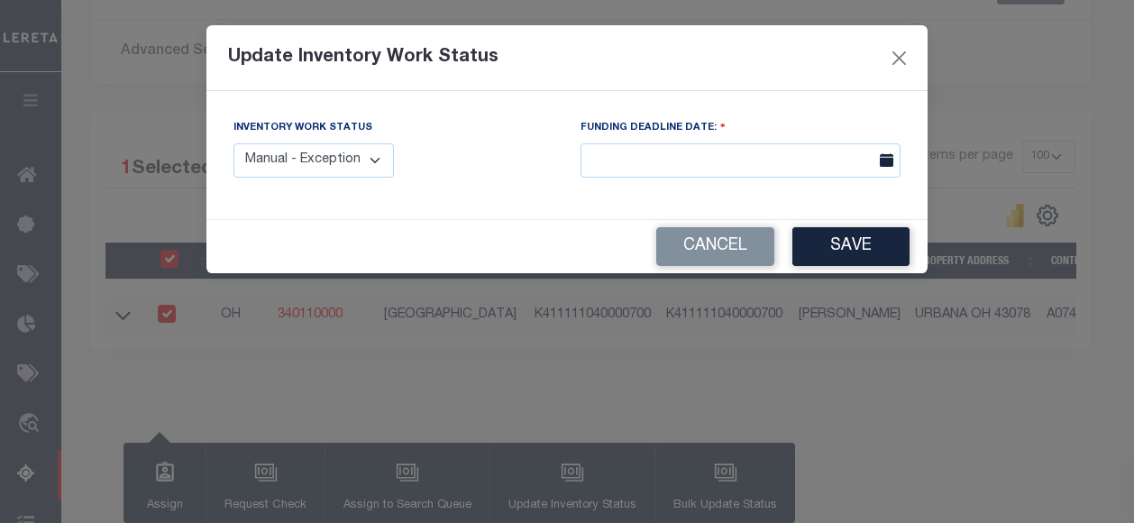
click at [366, 167] on select "Manual - Exception Pended - Awaiting Search Late Add Exception Completed" at bounding box center [313, 160] width 160 height 35
select select "4"
click at [233, 143] on select "Manual - Exception Pended - Awaiting Search Late Add Exception Completed" at bounding box center [313, 160] width 160 height 35
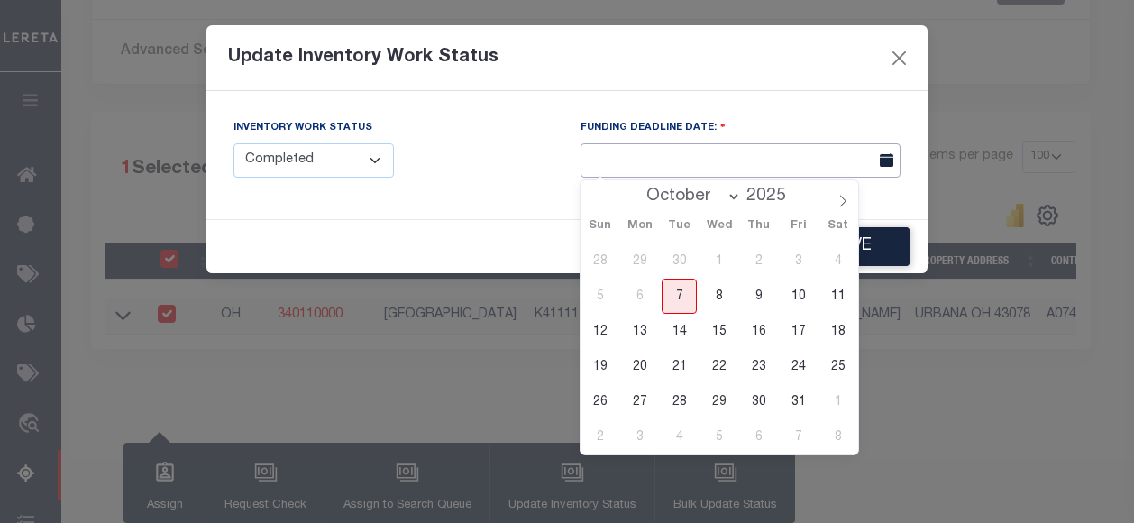
click at [807, 163] on input "text" at bounding box center [740, 160] width 320 height 35
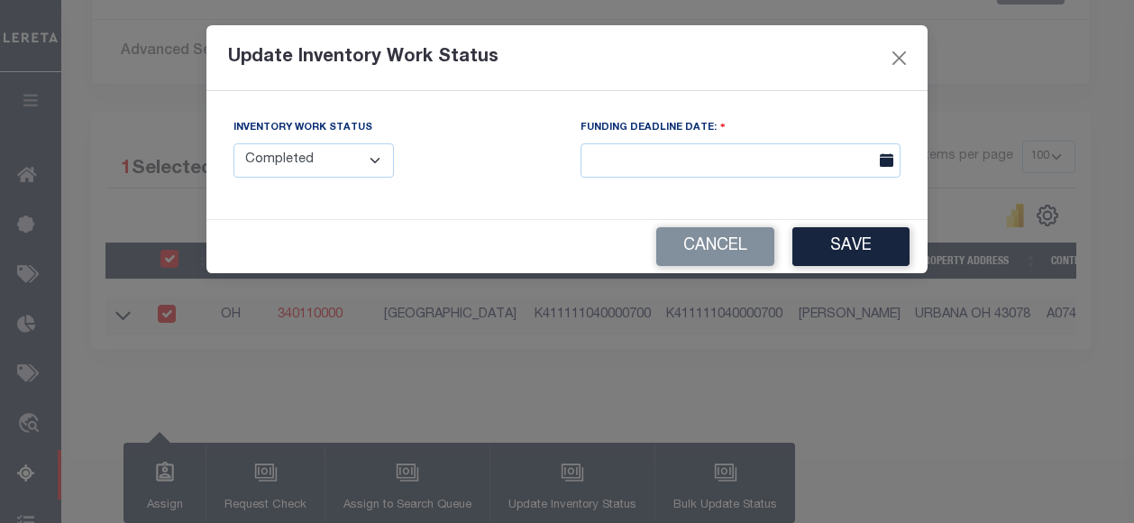
click at [528, 169] on div "Inventory Work Status Manual - Exception Pended - Awaiting Search Late Add Exce…" at bounding box center [393, 147] width 320 height 59
click at [850, 244] on button "Save" at bounding box center [850, 246] width 117 height 39
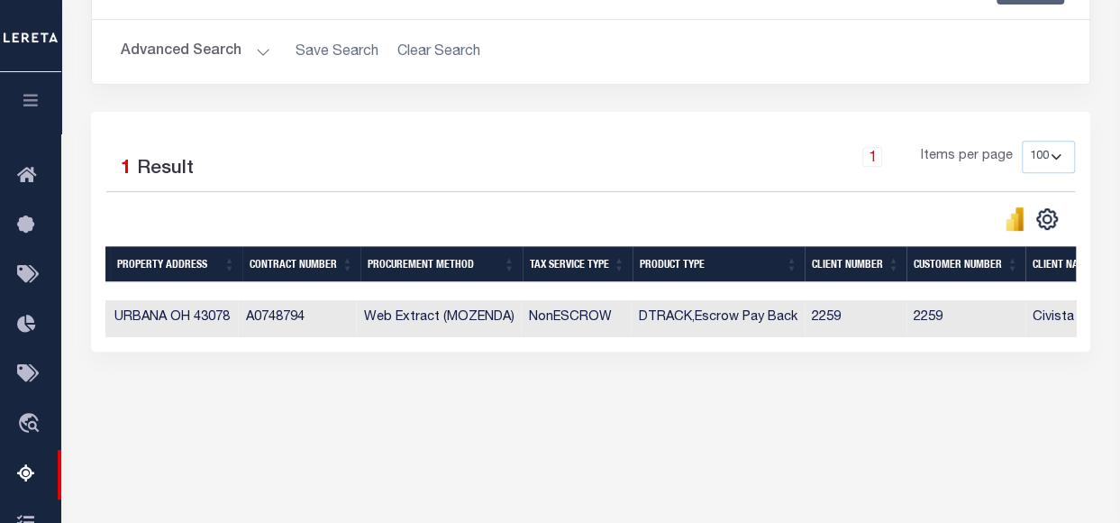
scroll to position [0, 0]
